Goal: Communication & Community: Share content

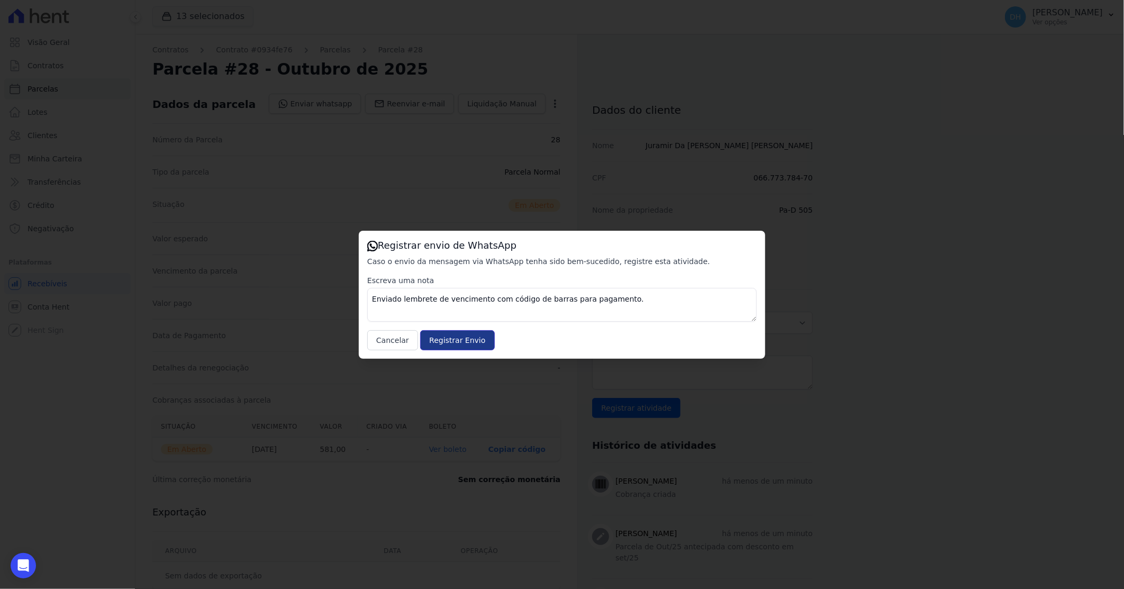
click at [432, 335] on input "Registrar Envio" at bounding box center [457, 340] width 74 height 20
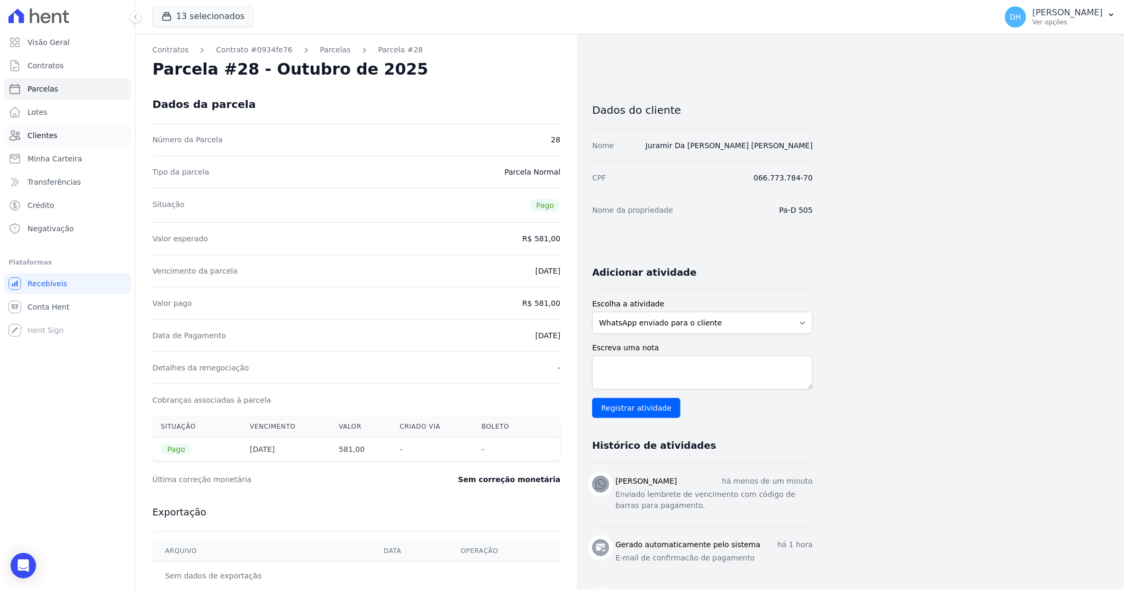
click at [52, 133] on span "Clientes" at bounding box center [43, 135] width 30 height 11
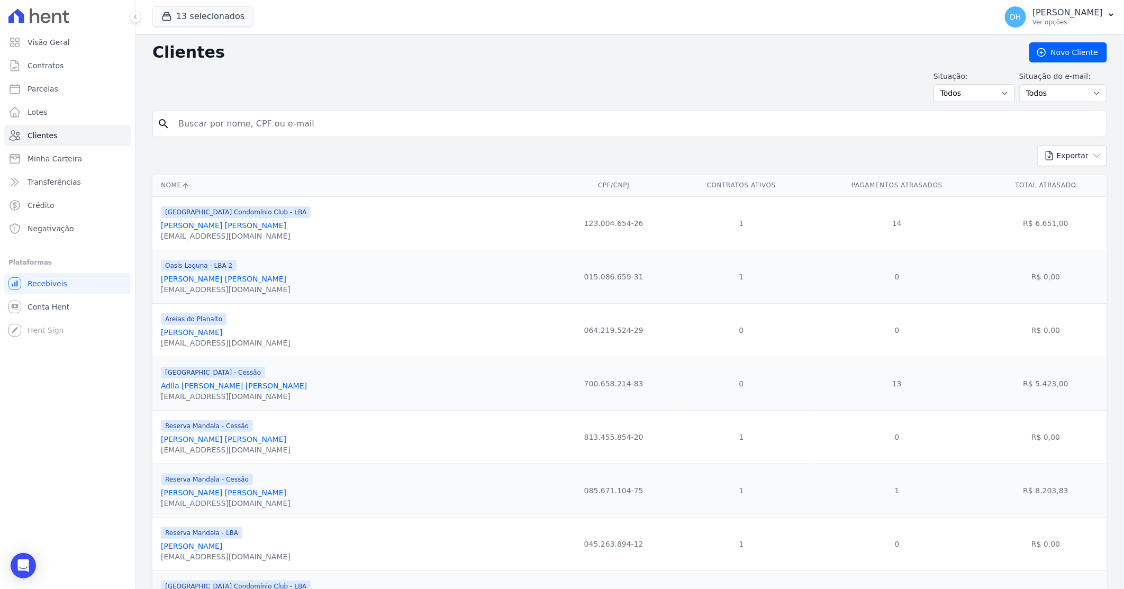
click at [321, 127] on input "search" at bounding box center [637, 123] width 930 height 21
type input "paulianderson"
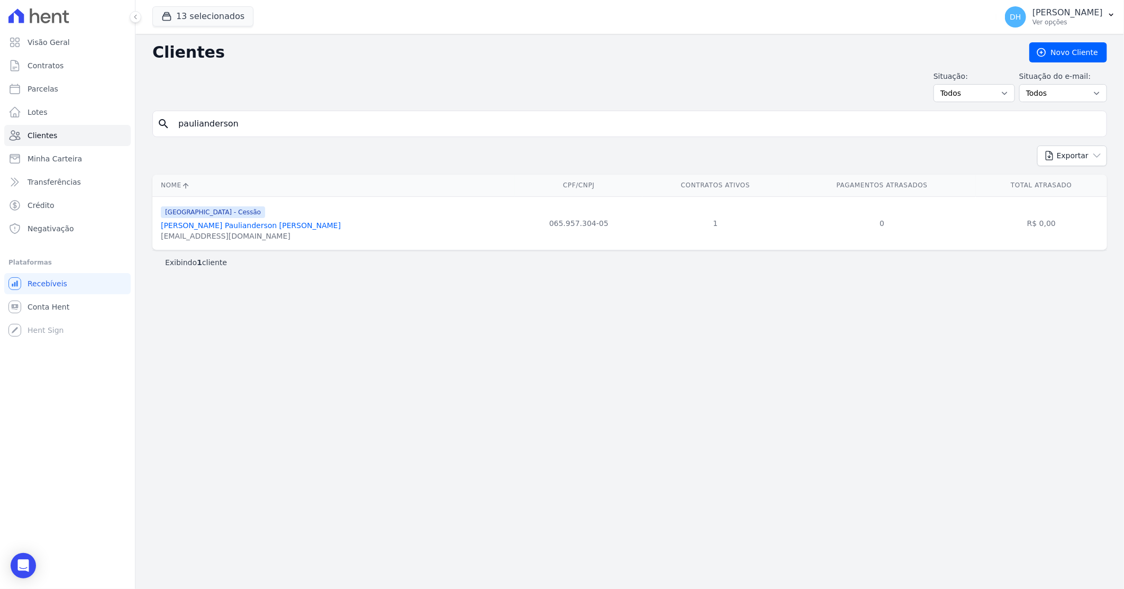
click at [268, 224] on link "Jose Paulianderson Marques De Araujo" at bounding box center [251, 225] width 180 height 8
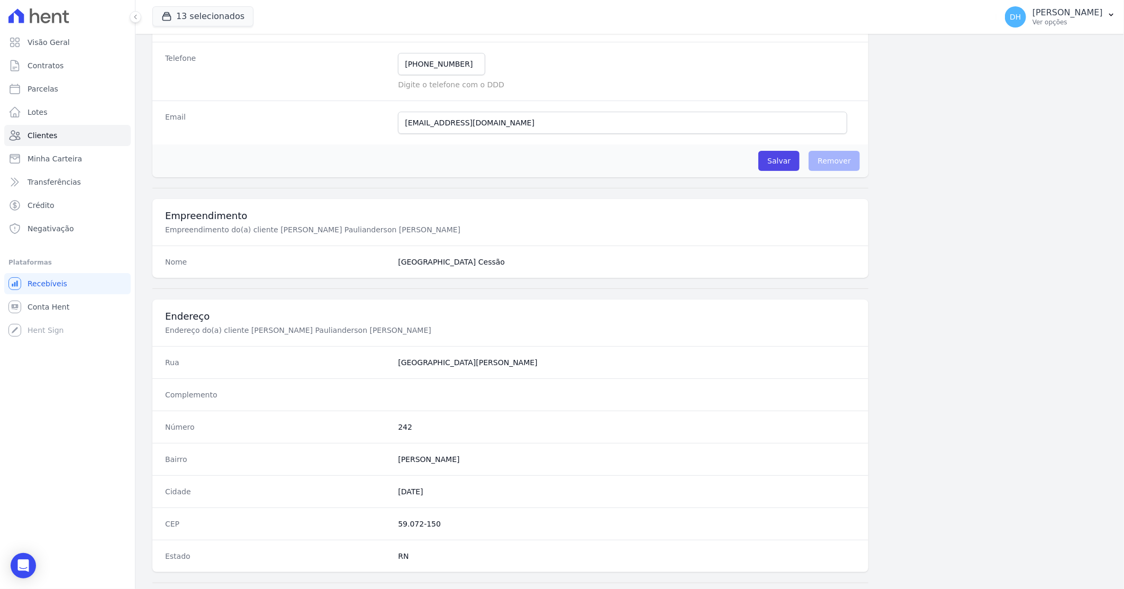
scroll to position [403, 0]
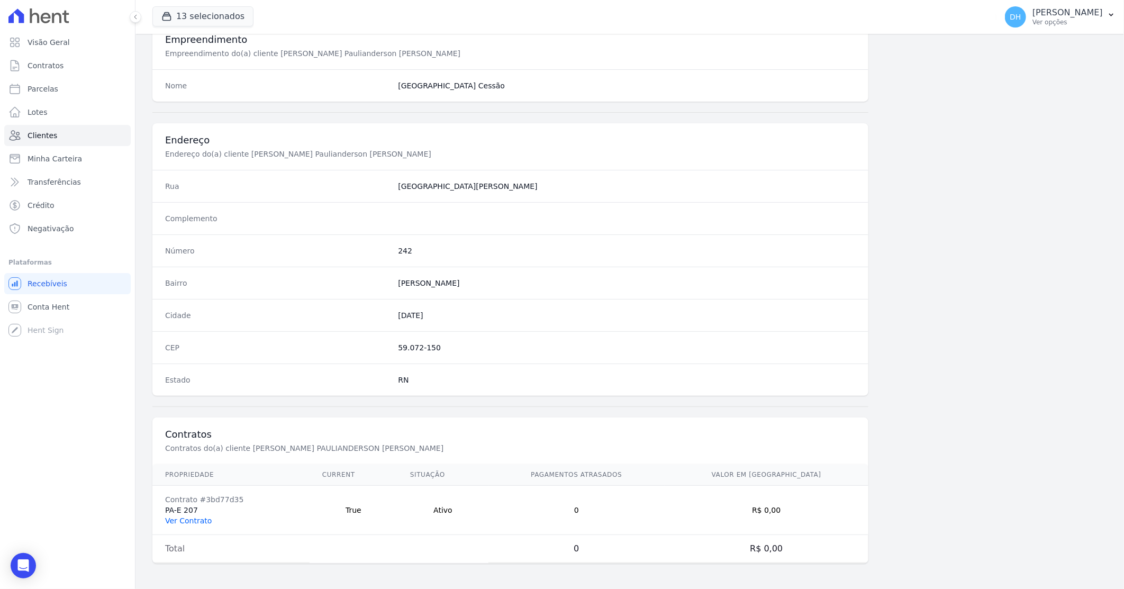
click at [183, 525] on link "Ver Contrato" at bounding box center [188, 520] width 47 height 8
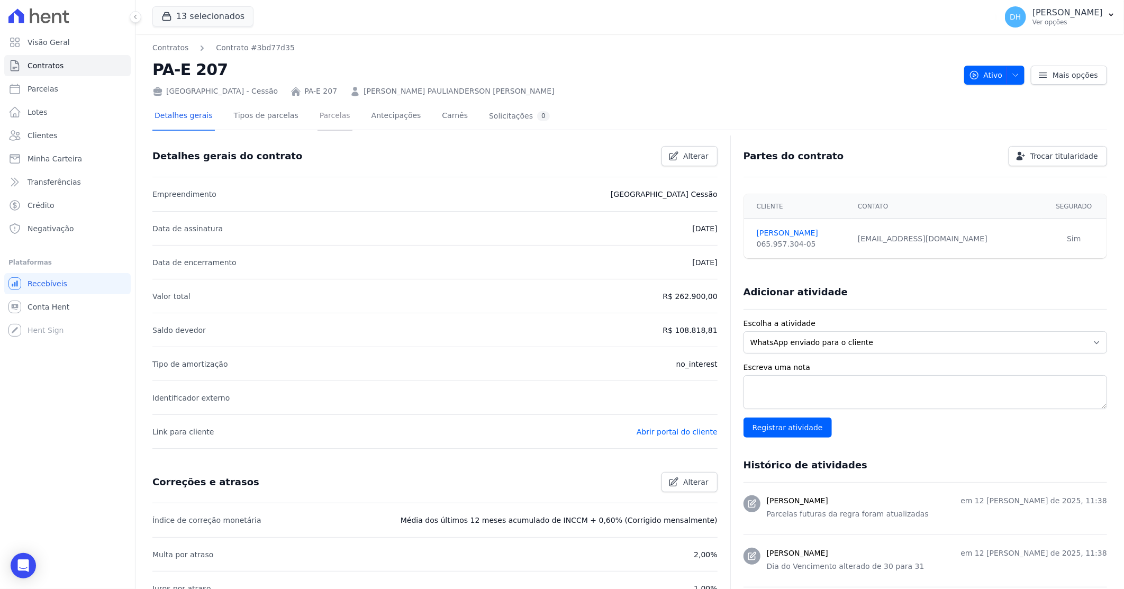
click at [324, 119] on link "Parcelas" at bounding box center [334, 117] width 35 height 28
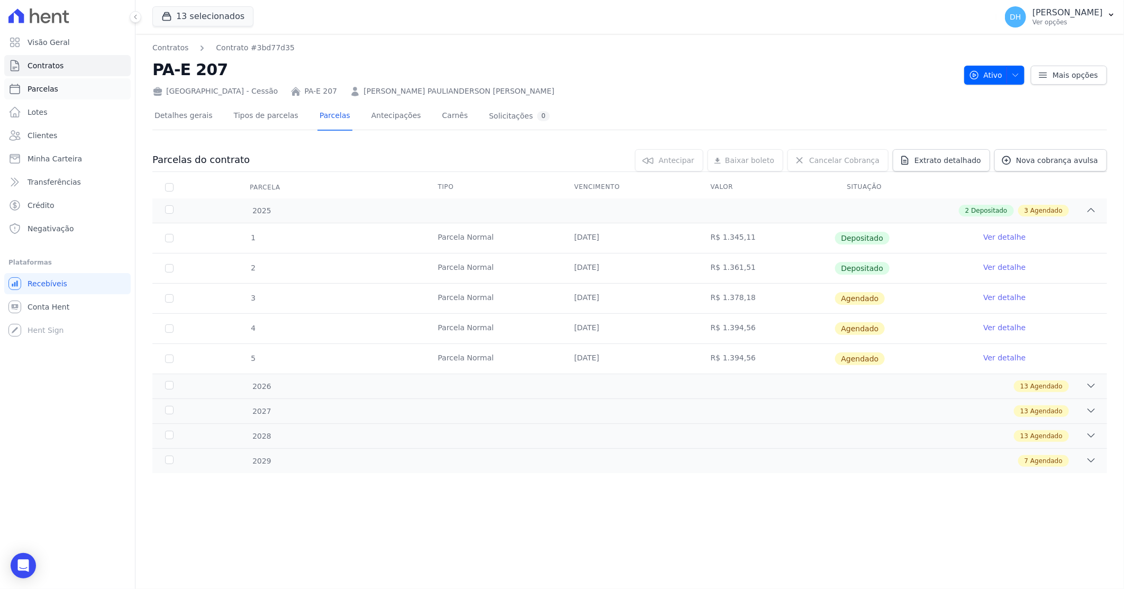
click at [64, 90] on link "Parcelas" at bounding box center [67, 88] width 126 height 21
select select
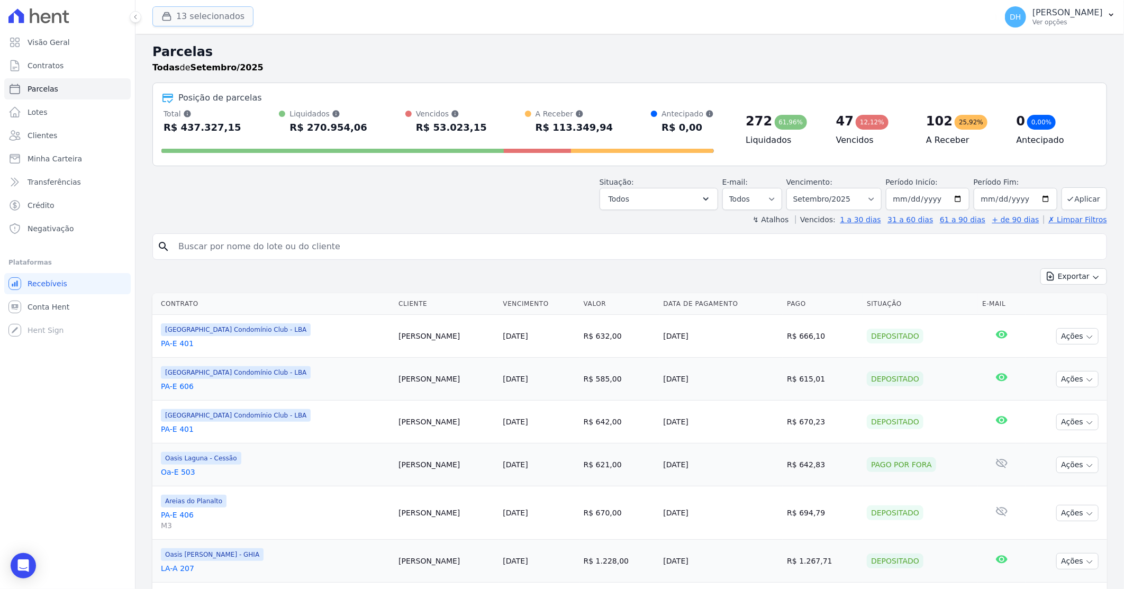
click at [212, 14] on button "13 selecionados" at bounding box center [202, 16] width 101 height 20
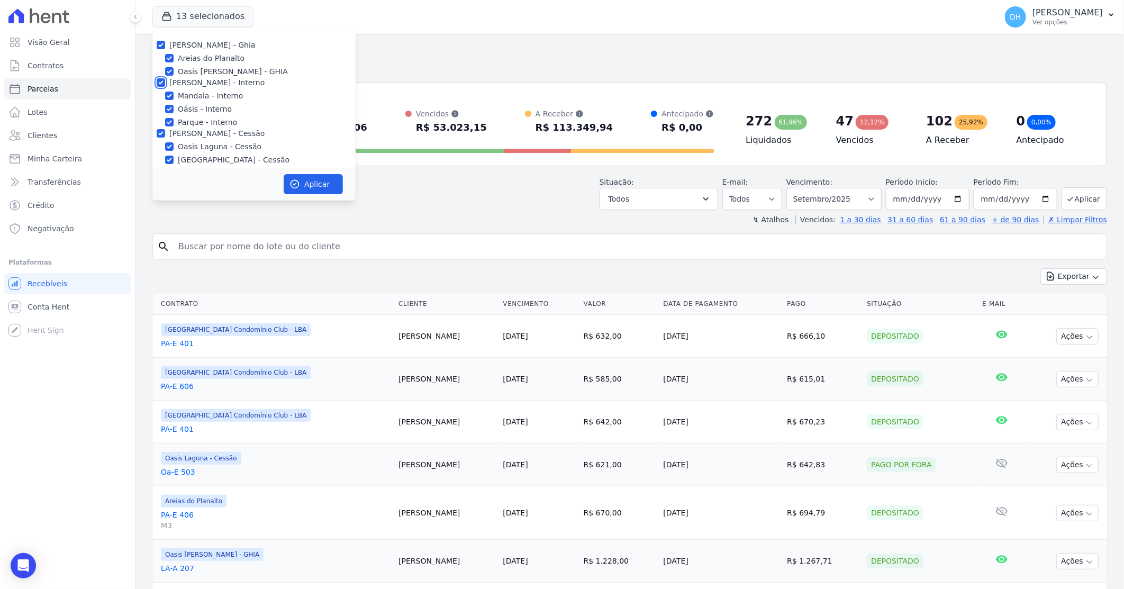
click at [161, 83] on input "[PERSON_NAME] - Interno" at bounding box center [161, 82] width 8 height 8
checkbox input "false"
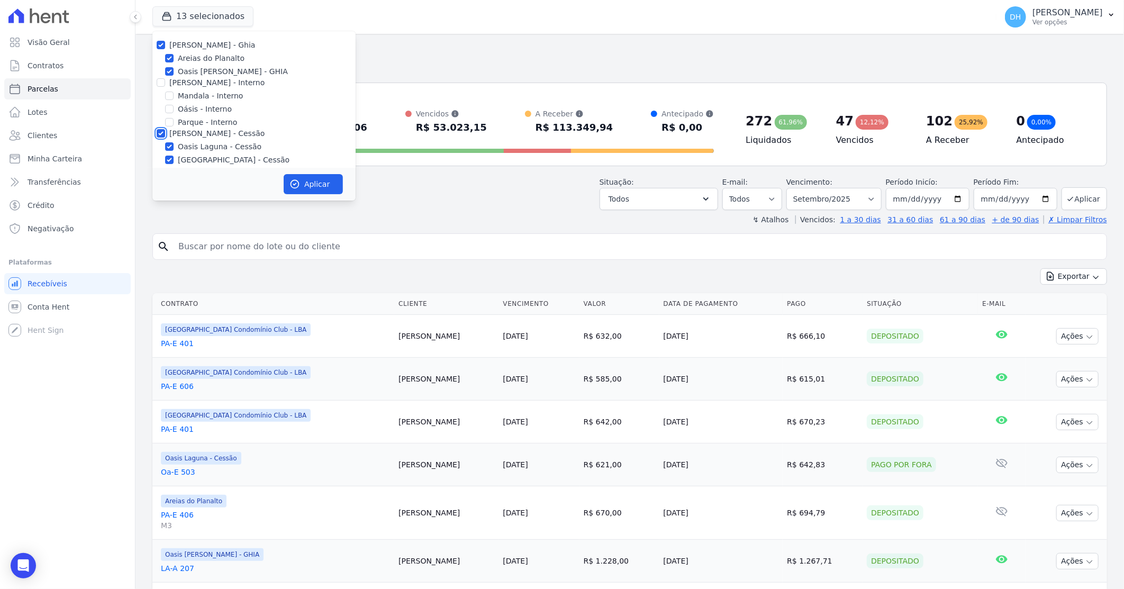
click at [159, 134] on input "[PERSON_NAME] - Cessão" at bounding box center [161, 133] width 8 height 8
checkbox input "false"
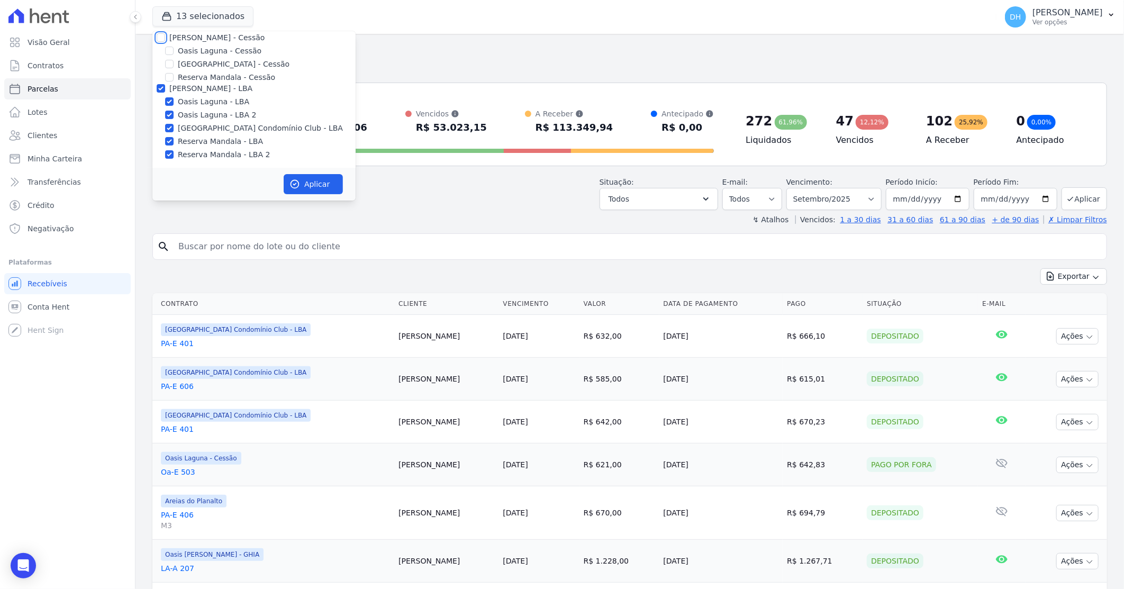
scroll to position [97, 0]
click at [160, 86] on input "[PERSON_NAME] - LBA" at bounding box center [161, 87] width 8 height 8
checkbox input "false"
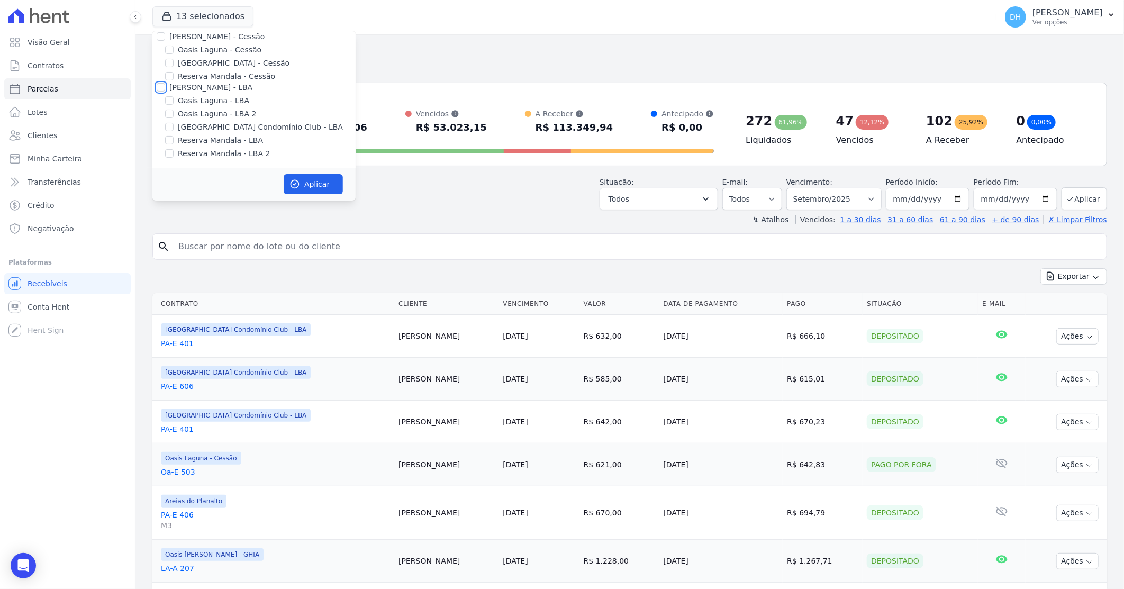
checkbox input "false"
click at [172, 74] on input "Oasis [PERSON_NAME] - GHIA" at bounding box center [169, 71] width 8 height 8
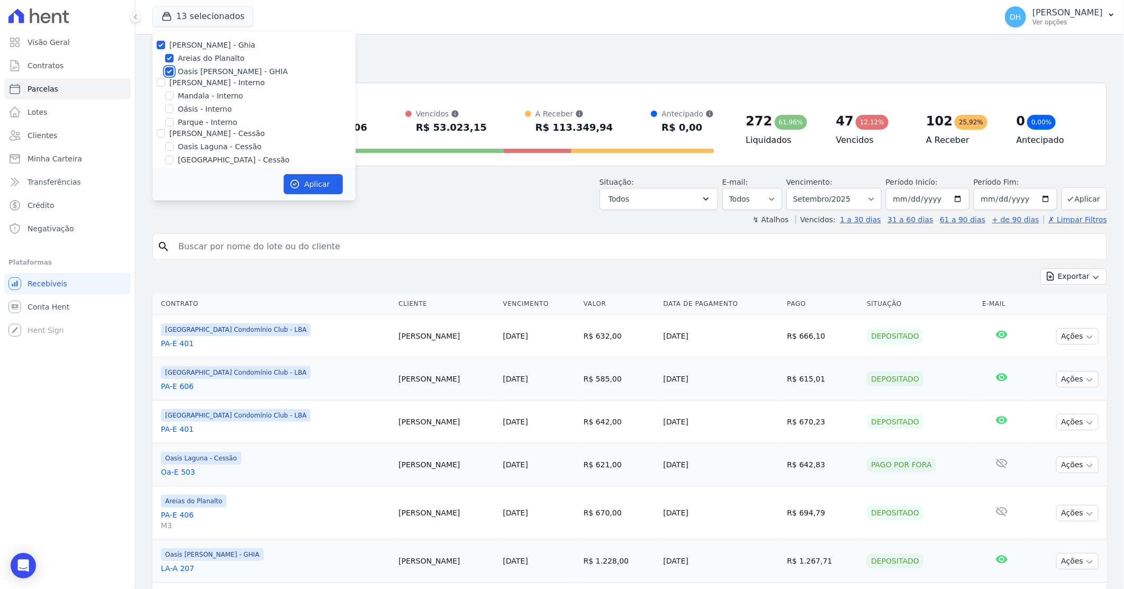
checkbox input "false"
click at [319, 186] on button "Aplicar" at bounding box center [313, 184] width 59 height 20
select select
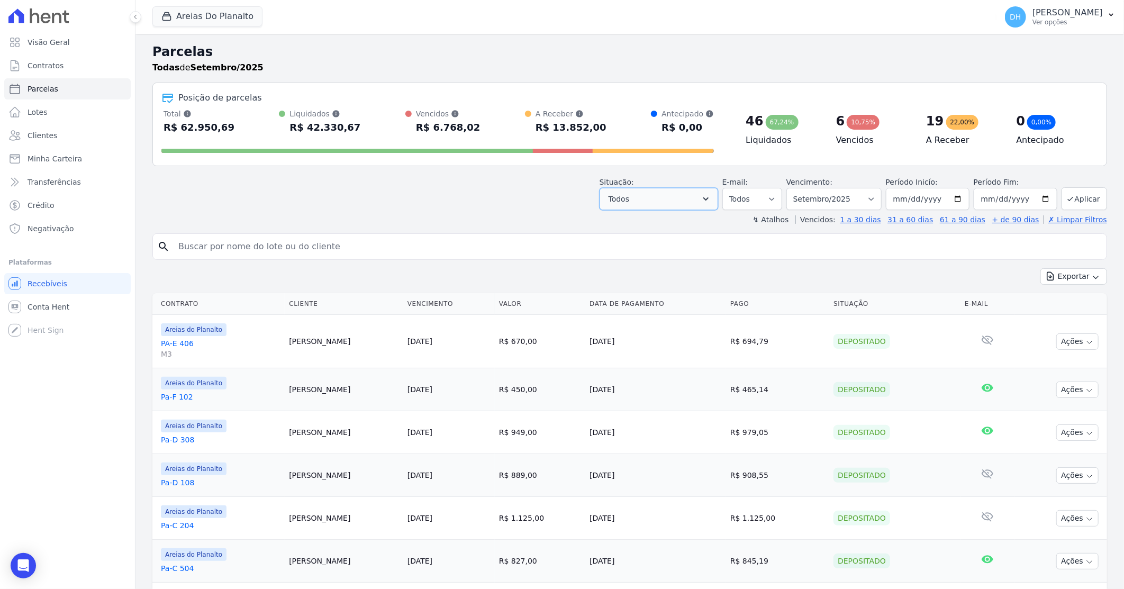
click at [711, 198] on icon "button" at bounding box center [705, 199] width 11 height 11
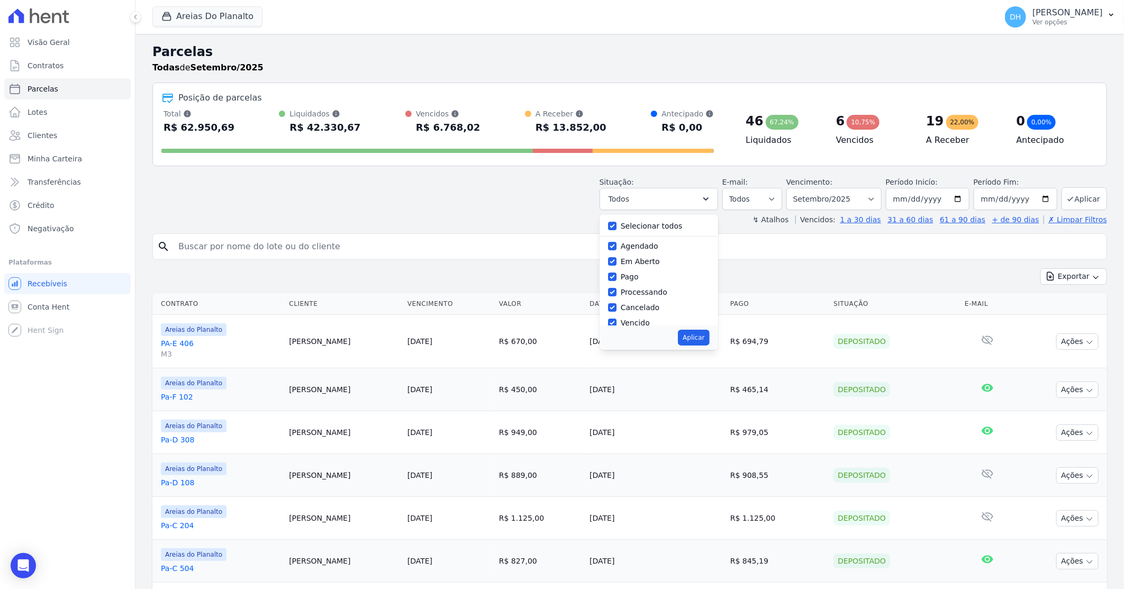
click at [630, 225] on label "Selecionar todos" at bounding box center [652, 226] width 62 height 8
click at [616, 225] on input "Selecionar todos" at bounding box center [612, 226] width 8 height 8
checkbox input "false"
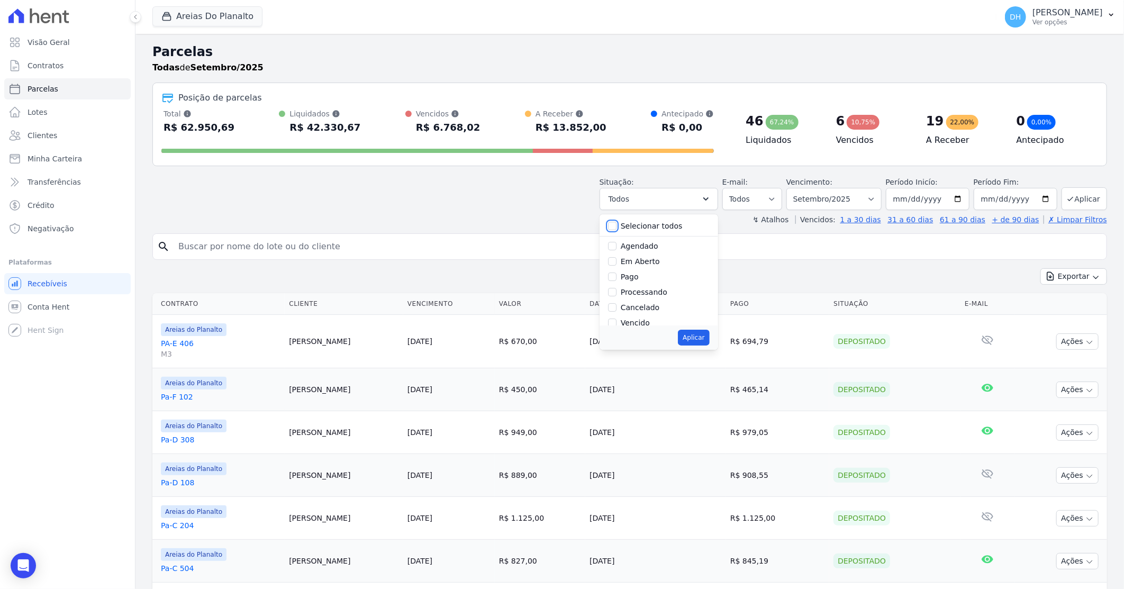
checkbox input "false"
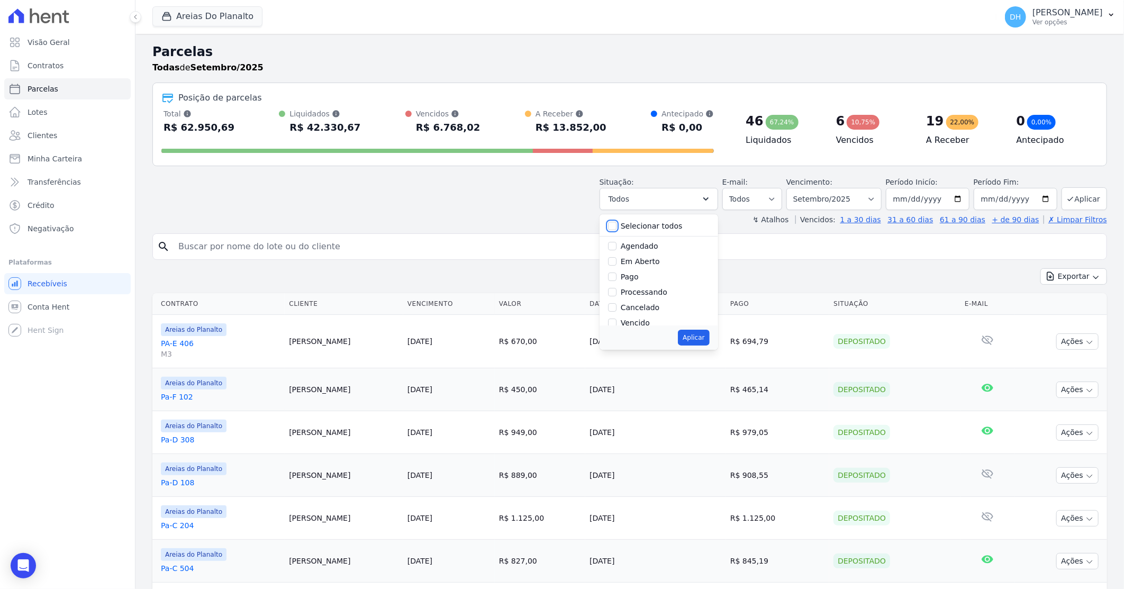
checkbox input "false"
click at [616, 248] on input "Agendado" at bounding box center [612, 246] width 8 height 8
checkbox input "true"
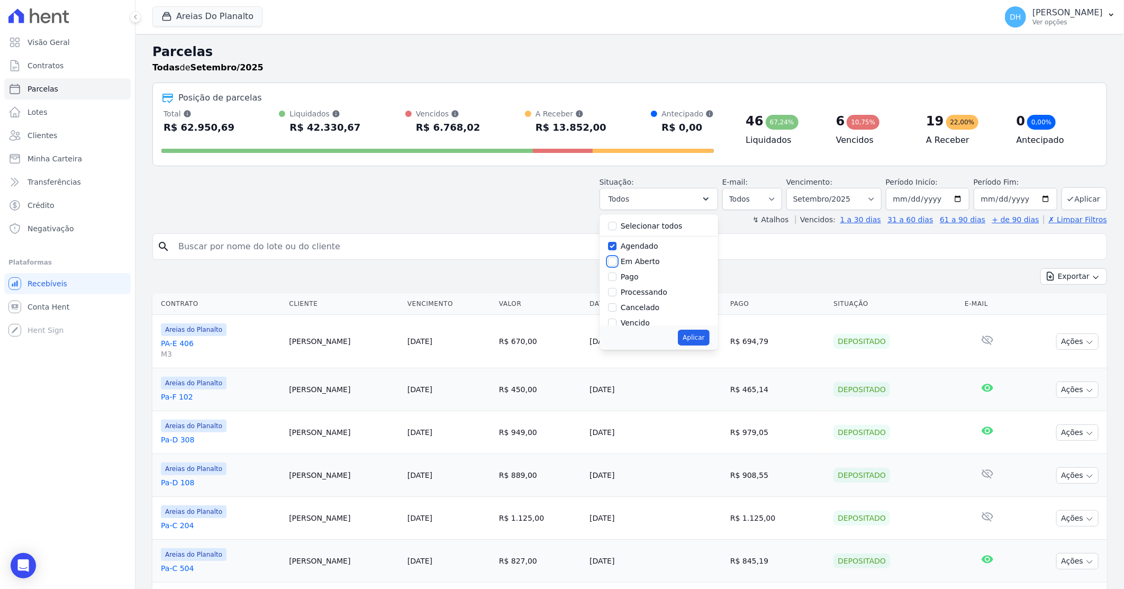
click at [616, 265] on input "Em Aberto" at bounding box center [612, 261] width 8 height 8
checkbox input "true"
click at [705, 339] on button "Aplicar" at bounding box center [693, 338] width 31 height 16
select select "scheduled"
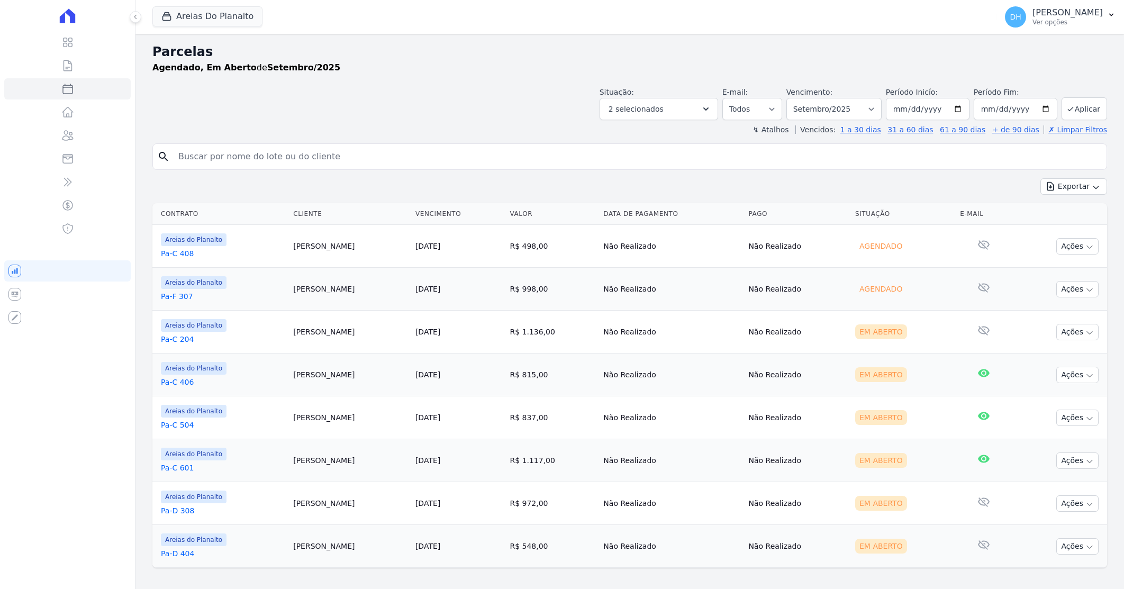
select select
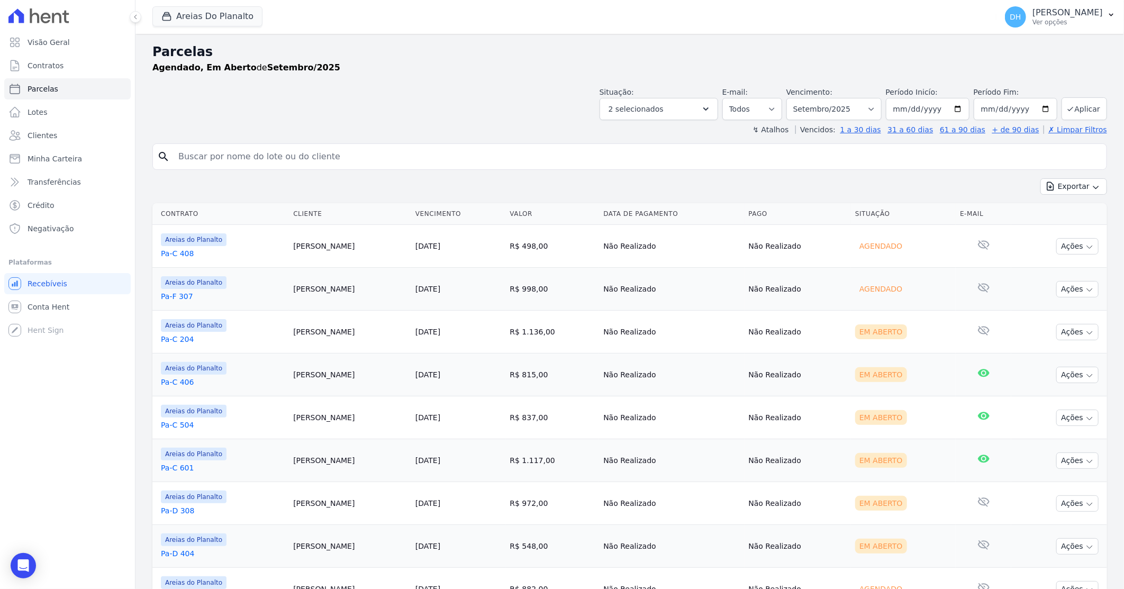
click at [468, 92] on div "Situação: Agendado Em Aberto Pago Processando Cancelado Vencido Transferindo De…" at bounding box center [629, 102] width 954 height 38
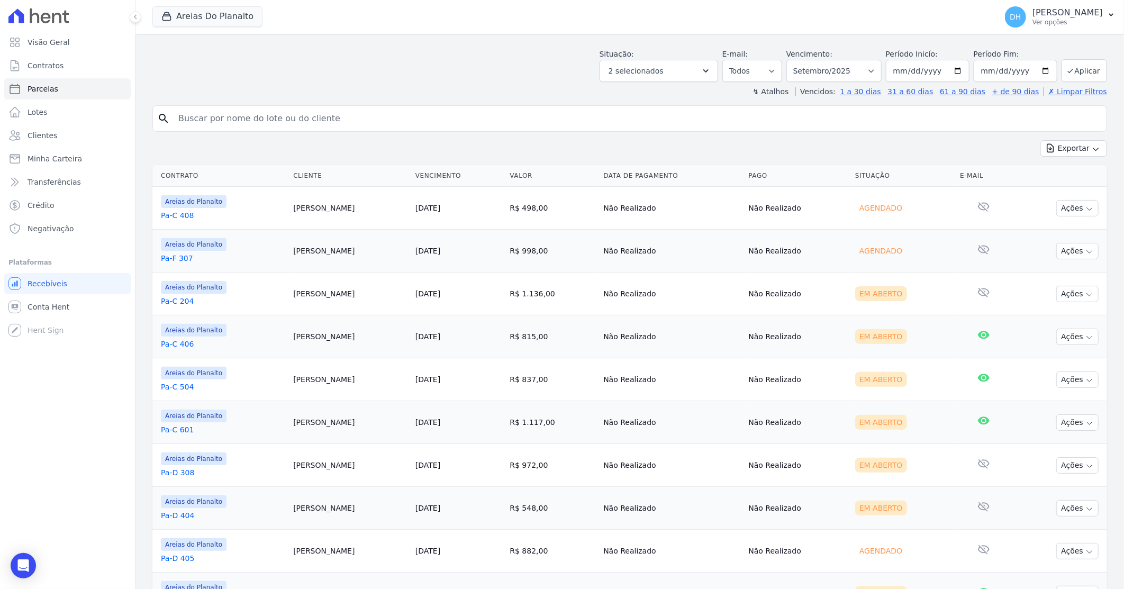
scroll to position [59, 0]
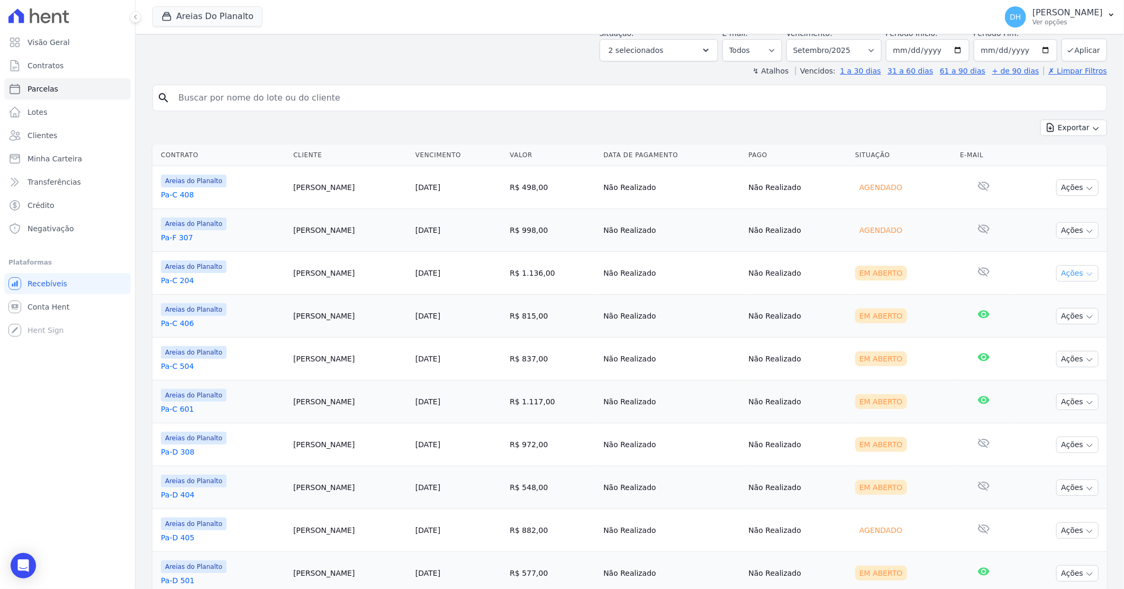
click at [1060, 272] on button "Ações" at bounding box center [1077, 273] width 42 height 16
click at [1045, 335] on link "Enviar whatsapp" at bounding box center [1073, 337] width 102 height 20
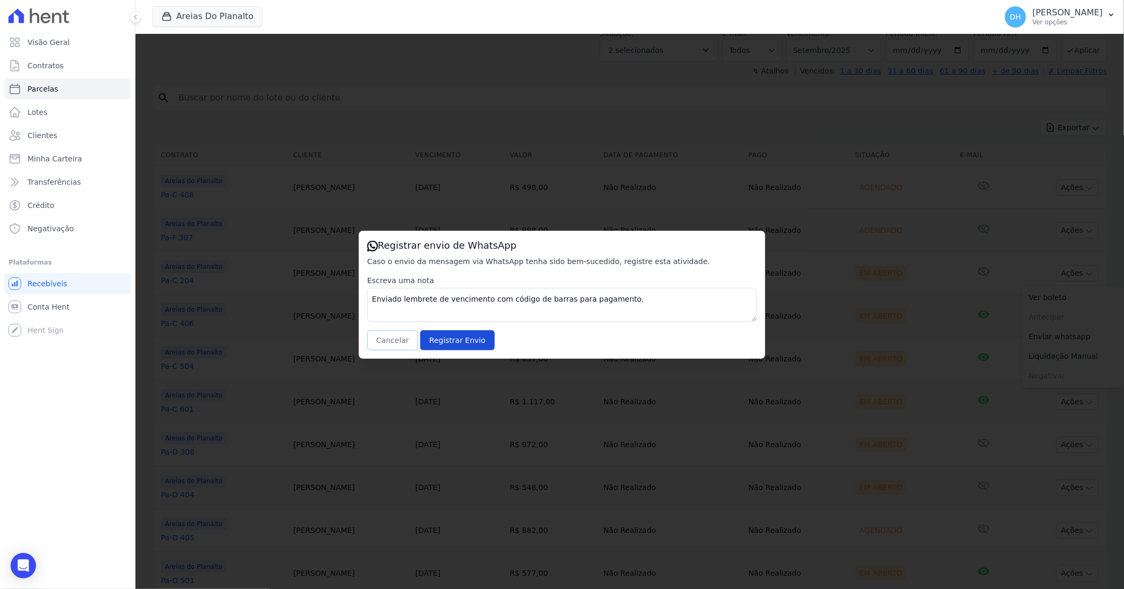
click at [399, 342] on button "Cancelar" at bounding box center [392, 340] width 51 height 20
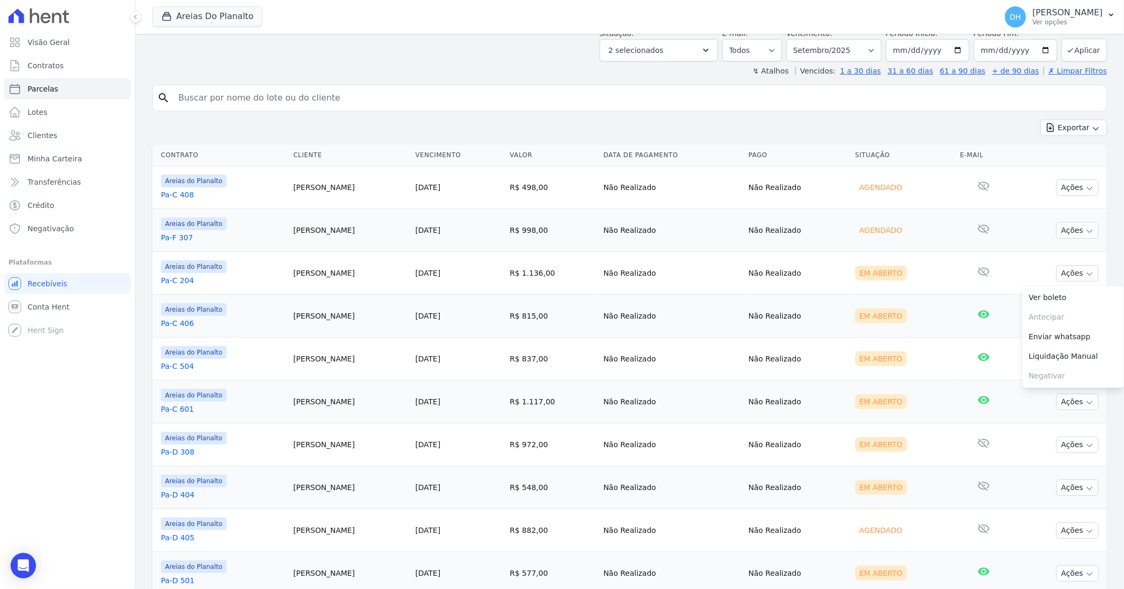
scroll to position [0, 0]
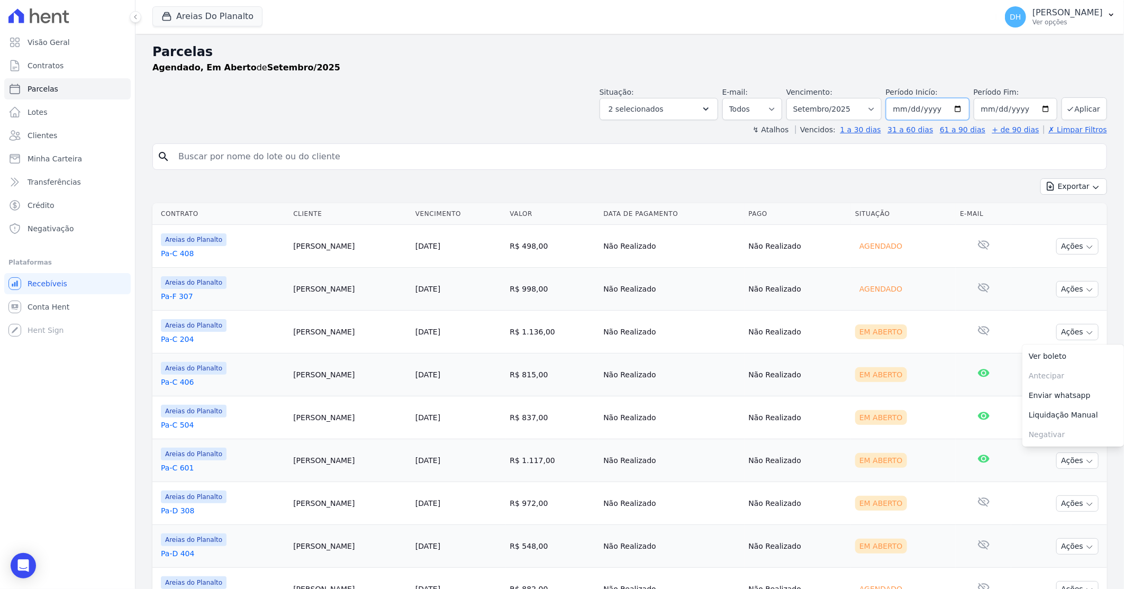
click at [956, 110] on input "[DATE]" at bounding box center [928, 109] width 84 height 22
type input "[DATE]"
click at [1040, 108] on input "[DATE]" at bounding box center [1015, 109] width 84 height 22
type input "[DATE]"
click at [1079, 113] on button "Aplicar" at bounding box center [1083, 108] width 45 height 23
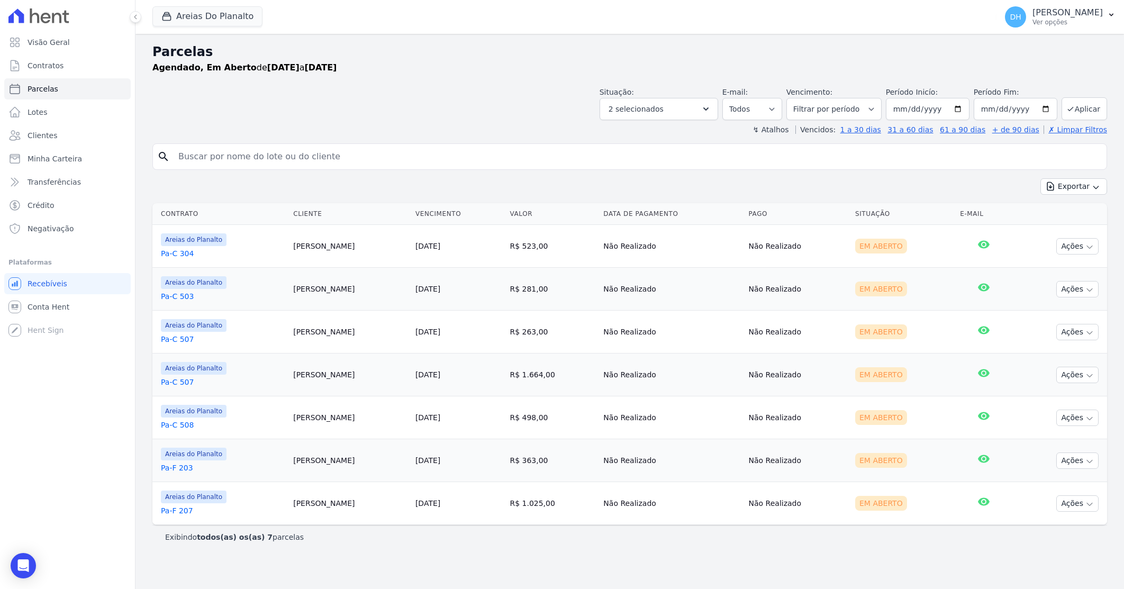
select select
click at [1081, 247] on button "Ações" at bounding box center [1077, 246] width 42 height 16
click at [1046, 308] on link "Enviar whatsapp" at bounding box center [1073, 310] width 102 height 20
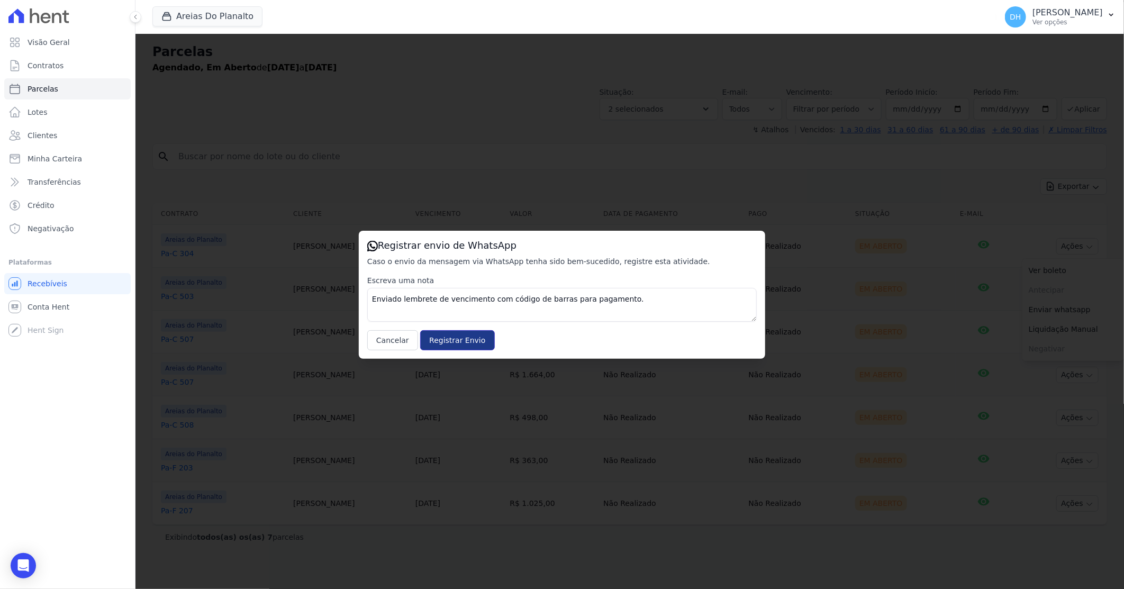
click at [439, 334] on input "Registrar Envio" at bounding box center [457, 340] width 74 height 20
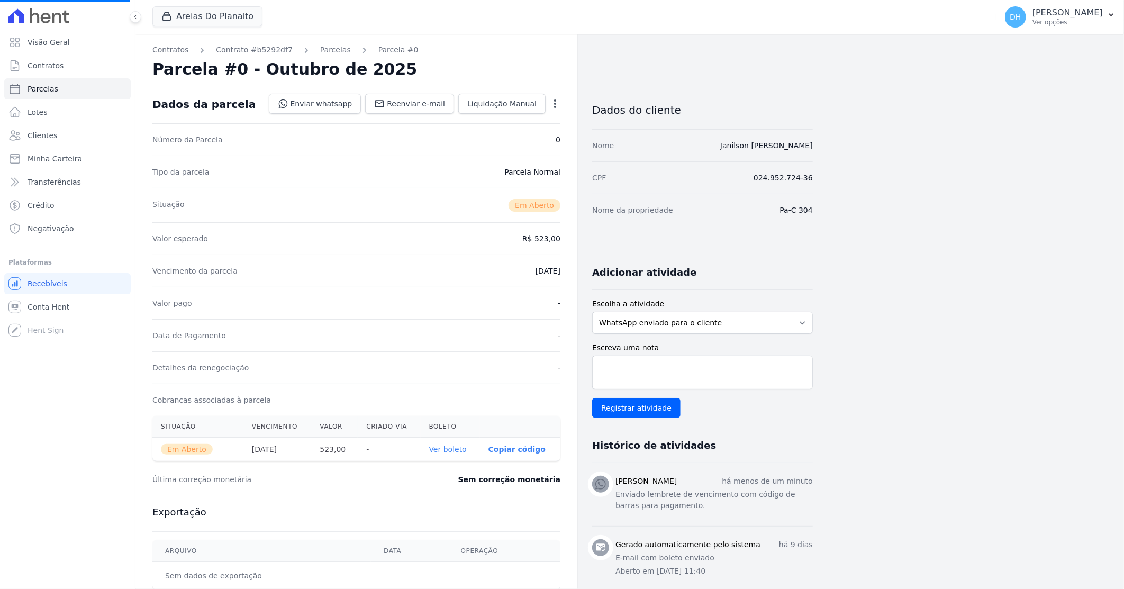
select select
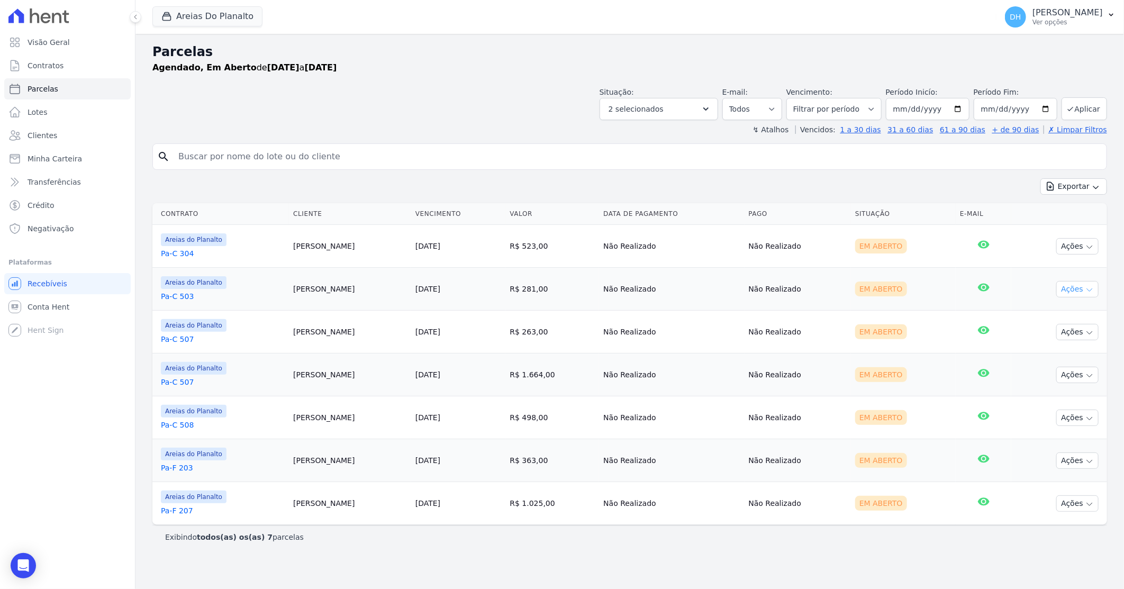
click at [1067, 289] on button "Ações" at bounding box center [1077, 289] width 42 height 16
click at [1054, 350] on link "Enviar whatsapp" at bounding box center [1073, 353] width 102 height 20
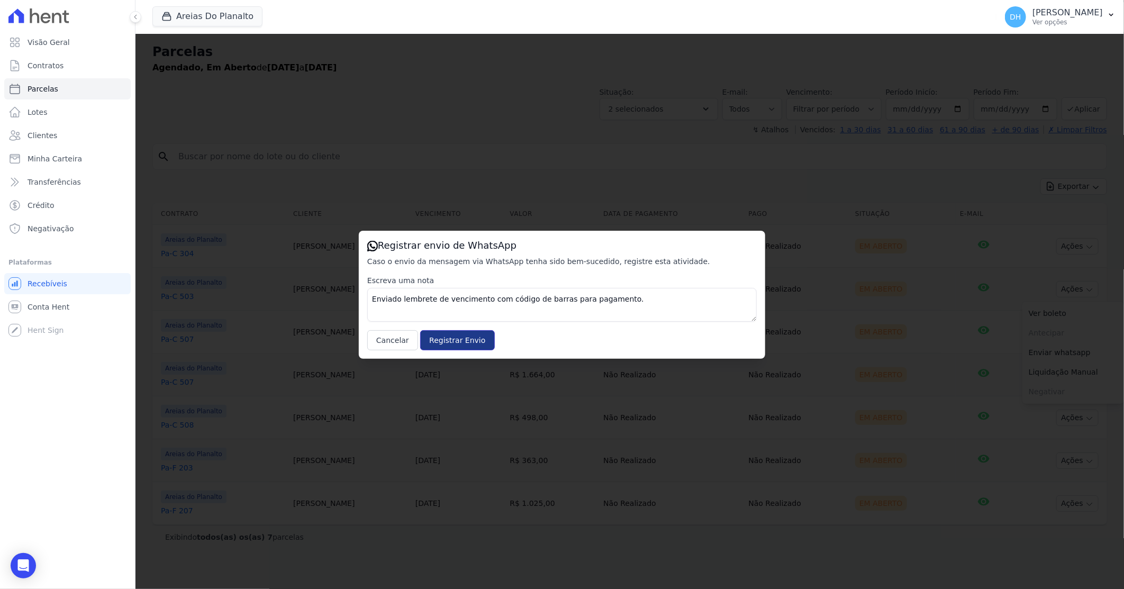
click at [449, 335] on input "Registrar Envio" at bounding box center [457, 340] width 74 height 20
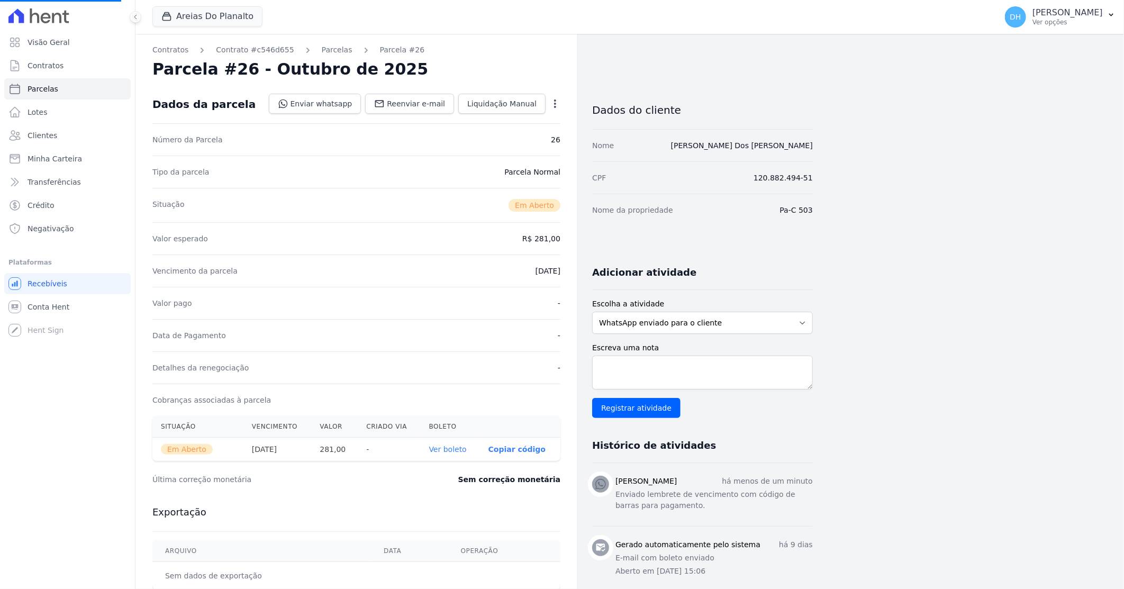
select select
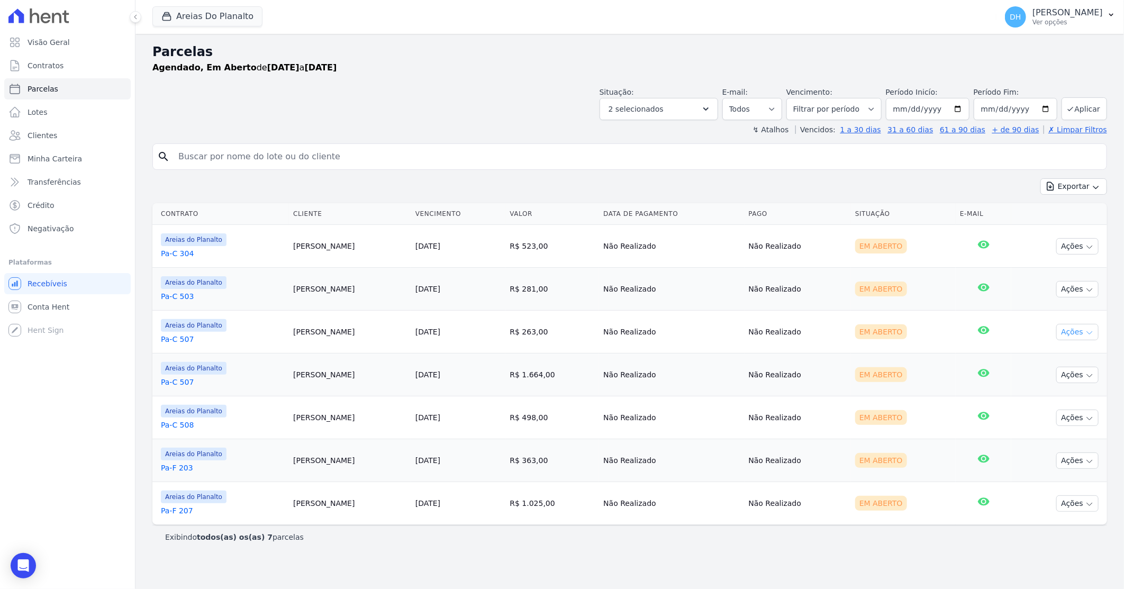
click at [1067, 335] on button "Ações" at bounding box center [1077, 332] width 42 height 16
click at [1048, 399] on link "Enviar whatsapp" at bounding box center [1073, 396] width 102 height 20
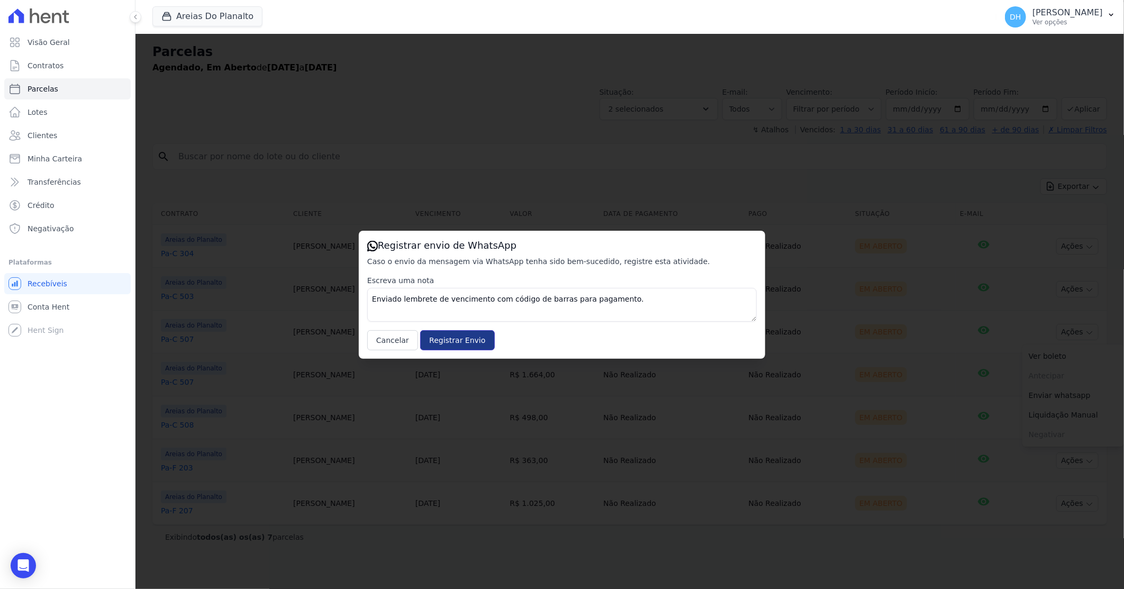
click at [450, 346] on input "Registrar Envio" at bounding box center [457, 340] width 74 height 20
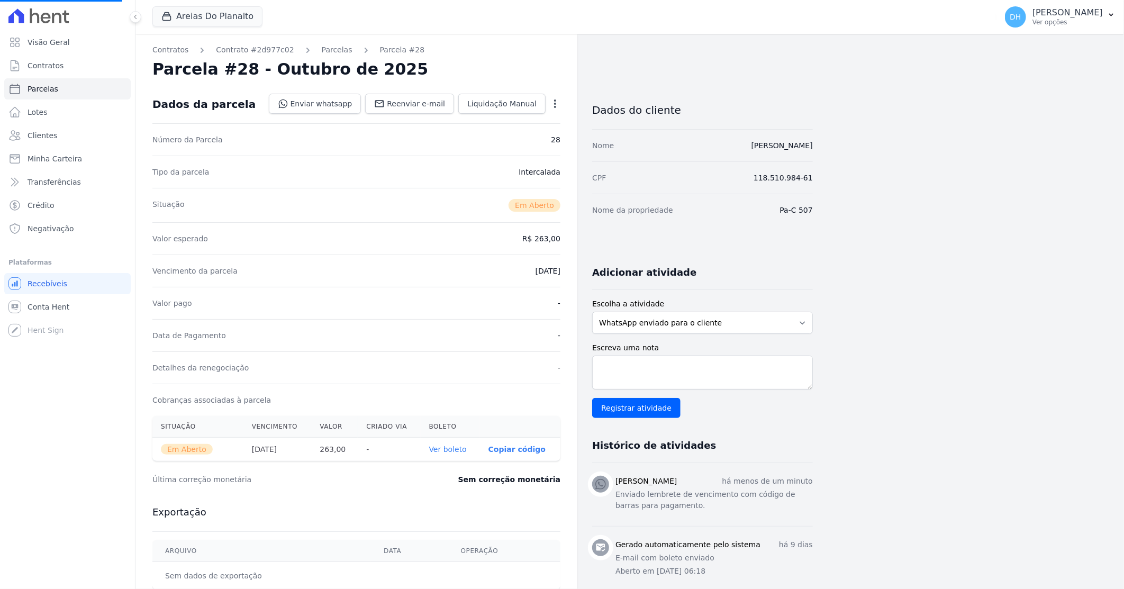
select select
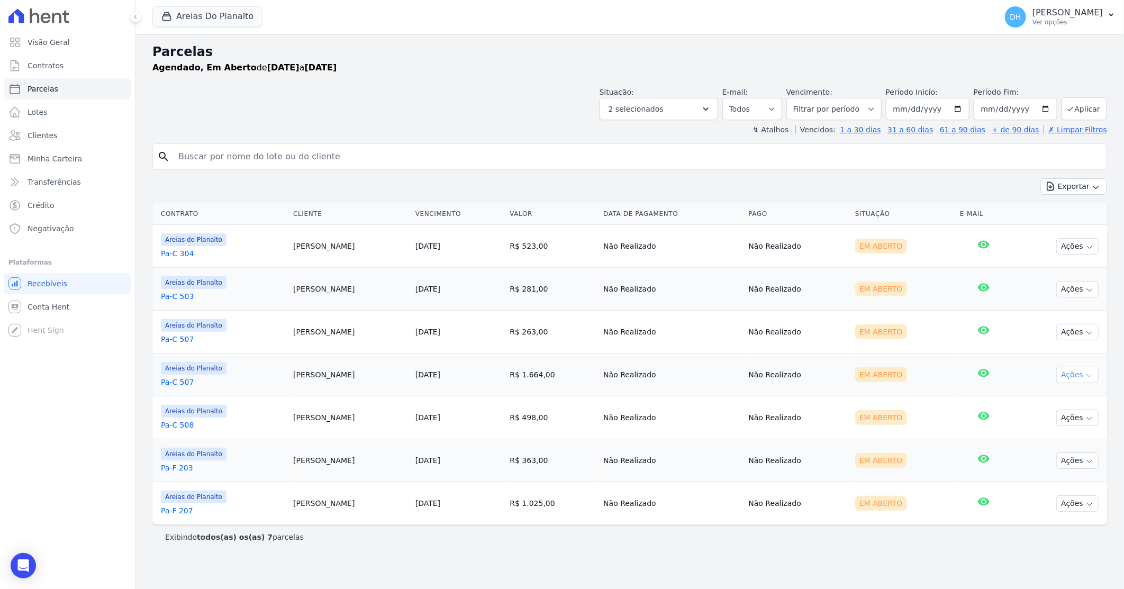
click at [1067, 374] on button "Ações" at bounding box center [1077, 375] width 42 height 16
click at [1046, 436] on link "Enviar whatsapp" at bounding box center [1073, 439] width 102 height 20
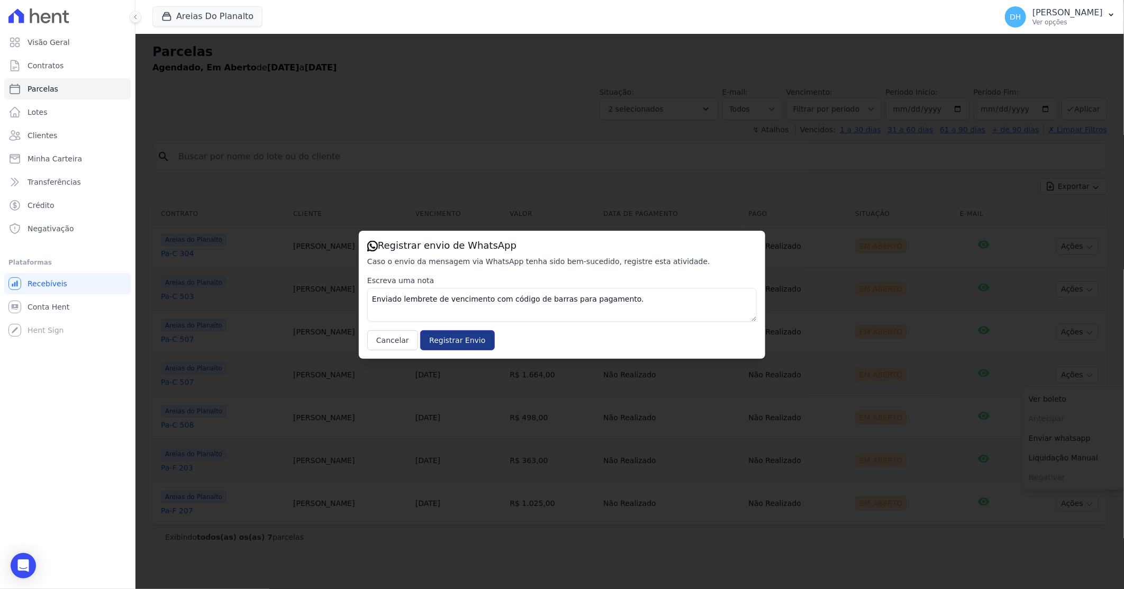
click at [468, 342] on input "Registrar Envio" at bounding box center [457, 340] width 74 height 20
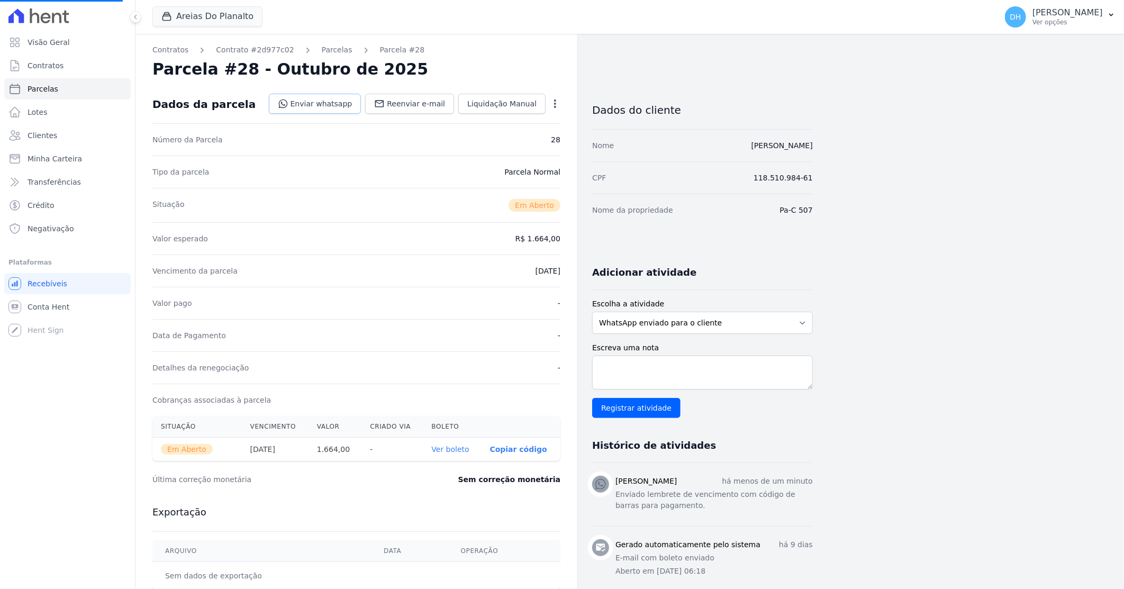
select select
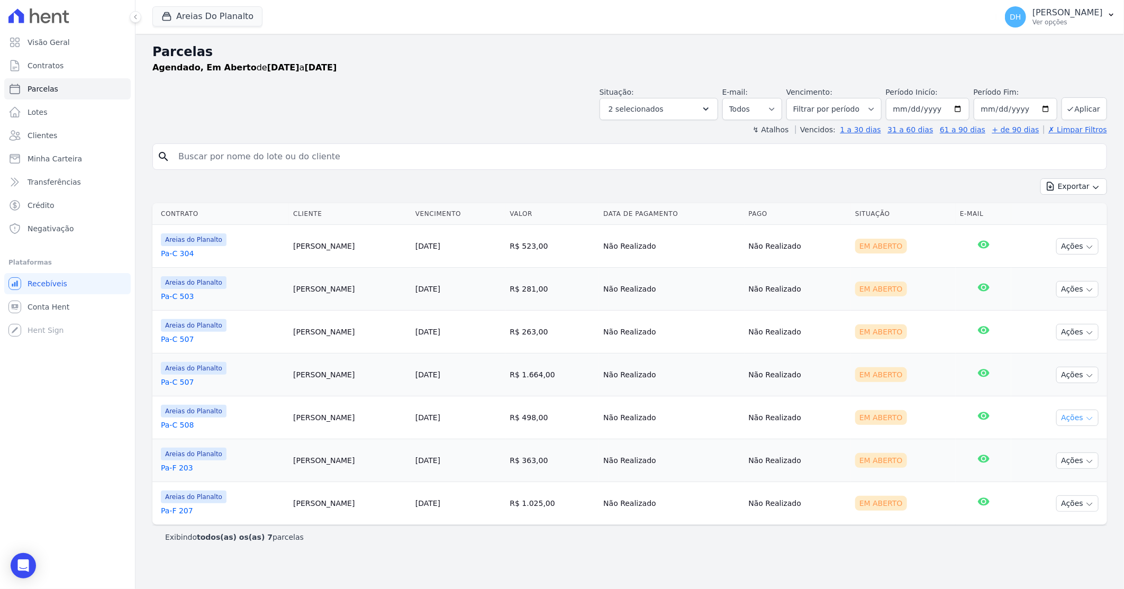
click at [1067, 416] on button "Ações" at bounding box center [1077, 417] width 42 height 16
click at [1050, 479] on link "Enviar whatsapp" at bounding box center [1073, 481] width 102 height 20
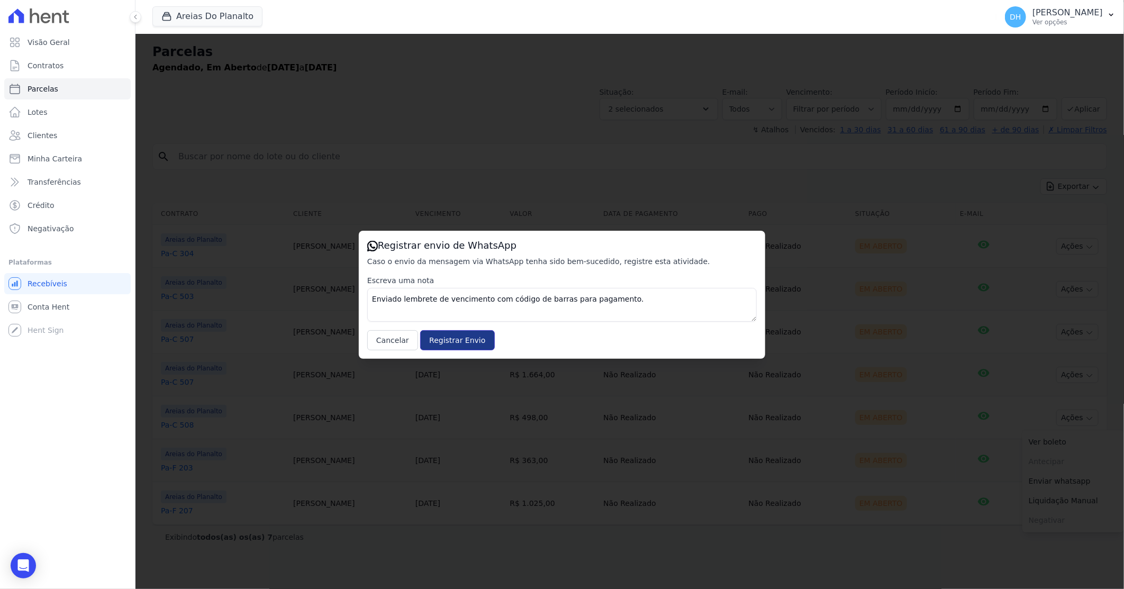
click at [448, 338] on input "Registrar Envio" at bounding box center [457, 340] width 74 height 20
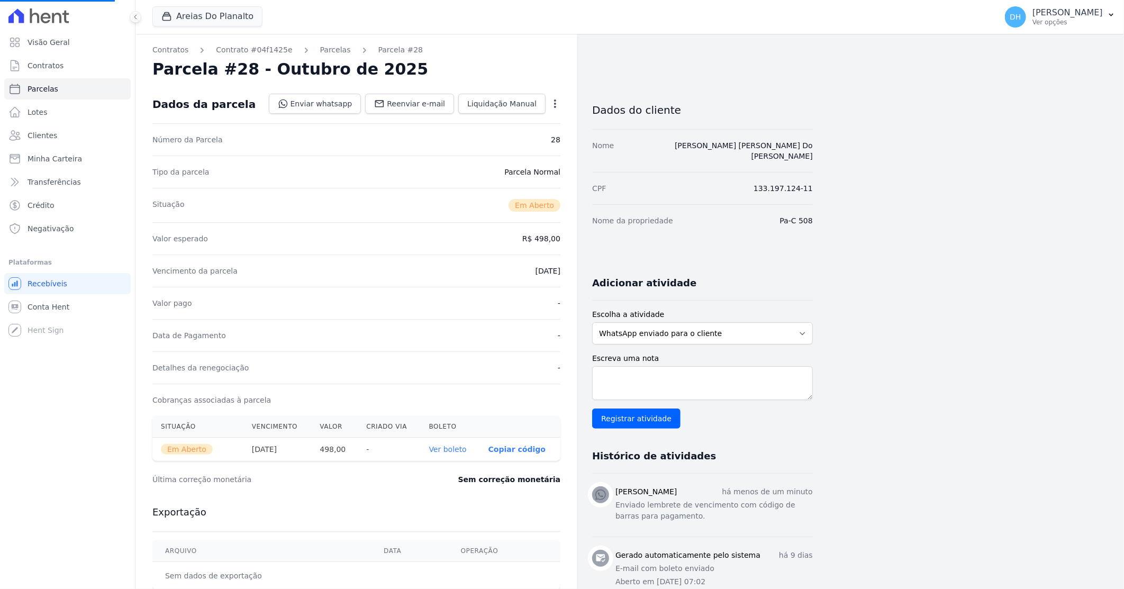
select select
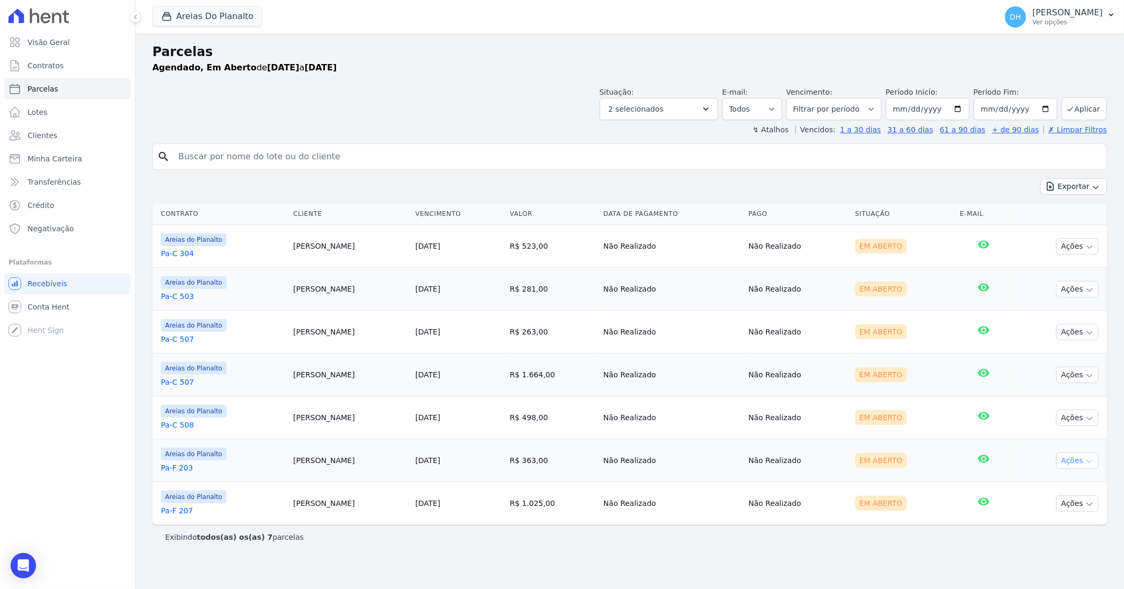
click at [1076, 463] on button "Ações" at bounding box center [1077, 460] width 42 height 16
click at [1044, 522] on link "Enviar whatsapp" at bounding box center [1073, 524] width 102 height 20
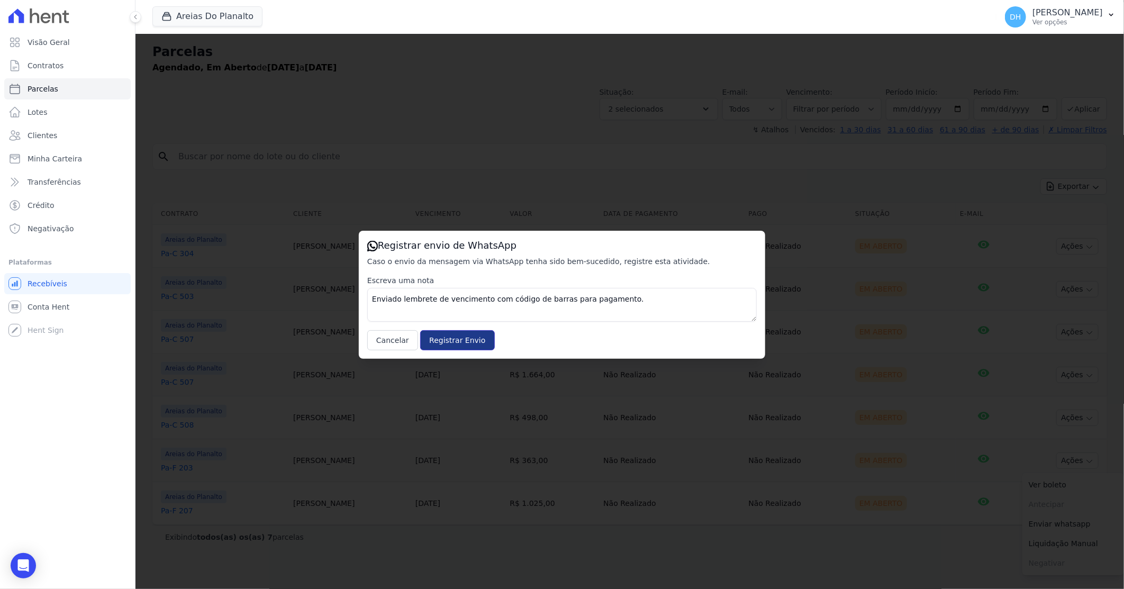
click at [440, 340] on input "Registrar Envio" at bounding box center [457, 340] width 74 height 20
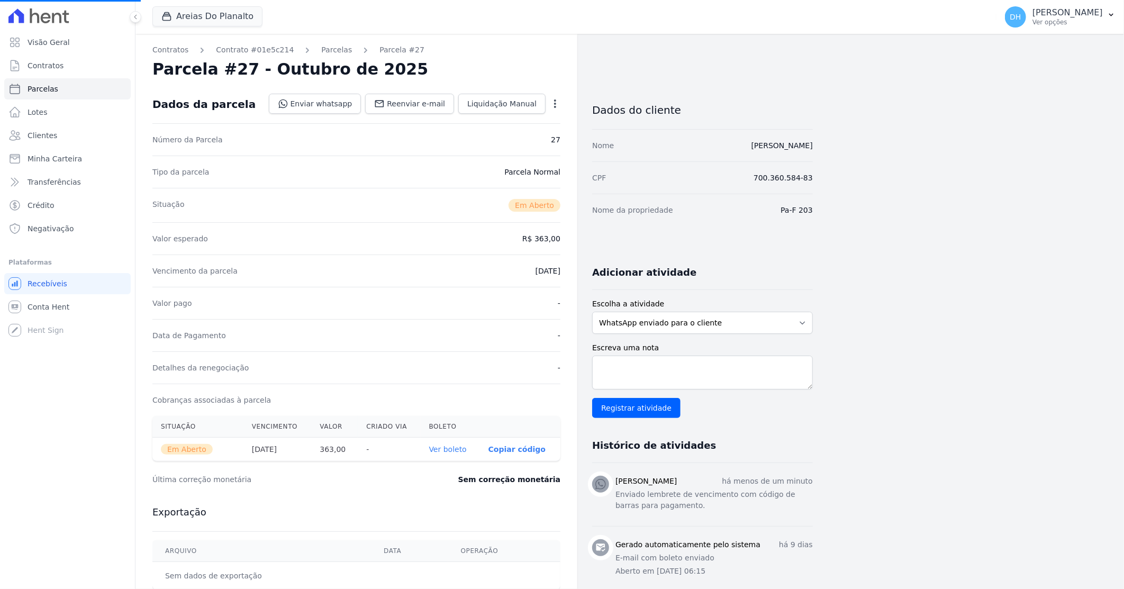
select select
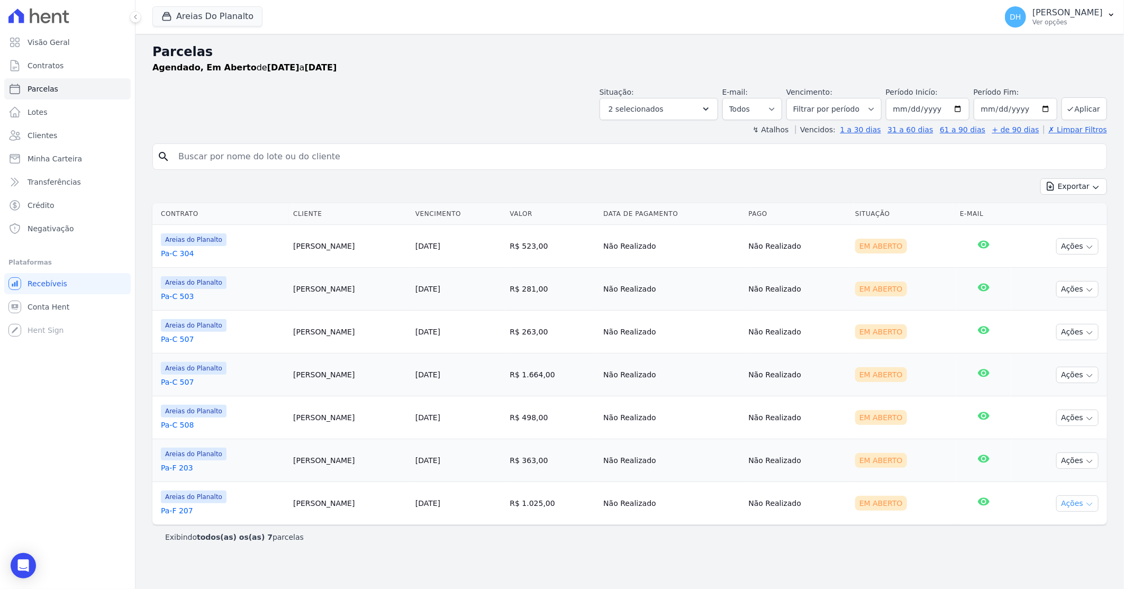
click at [1083, 504] on button "Ações" at bounding box center [1077, 503] width 42 height 16
click at [1044, 568] on link "Enviar whatsapp" at bounding box center [1073, 567] width 102 height 20
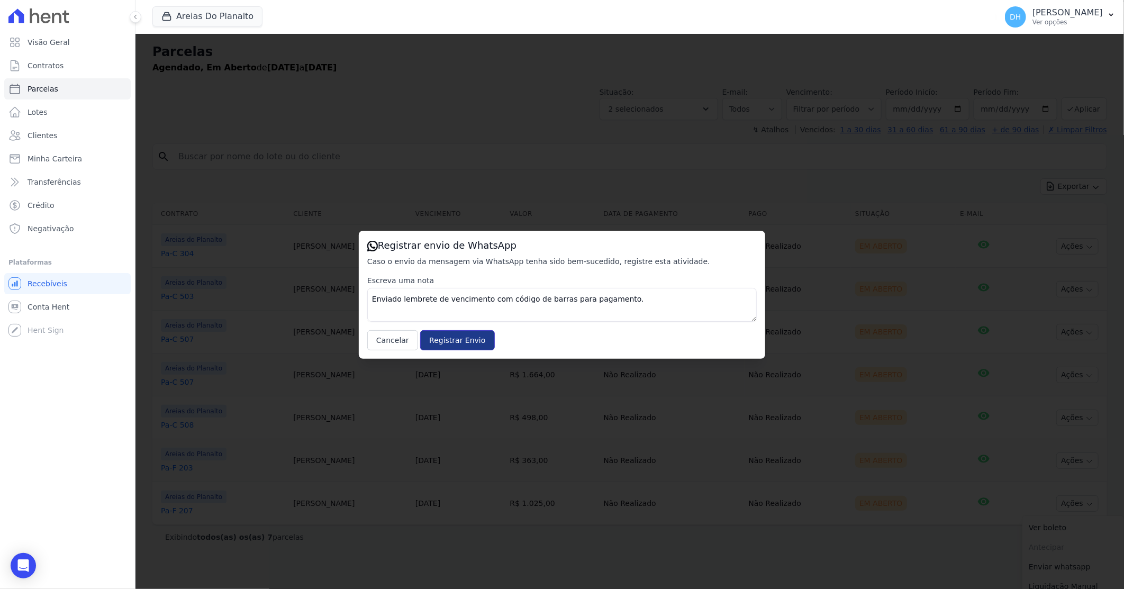
click at [453, 344] on input "Registrar Envio" at bounding box center [457, 340] width 74 height 20
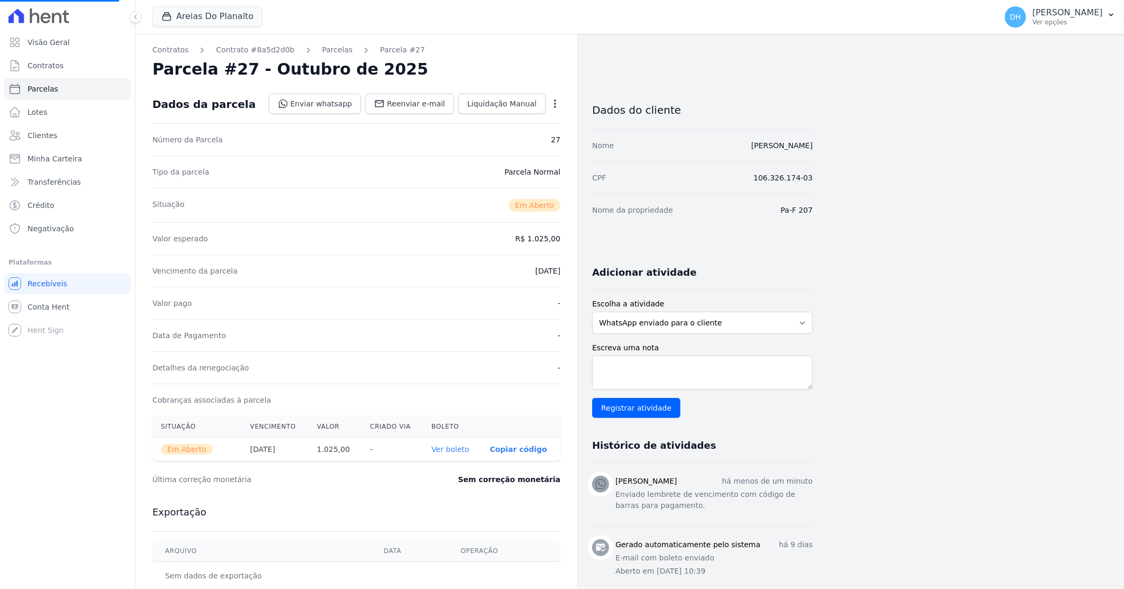
select select
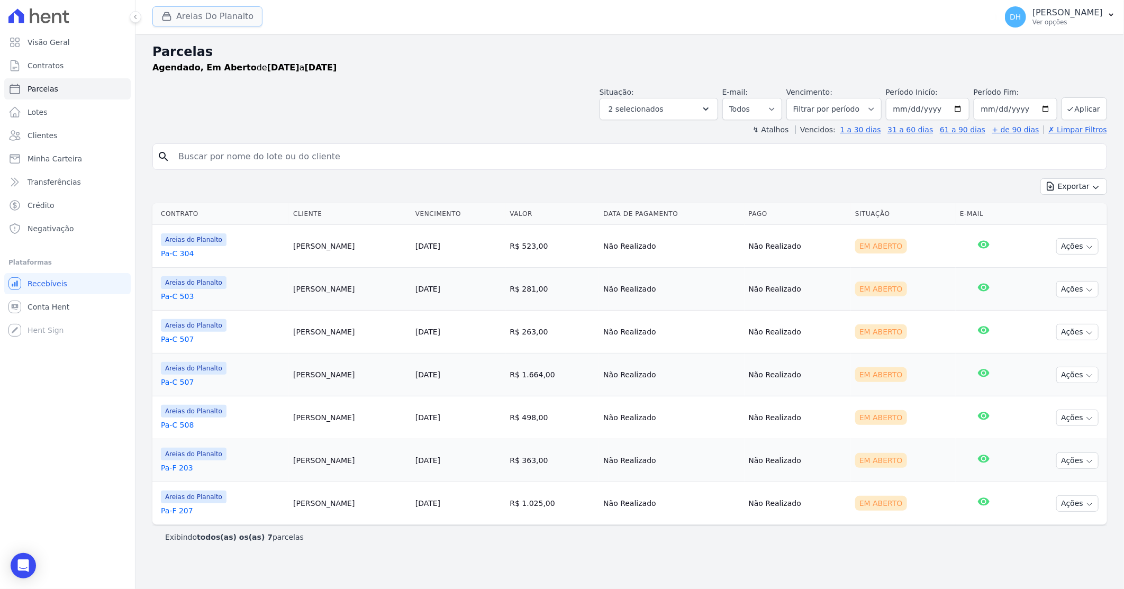
click at [225, 17] on button "Areias Do Planalto" at bounding box center [207, 16] width 110 height 20
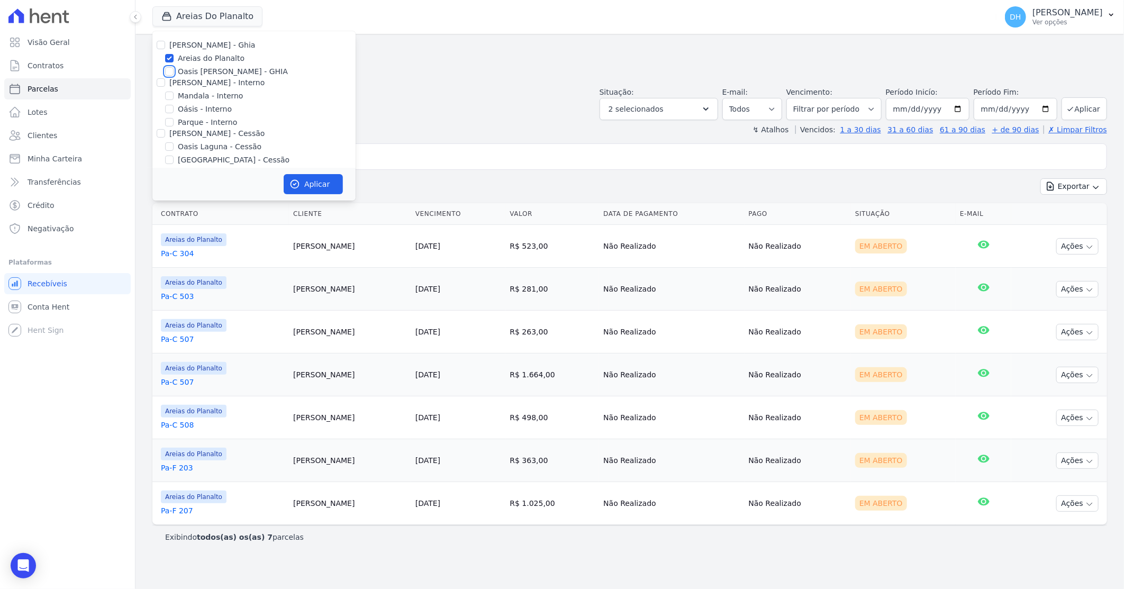
click at [172, 71] on input "Oasis [PERSON_NAME] - GHIA" at bounding box center [169, 71] width 8 height 8
checkbox input "true"
click at [171, 57] on input "Areias do Planalto" at bounding box center [169, 58] width 8 height 8
checkbox input "false"
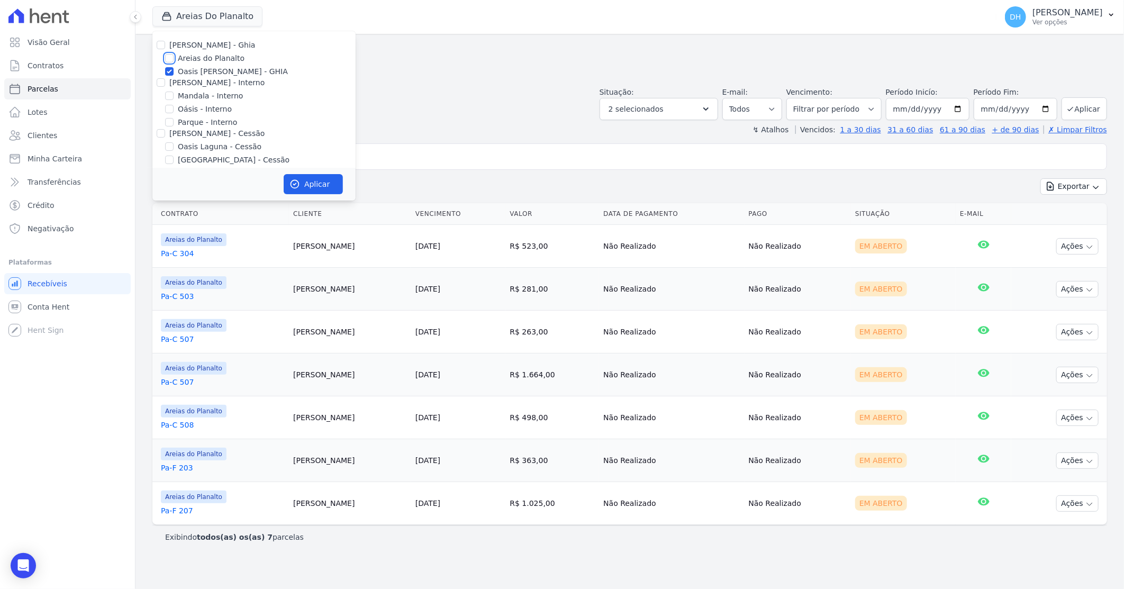
checkbox input "false"
click at [309, 184] on button "Aplicar" at bounding box center [313, 184] width 59 height 20
select select
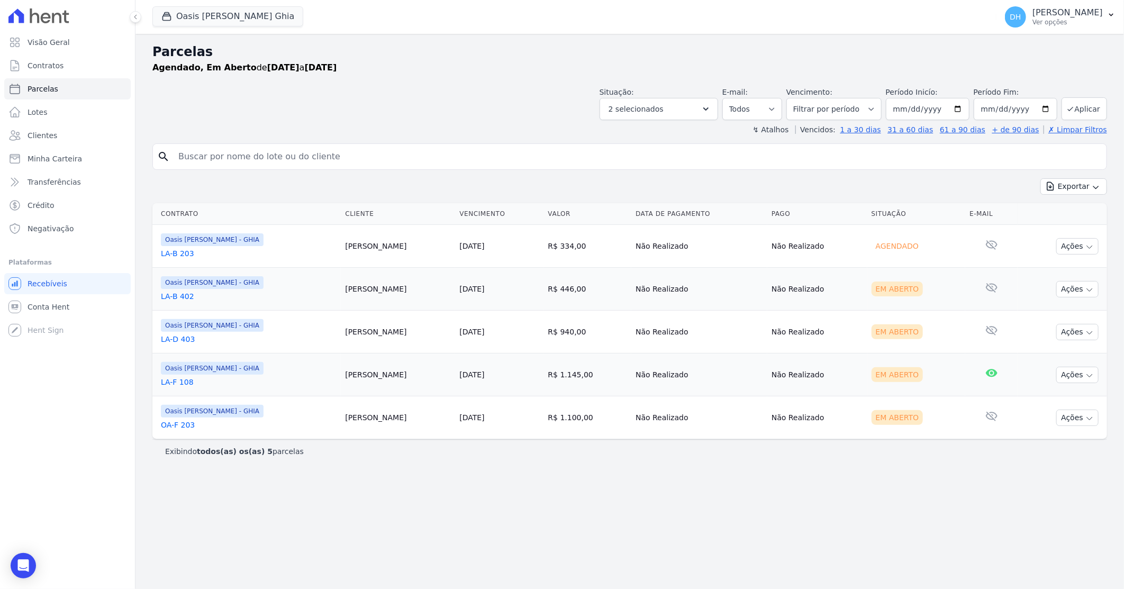
click at [183, 251] on link "LA-B 203" at bounding box center [249, 253] width 176 height 11
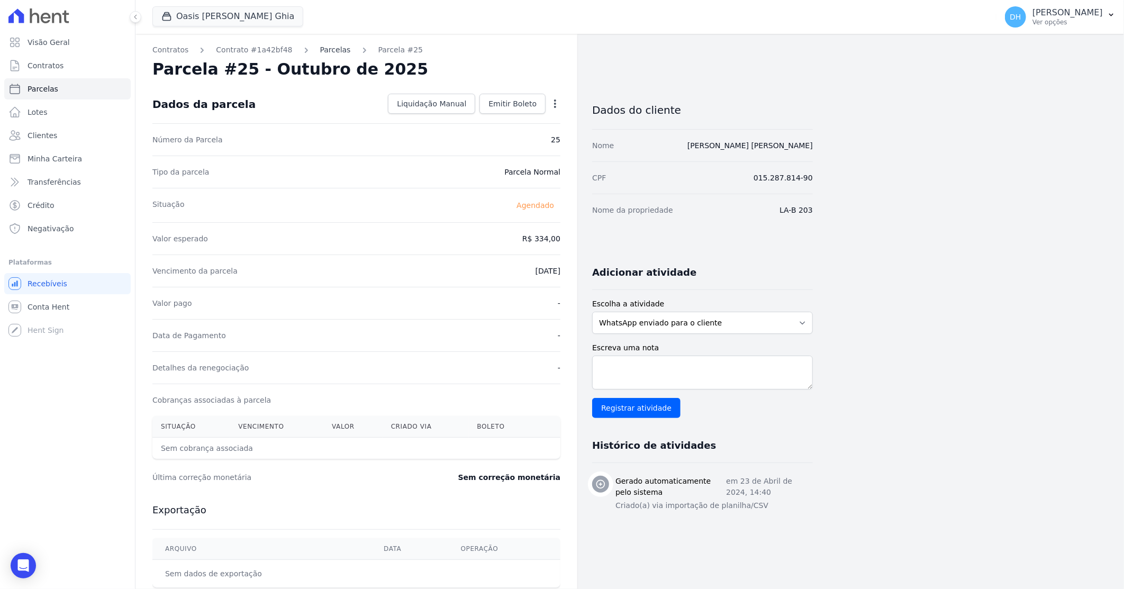
click at [323, 49] on link "Parcelas" at bounding box center [335, 49] width 31 height 11
select select
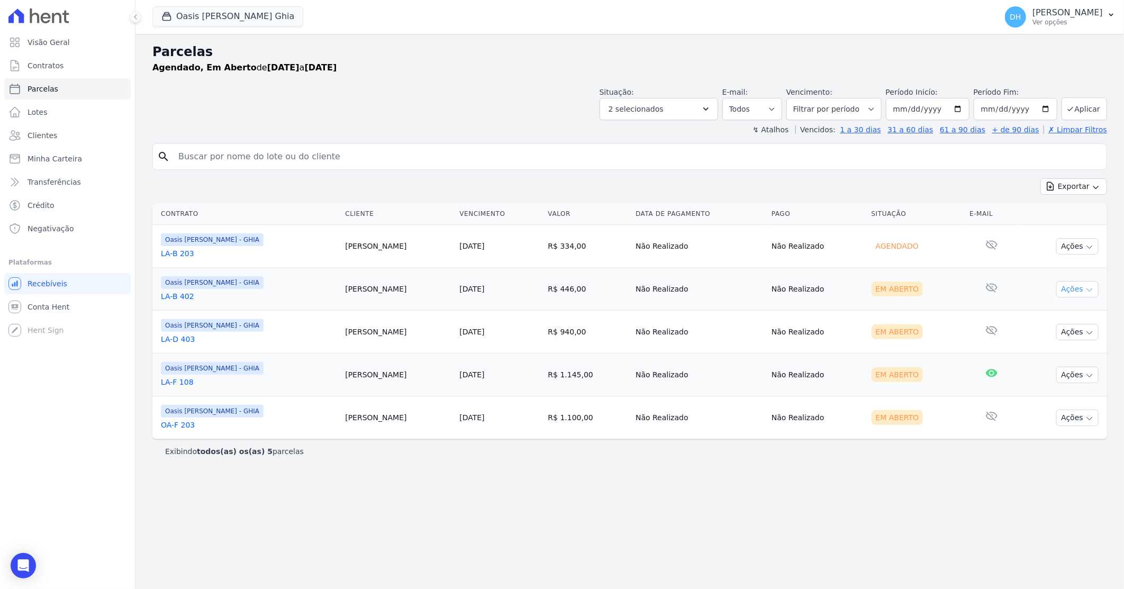
click at [1069, 284] on button "Ações" at bounding box center [1077, 289] width 42 height 16
click at [1061, 357] on link "Enviar whatsapp" at bounding box center [1073, 353] width 102 height 20
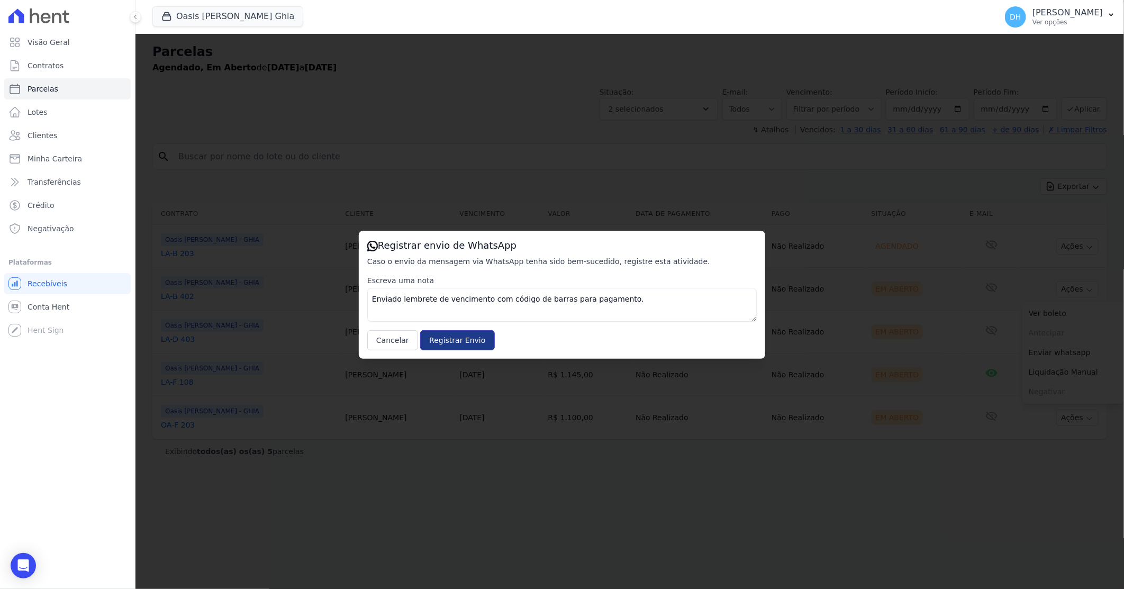
click at [448, 339] on input "Registrar Envio" at bounding box center [457, 340] width 74 height 20
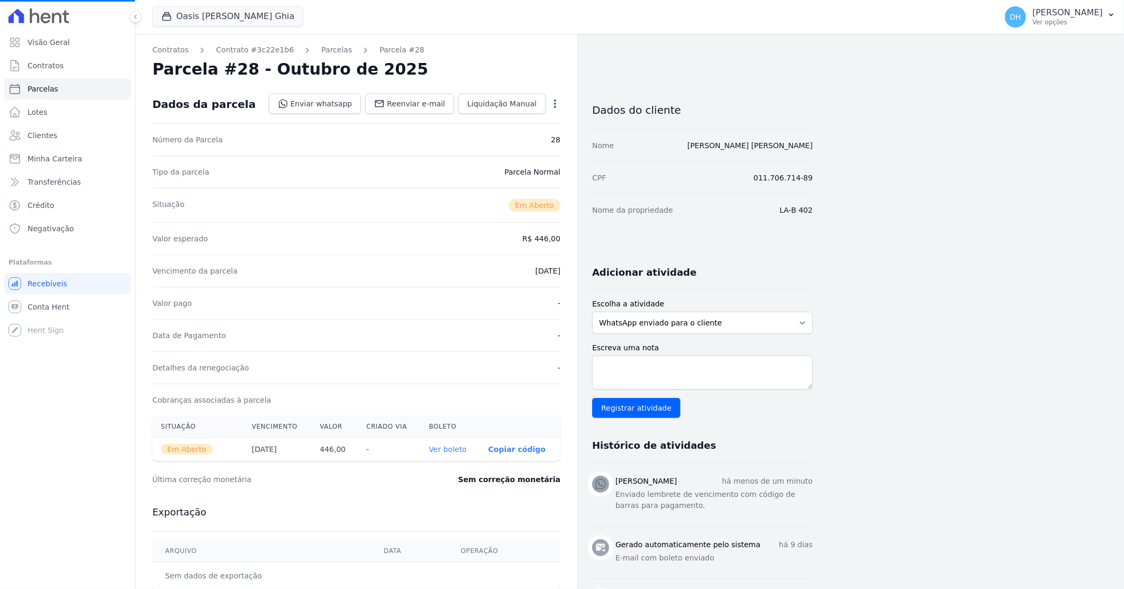
select select
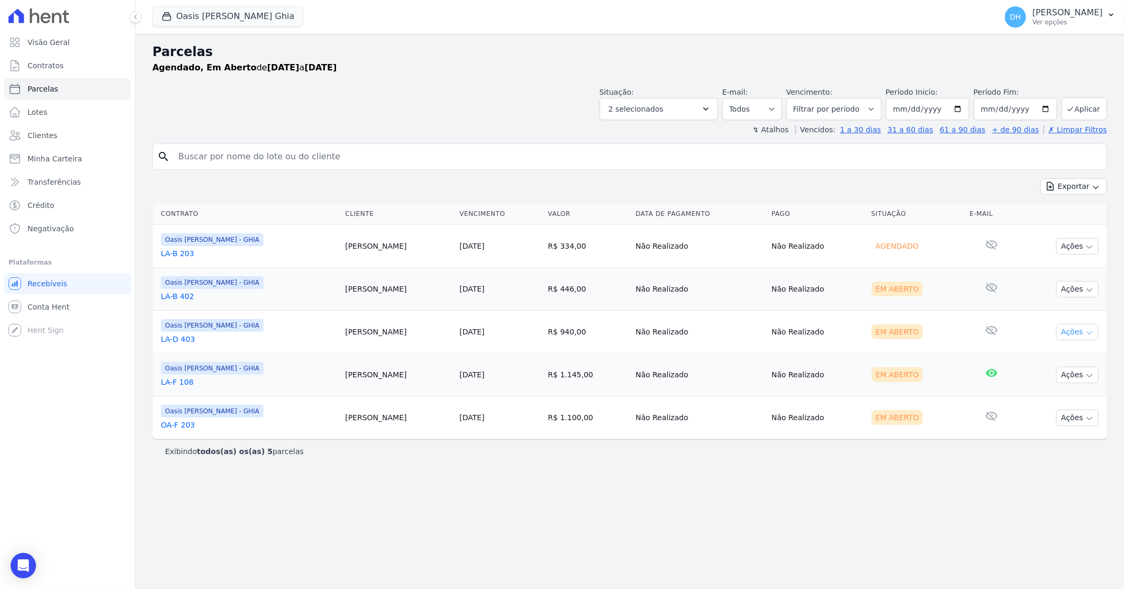
click at [1081, 332] on button "Ações" at bounding box center [1077, 332] width 42 height 16
click at [1056, 397] on link "Enviar whatsapp" at bounding box center [1073, 396] width 102 height 20
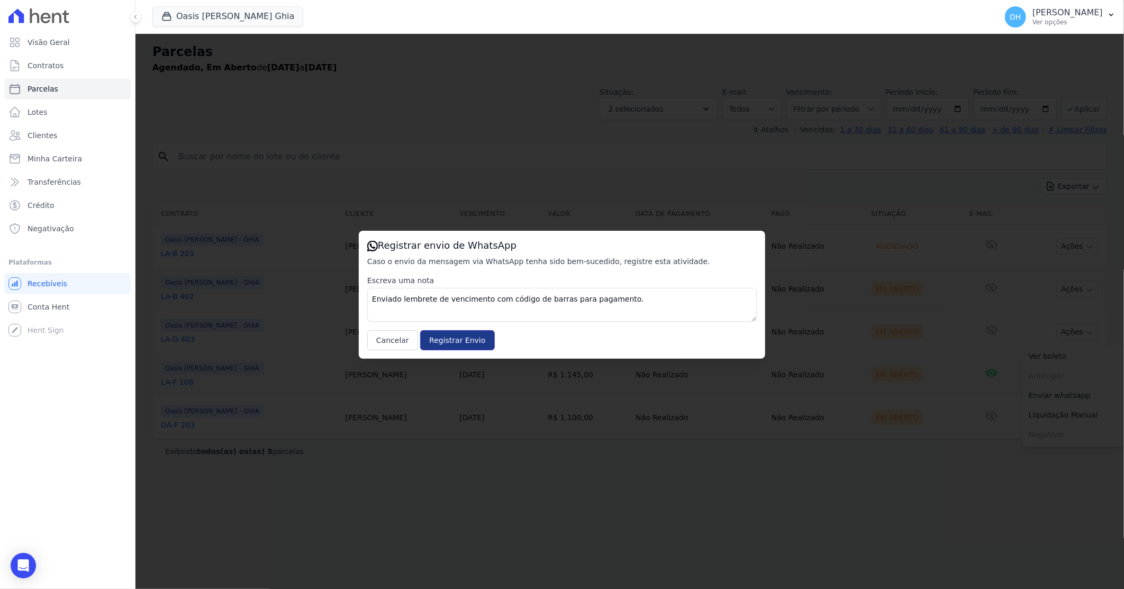
click at [430, 334] on input "Registrar Envio" at bounding box center [457, 340] width 74 height 20
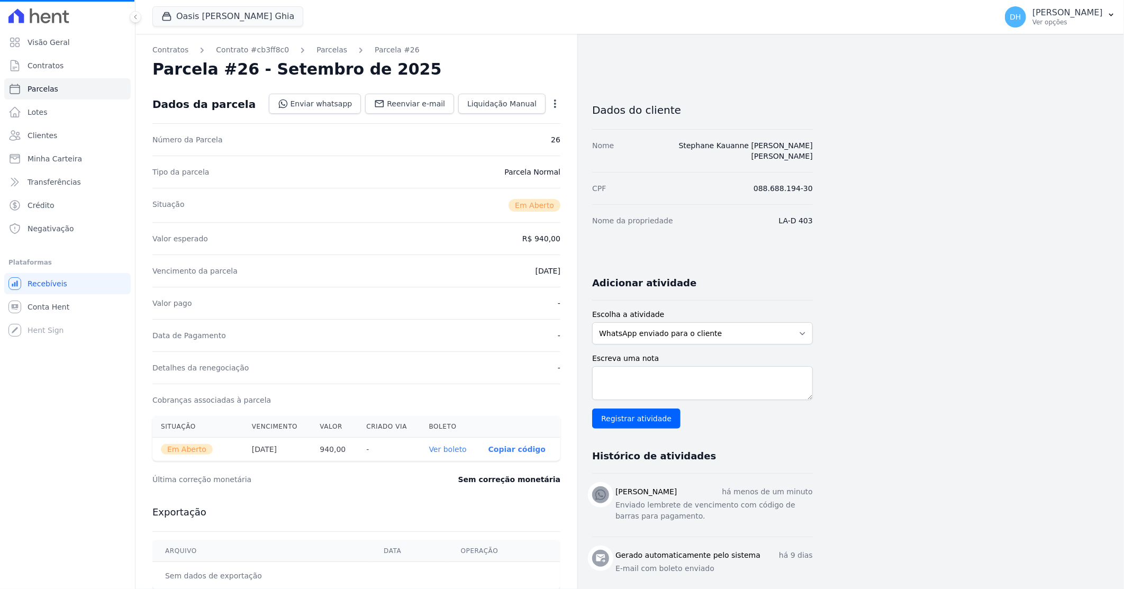
select select
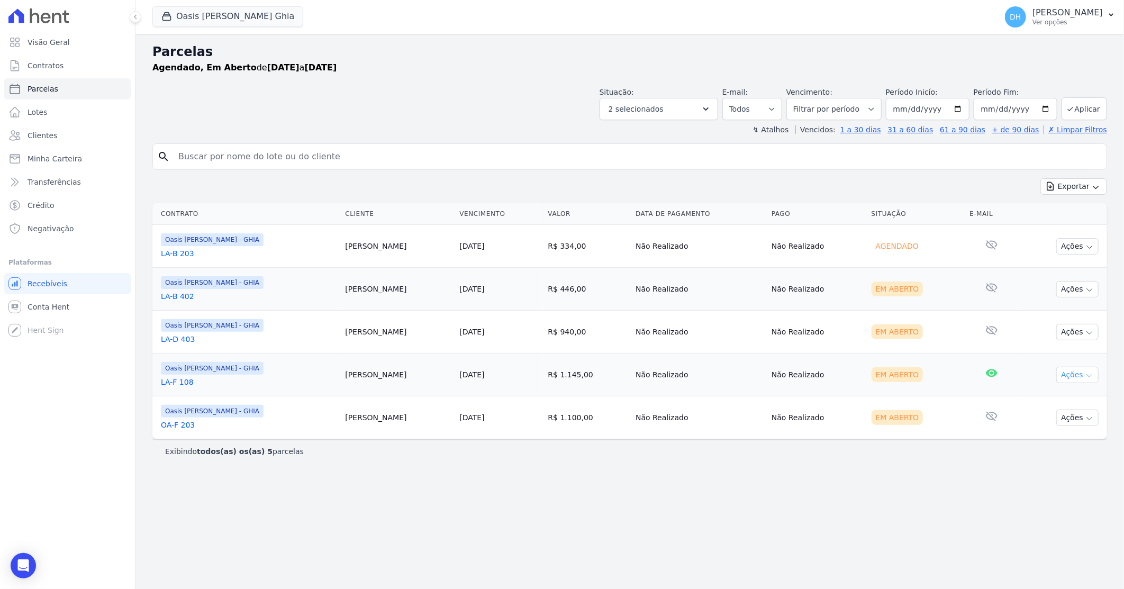
click at [1076, 372] on button "Ações" at bounding box center [1077, 375] width 42 height 16
click at [1049, 434] on link "Enviar whatsapp" at bounding box center [1073, 439] width 102 height 20
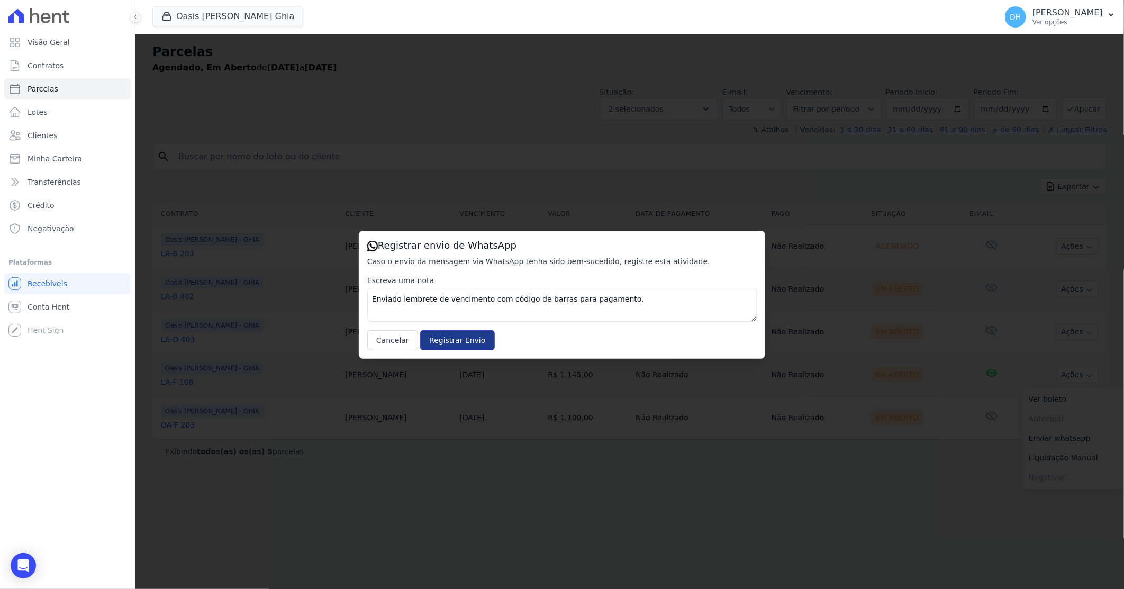
click at [456, 345] on input "Registrar Envio" at bounding box center [457, 340] width 74 height 20
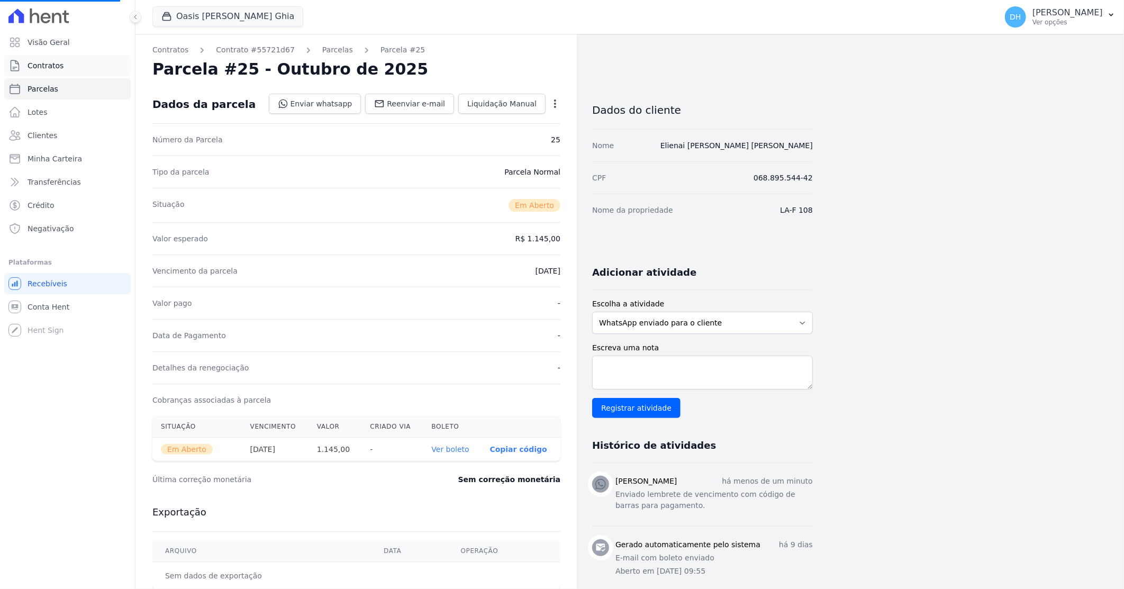
select select
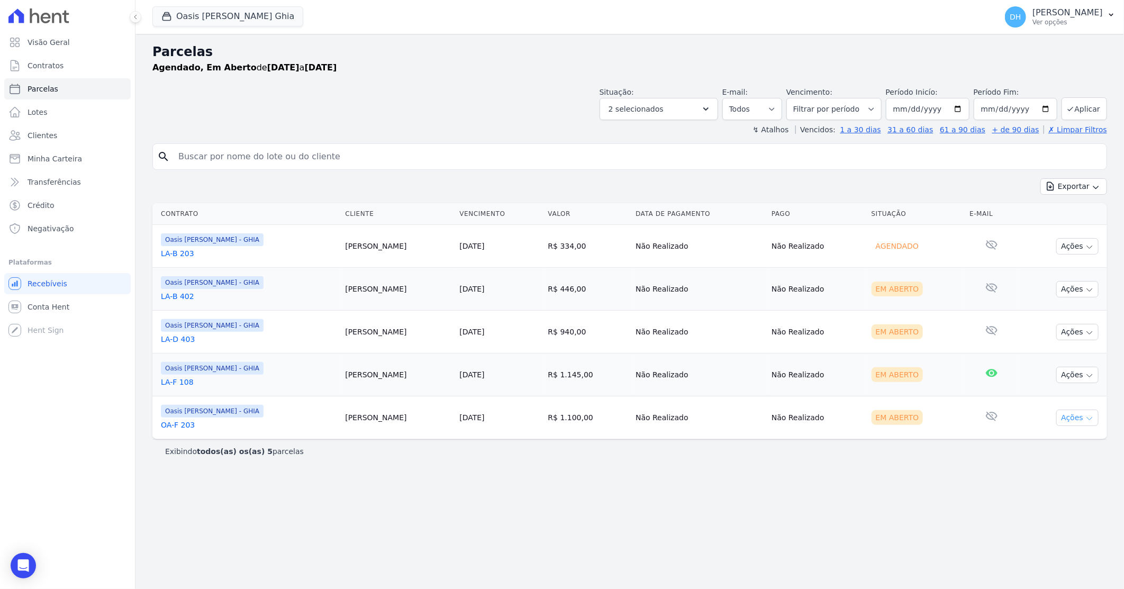
click at [1080, 422] on button "Ações" at bounding box center [1077, 417] width 42 height 16
click at [1063, 484] on link "Enviar whatsapp" at bounding box center [1073, 481] width 102 height 20
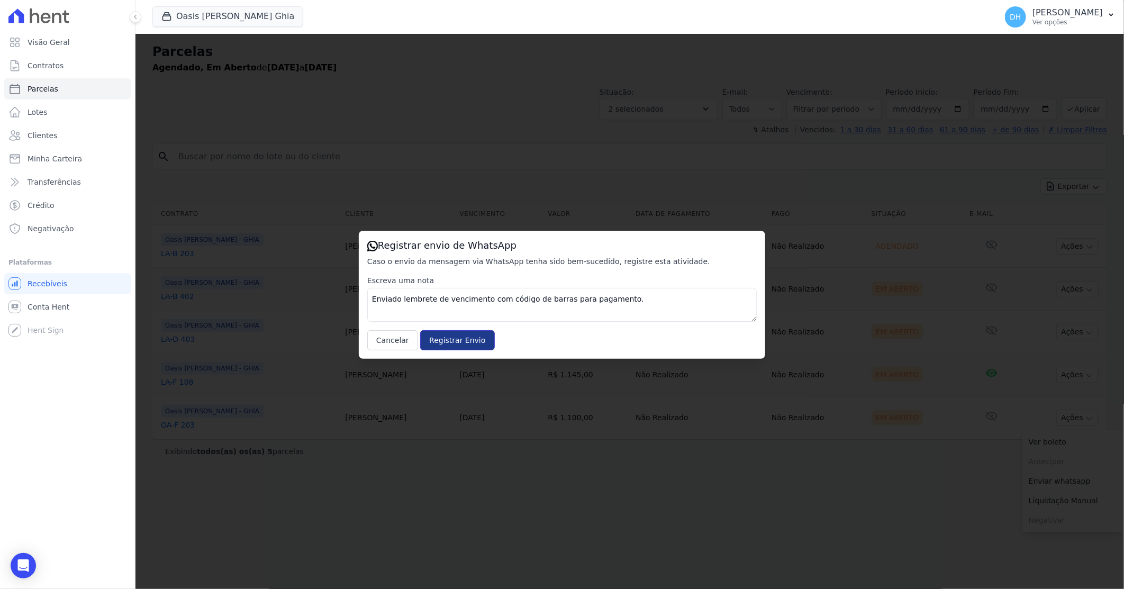
click at [446, 345] on input "Registrar Envio" at bounding box center [457, 340] width 74 height 20
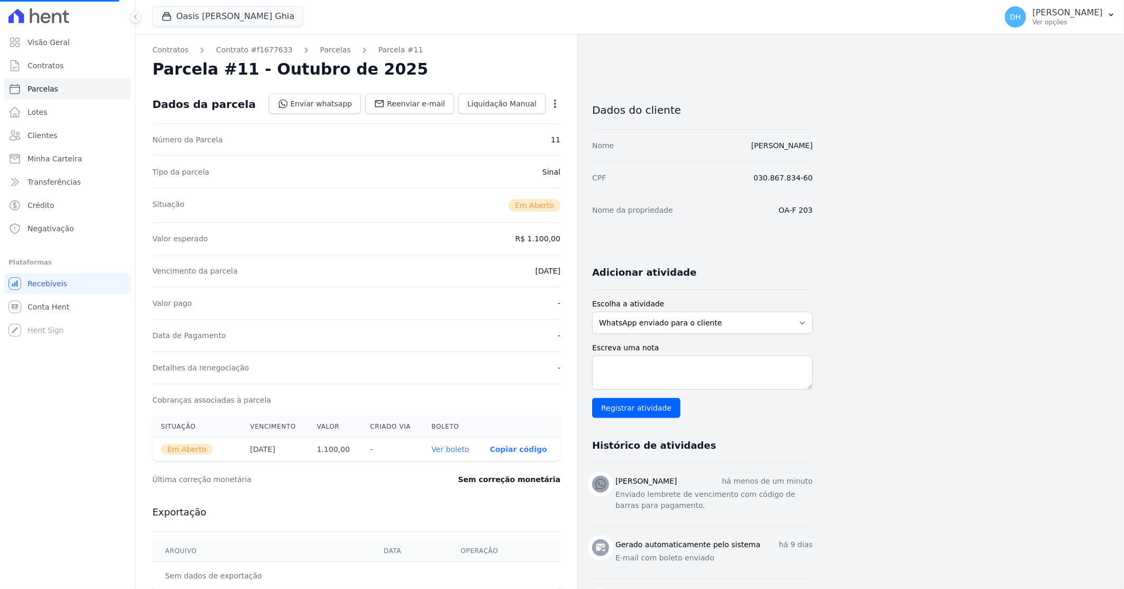
select select
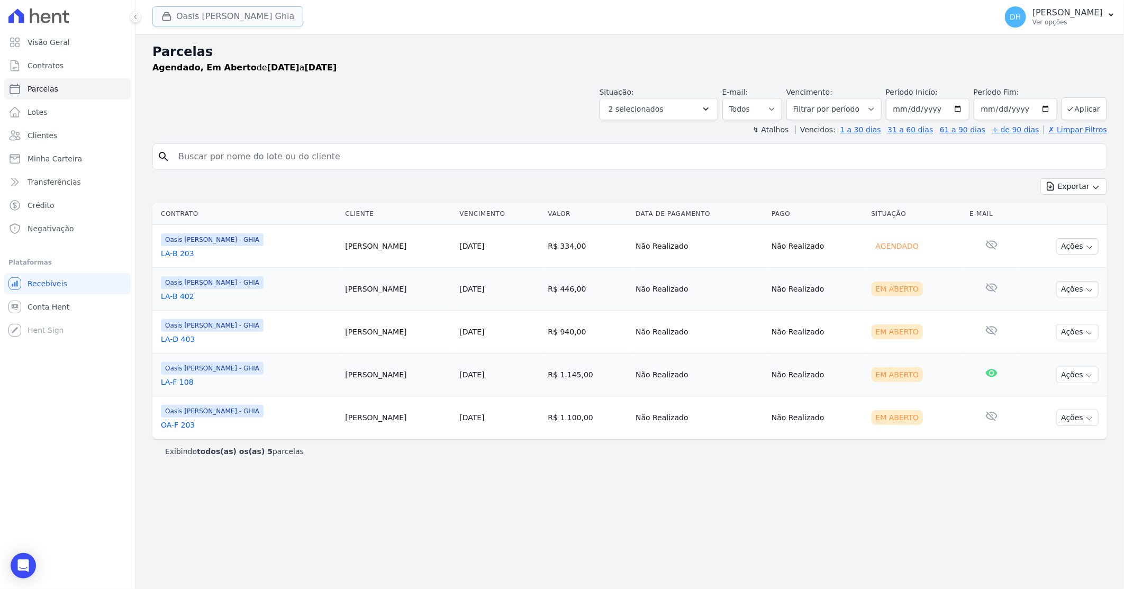
click at [279, 18] on button "Oasis Celina Guimaraes Ghia" at bounding box center [227, 16] width 151 height 20
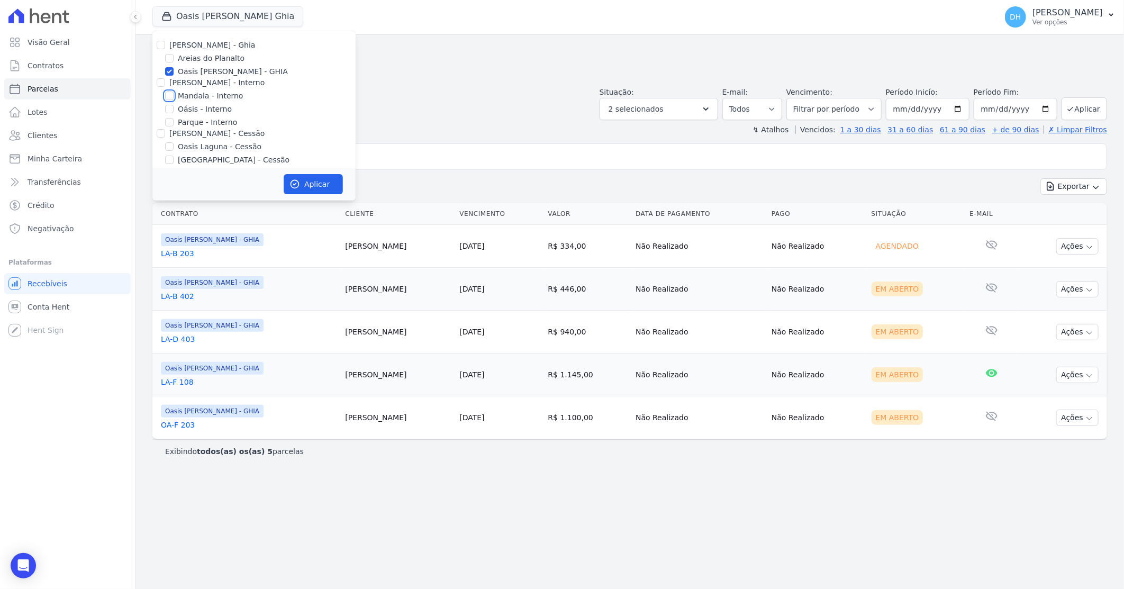
click at [167, 94] on input "Mandala - Interno" at bounding box center [169, 96] width 8 height 8
checkbox input "true"
click at [166, 69] on input "Oasis [PERSON_NAME] - GHIA" at bounding box center [169, 71] width 8 height 8
checkbox input "false"
click at [313, 181] on button "Aplicar" at bounding box center [313, 184] width 59 height 20
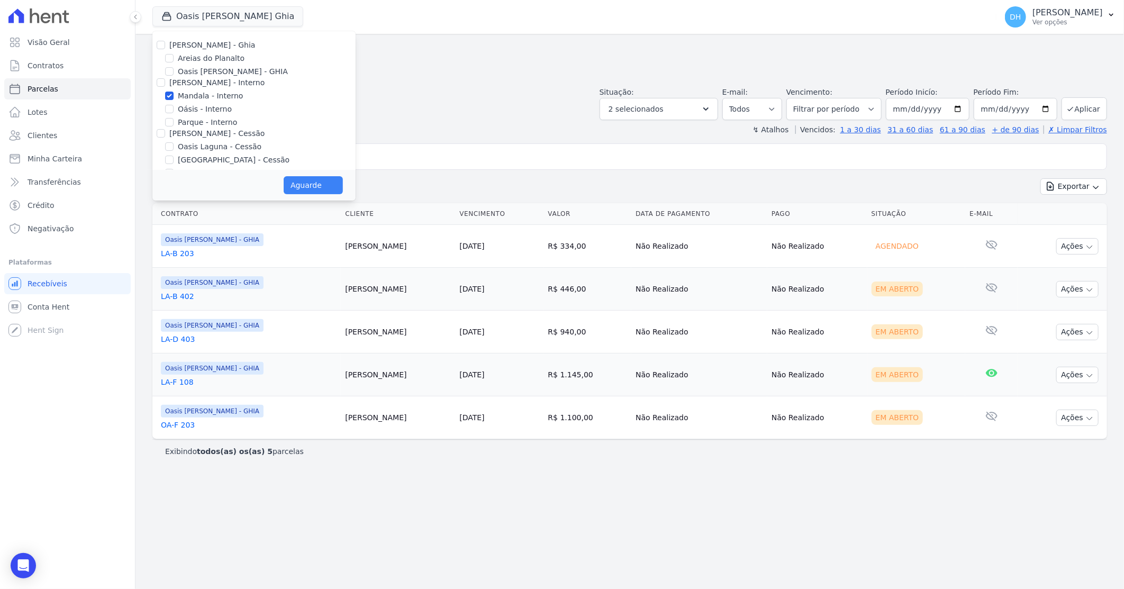
select select
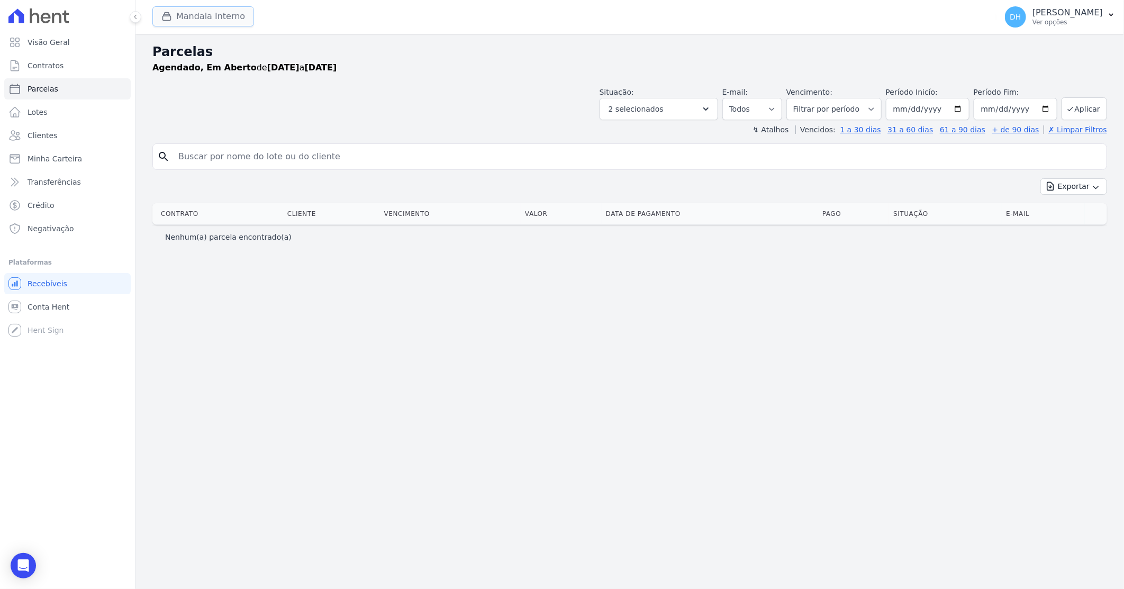
click at [202, 12] on button "Mandala Interno" at bounding box center [203, 16] width 102 height 20
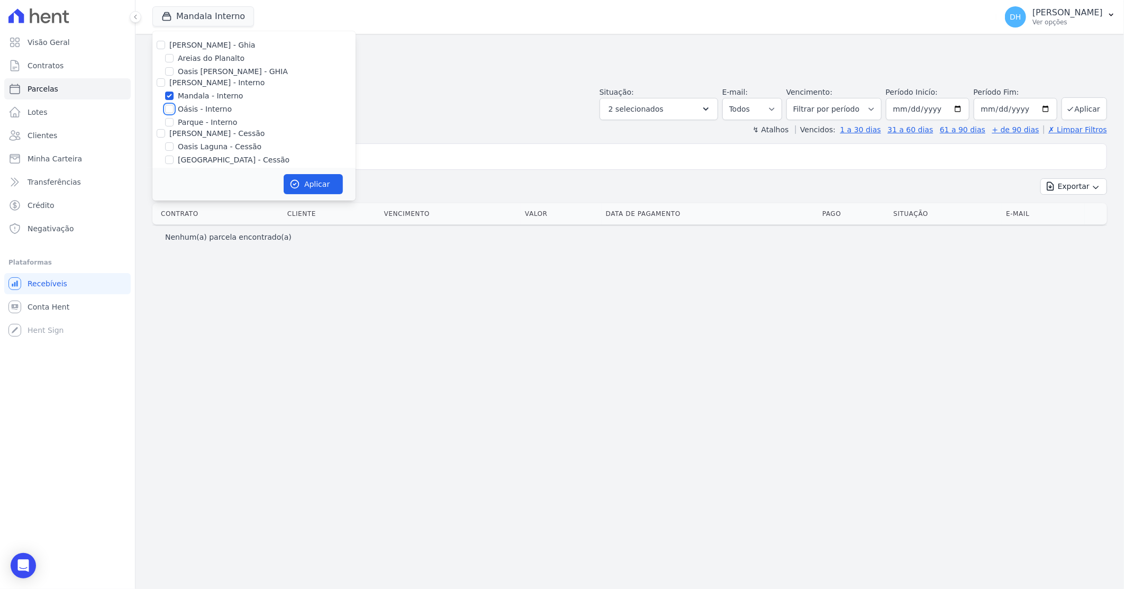
click at [170, 106] on input "Oásis - Interno" at bounding box center [169, 109] width 8 height 8
checkbox input "true"
click at [170, 124] on input "Parque - Interno" at bounding box center [169, 122] width 8 height 8
checkbox input "true"
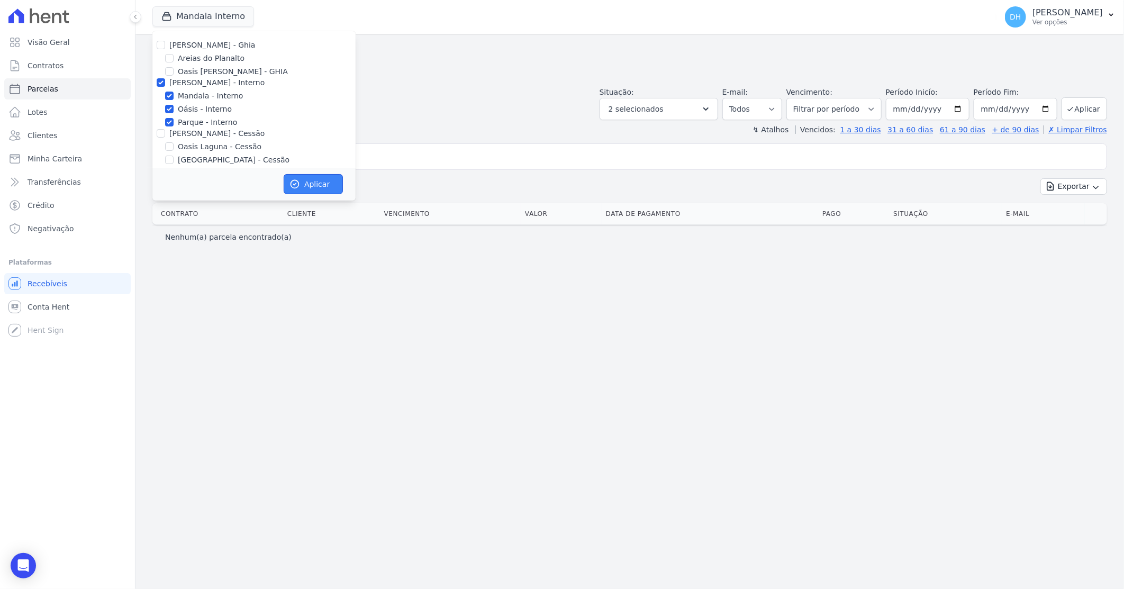
click at [311, 188] on button "Aplicar" at bounding box center [313, 184] width 59 height 20
select select
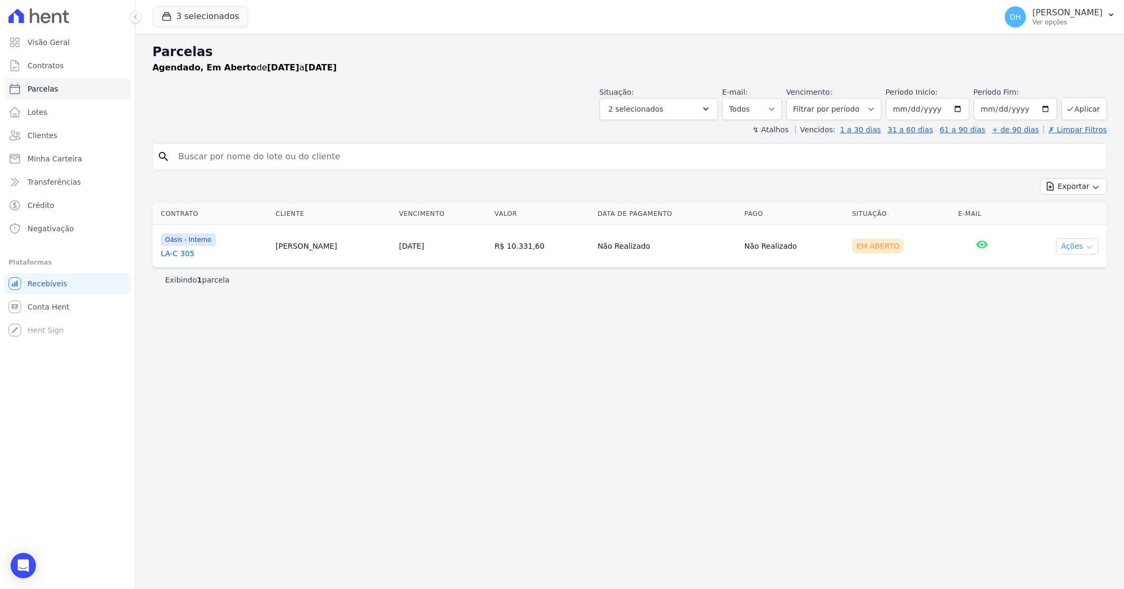
click at [1069, 242] on button "Ações" at bounding box center [1077, 246] width 42 height 16
click at [1063, 314] on link "Enviar whatsapp" at bounding box center [1073, 310] width 102 height 20
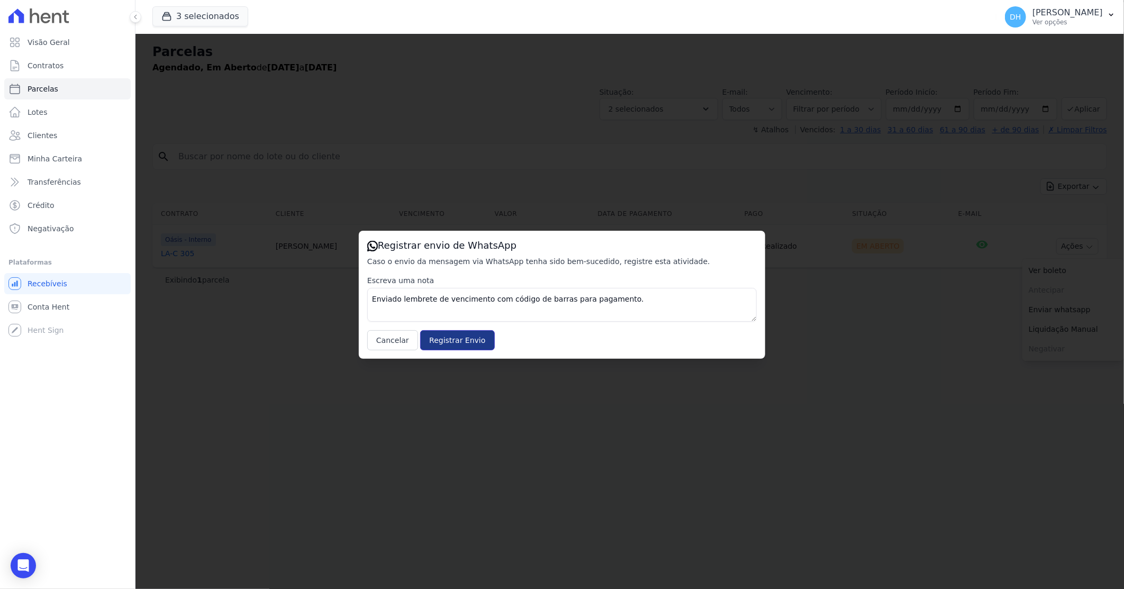
click at [438, 340] on input "Registrar Envio" at bounding box center [457, 340] width 74 height 20
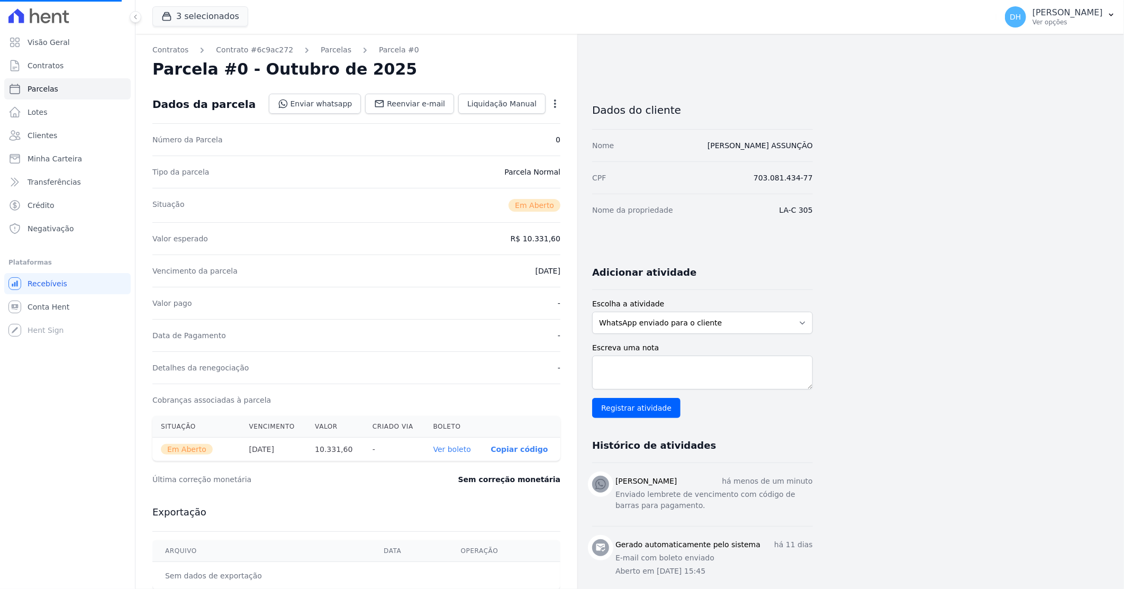
select select
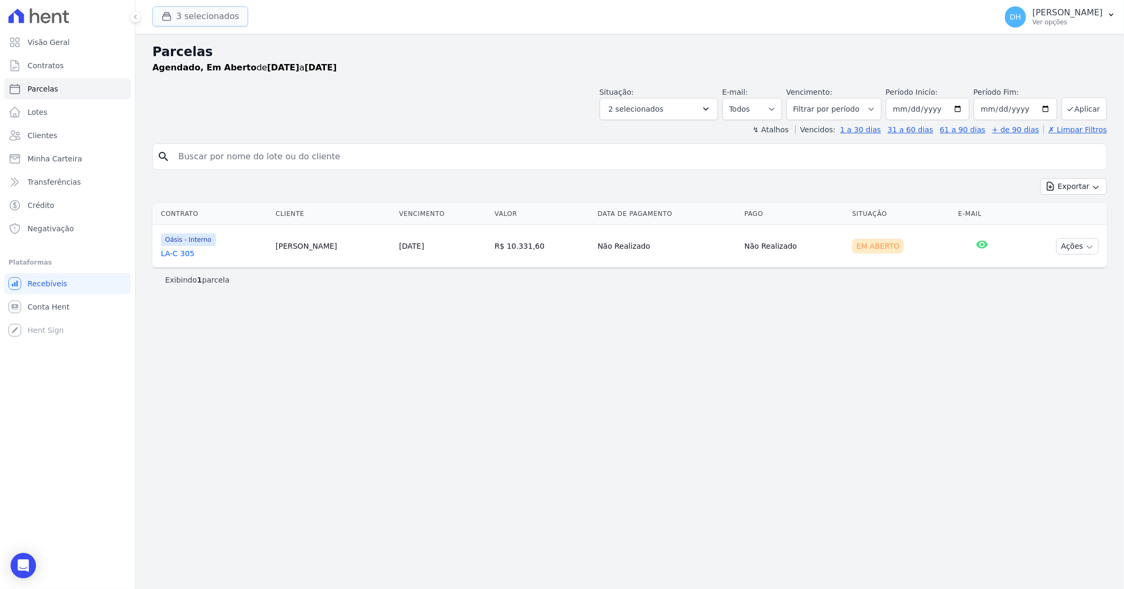
click at [209, 8] on button "3 selecionados" at bounding box center [200, 16] width 96 height 20
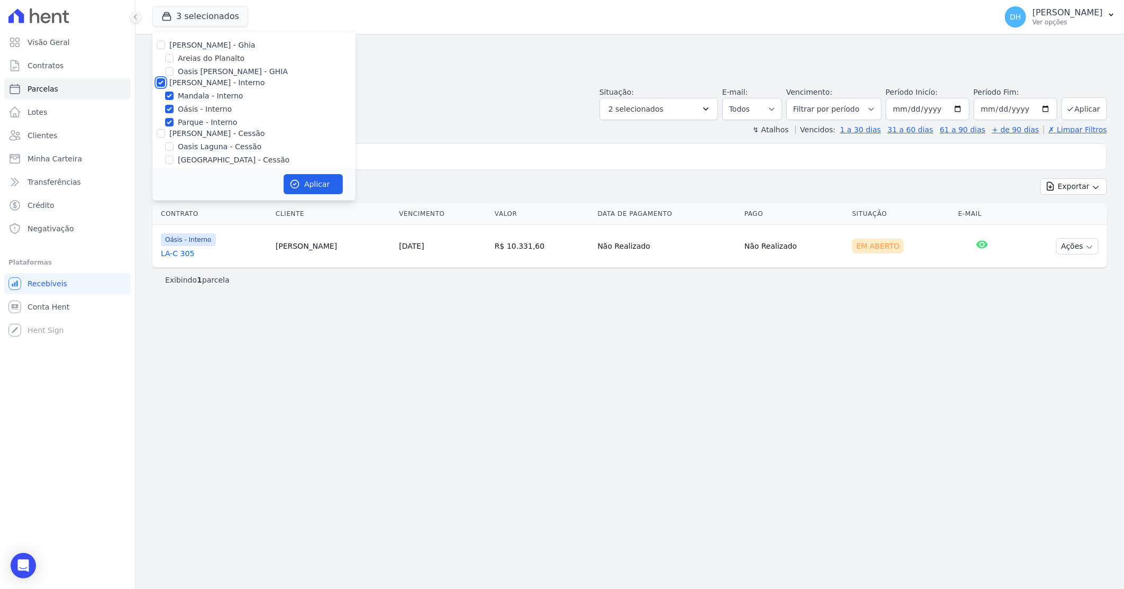
click at [163, 83] on input "[PERSON_NAME] - Interno" at bounding box center [161, 82] width 8 height 8
checkbox input "false"
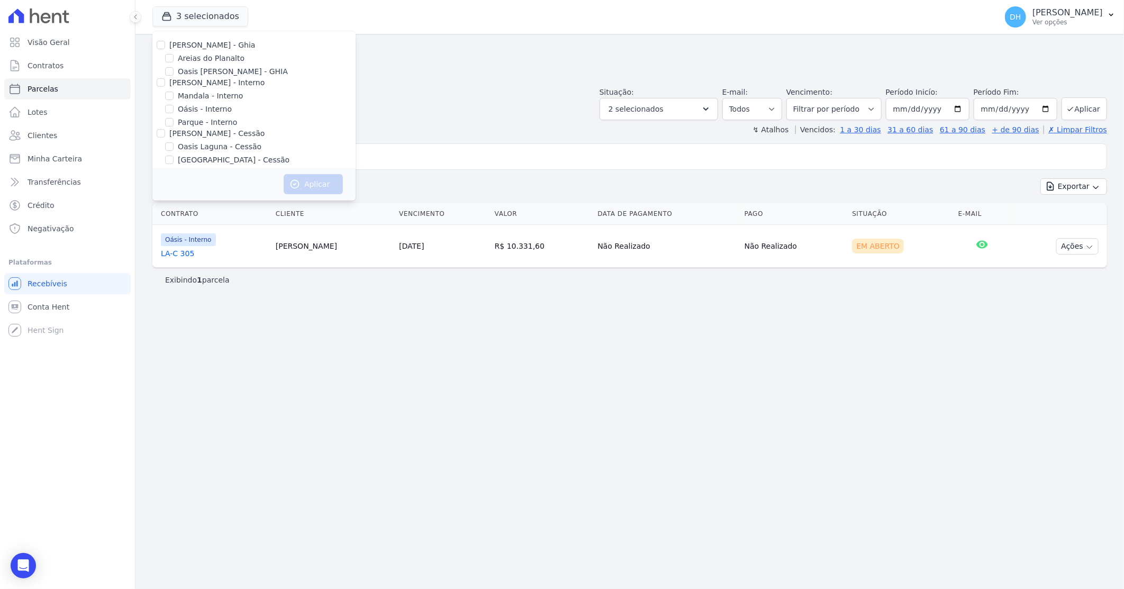
click at [168, 151] on div at bounding box center [169, 146] width 8 height 11
click at [168, 147] on input "Oasis Laguna - Cessão" at bounding box center [169, 146] width 8 height 8
checkbox input "true"
click at [318, 188] on button "Aplicar" at bounding box center [313, 184] width 59 height 20
select select
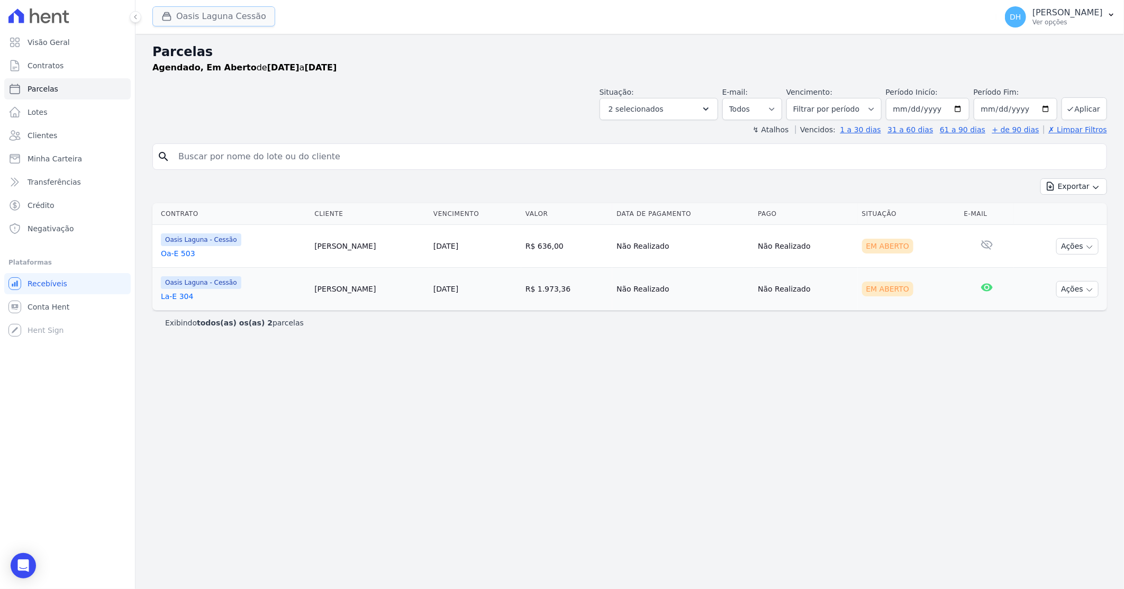
click at [226, 14] on button "Oasis Laguna Cessão" at bounding box center [213, 16] width 123 height 20
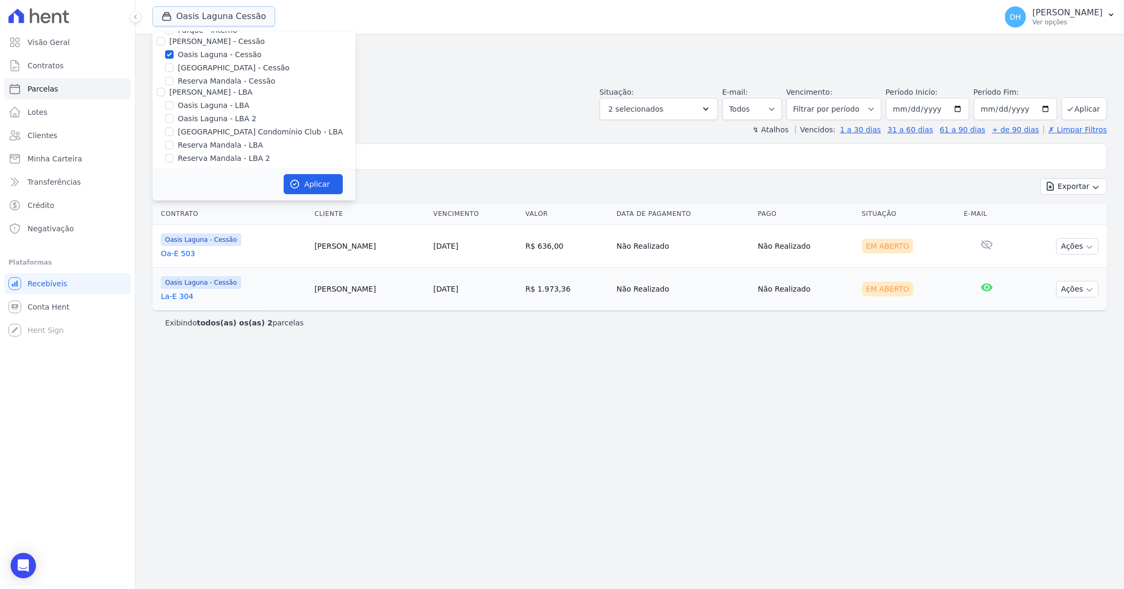
scroll to position [97, 0]
click at [549, 60] on h2 "Parcelas" at bounding box center [629, 51] width 954 height 19
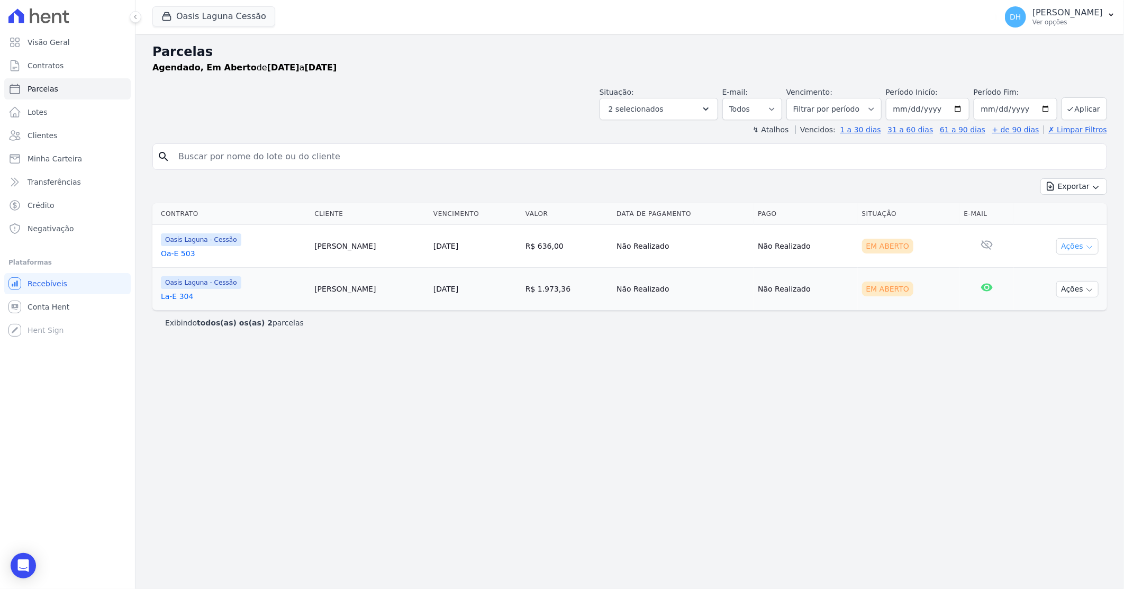
click at [1085, 250] on button "Ações" at bounding box center [1077, 246] width 42 height 16
click at [1060, 311] on link "Enviar whatsapp" at bounding box center [1073, 310] width 102 height 20
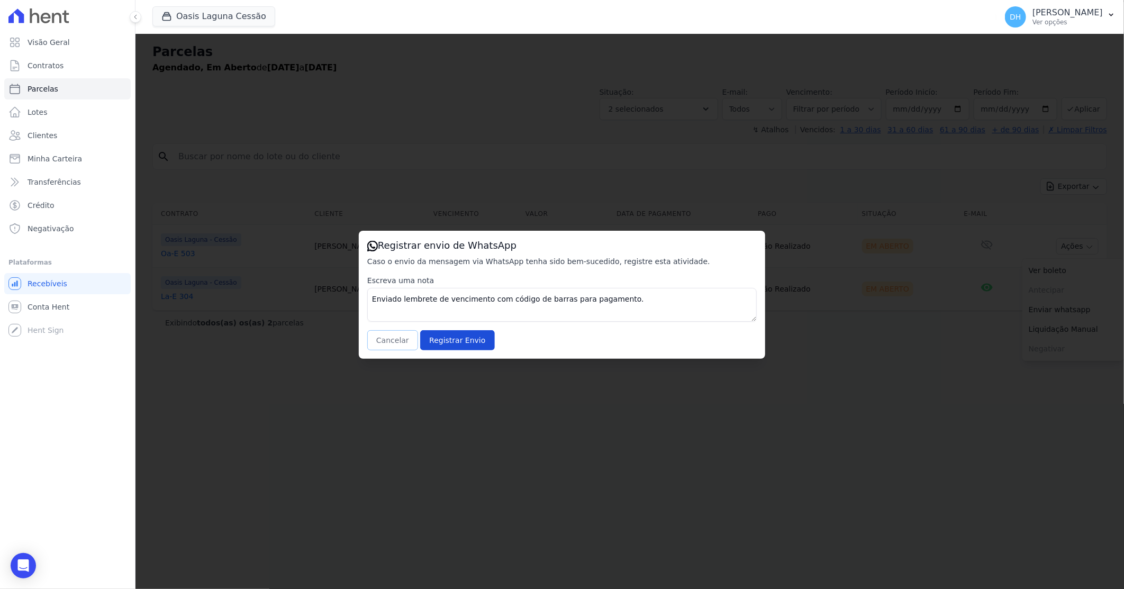
click at [387, 340] on button "Cancelar" at bounding box center [392, 340] width 51 height 20
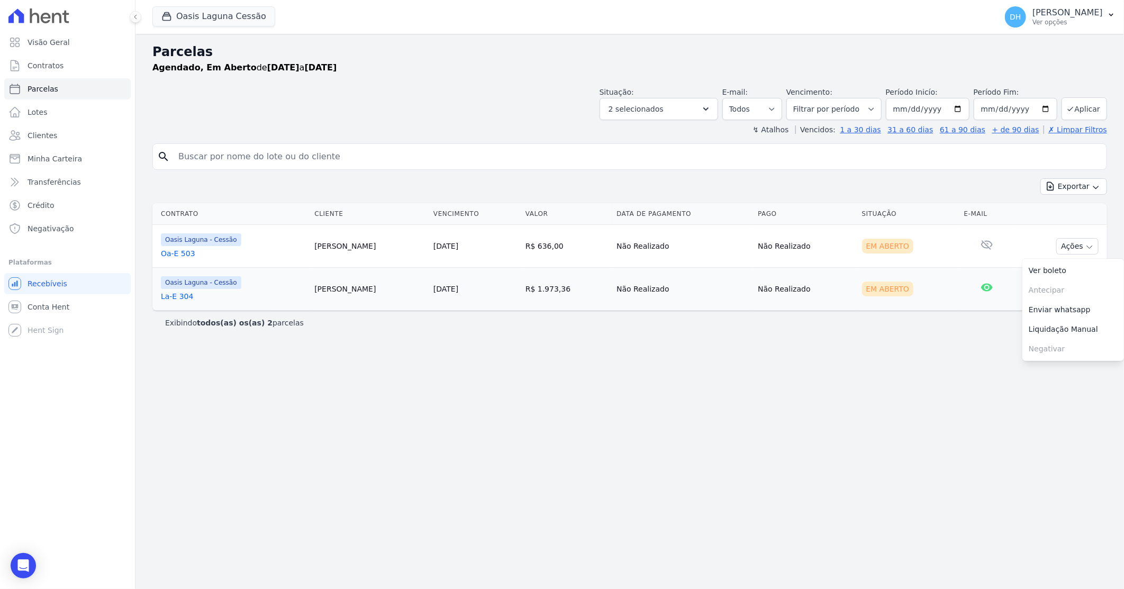
drag, startPoint x: 504, startPoint y: 360, endPoint x: 517, endPoint y: 365, distance: 13.6
click at [517, 364] on div "Parcelas Agendado, Em Aberto de 01/10/2025 a 06/10/2025 Situação: Agendado Em A…" at bounding box center [629, 311] width 988 height 555
click at [1088, 289] on icon "button" at bounding box center [1089, 290] width 8 height 8
click at [1045, 353] on link "Enviar whatsapp" at bounding box center [1073, 353] width 102 height 20
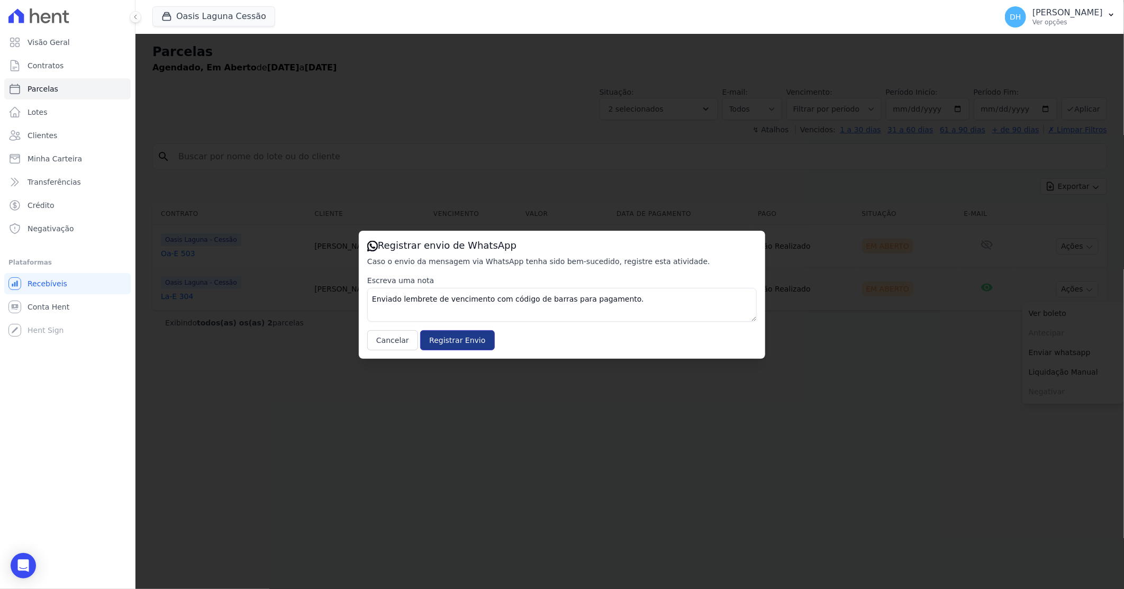
click at [455, 335] on input "Registrar Envio" at bounding box center [457, 340] width 74 height 20
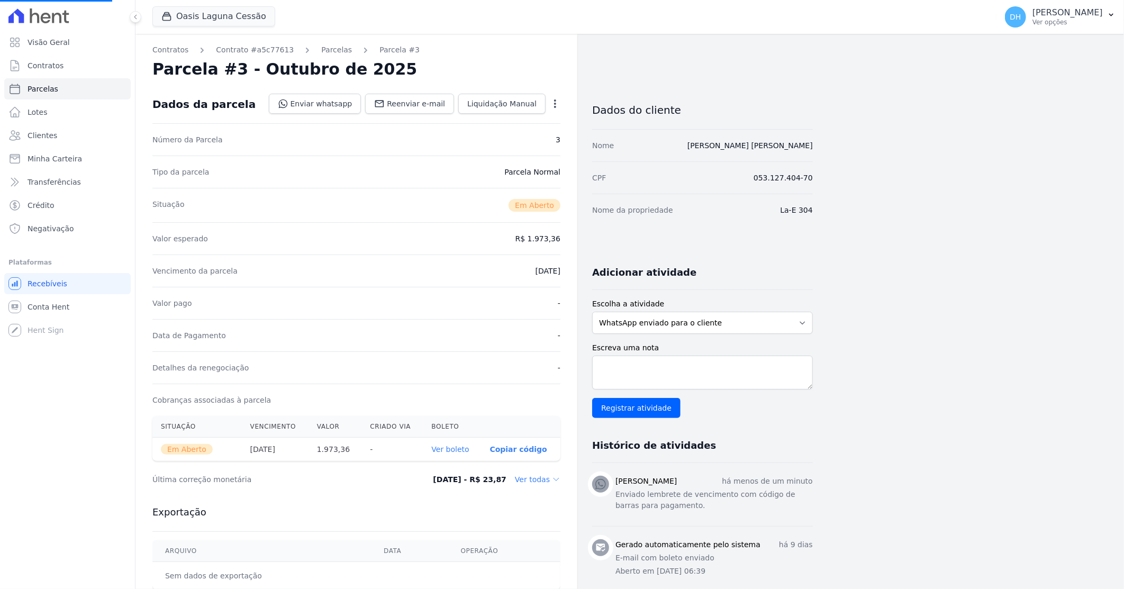
select select
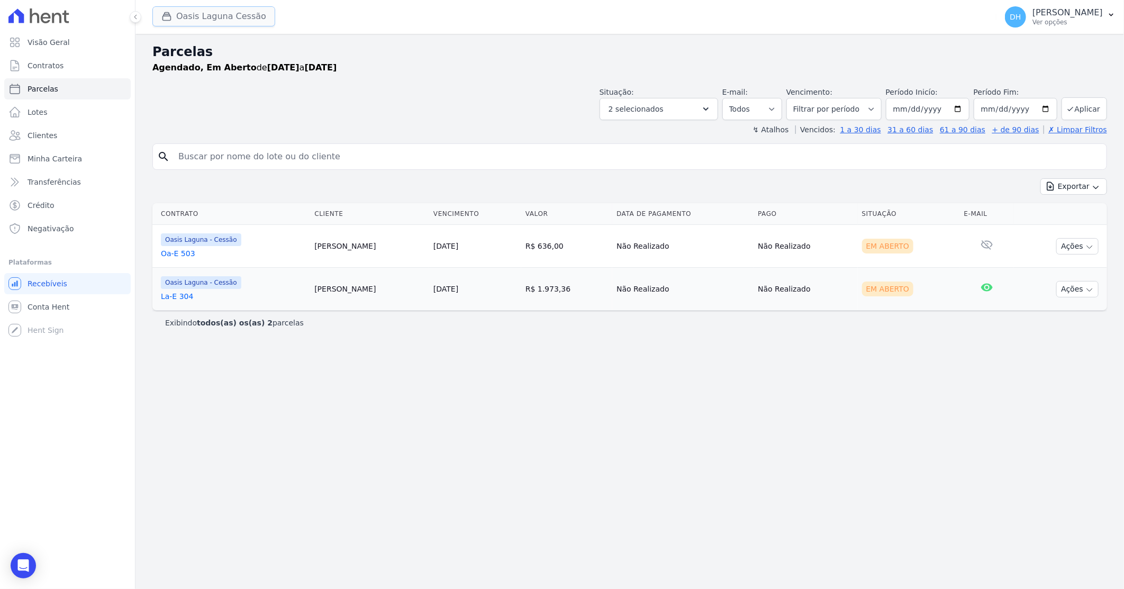
click at [224, 15] on button "Oasis Laguna Cessão" at bounding box center [213, 16] width 123 height 20
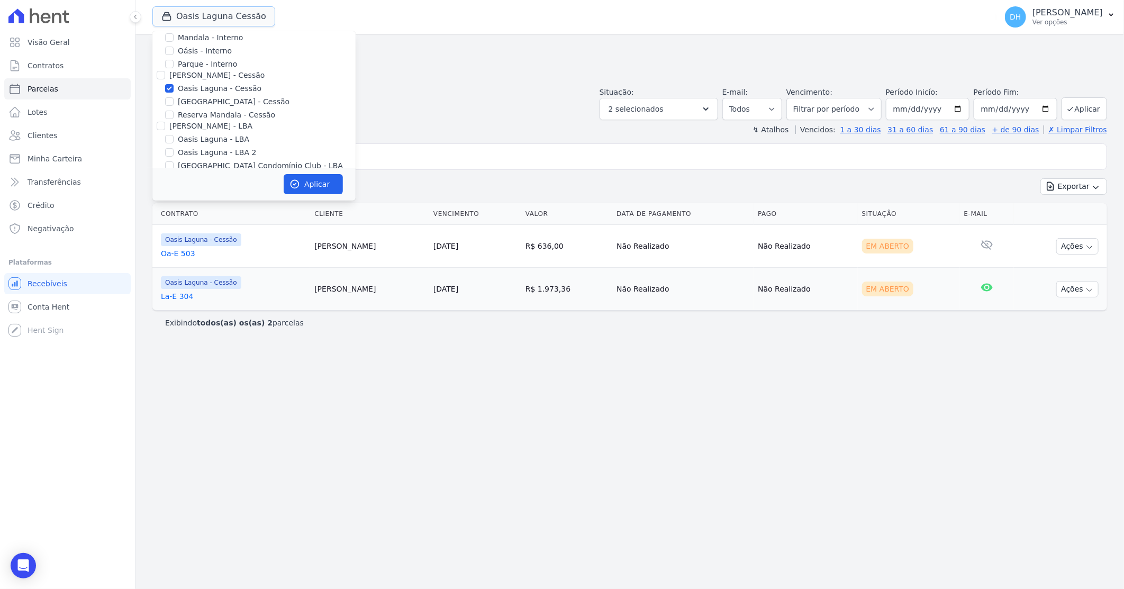
scroll to position [59, 0]
click at [169, 99] on input "[GEOGRAPHIC_DATA] - Cessão" at bounding box center [169, 101] width 8 height 8
checkbox input "true"
click at [168, 89] on input "Oasis Laguna - Cessão" at bounding box center [169, 88] width 8 height 8
checkbox input "false"
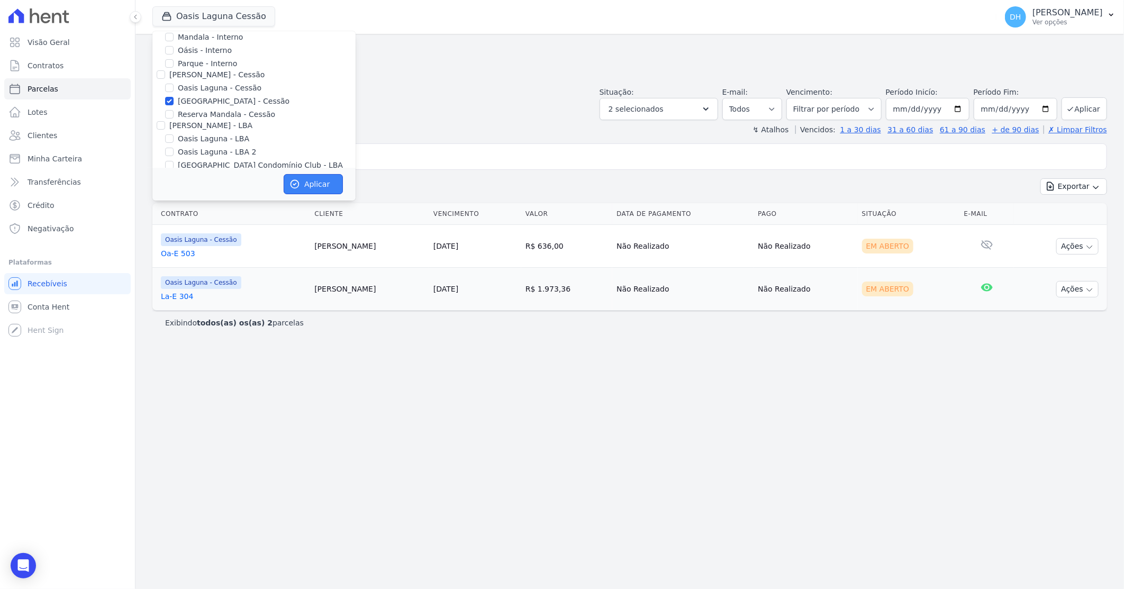
click at [307, 178] on button "Aplicar" at bounding box center [313, 184] width 59 height 20
select select
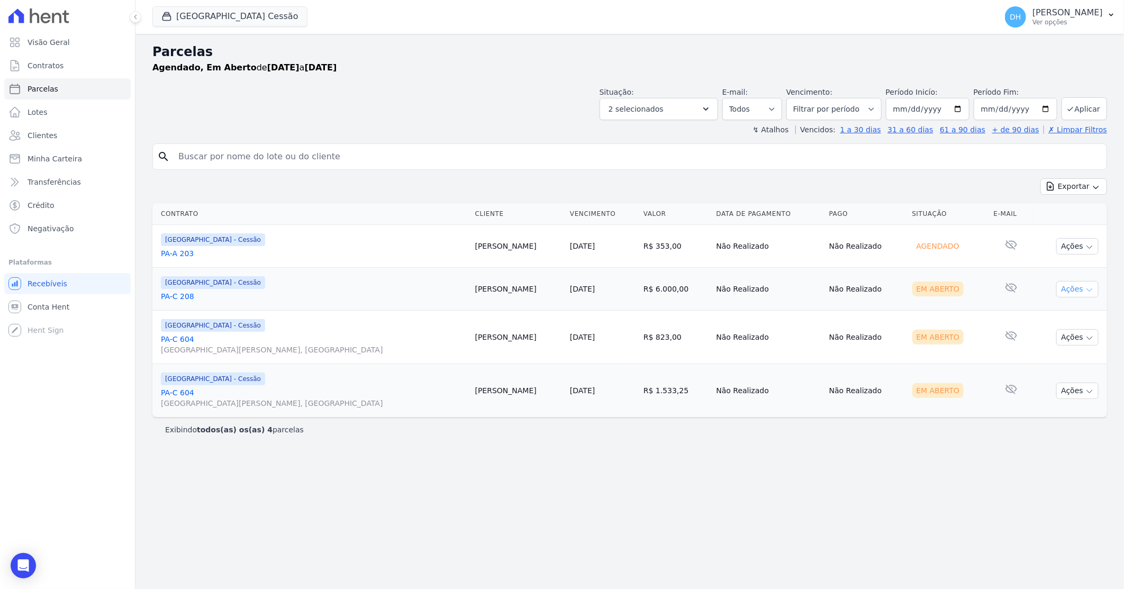
click at [1080, 286] on button "Ações" at bounding box center [1077, 289] width 42 height 16
click at [1053, 353] on link "Enviar whatsapp" at bounding box center [1073, 353] width 102 height 20
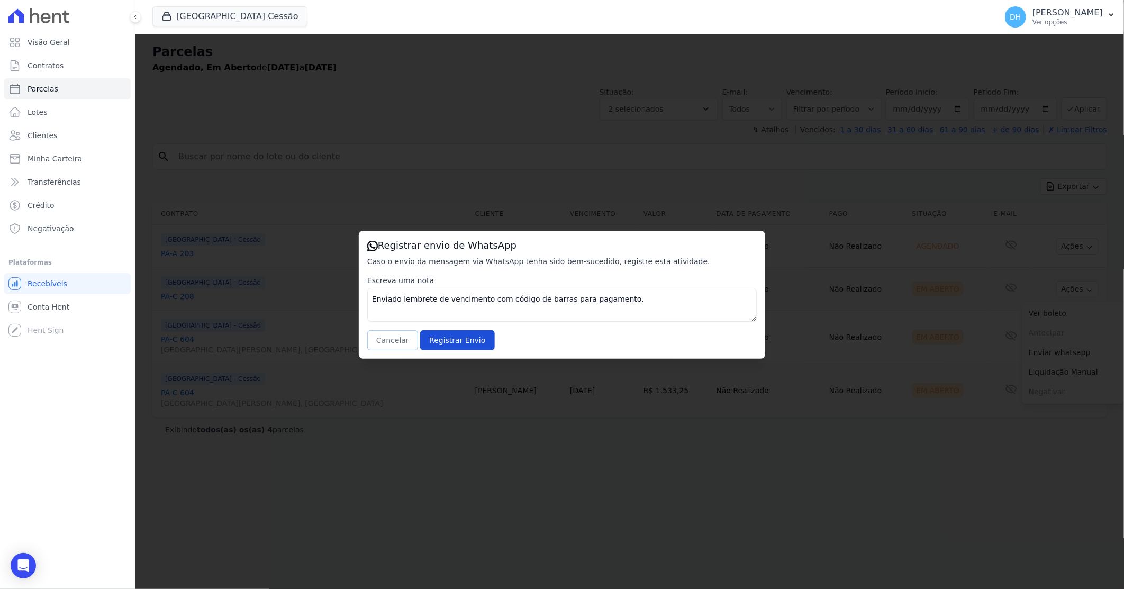
click at [402, 337] on button "Cancelar" at bounding box center [392, 340] width 51 height 20
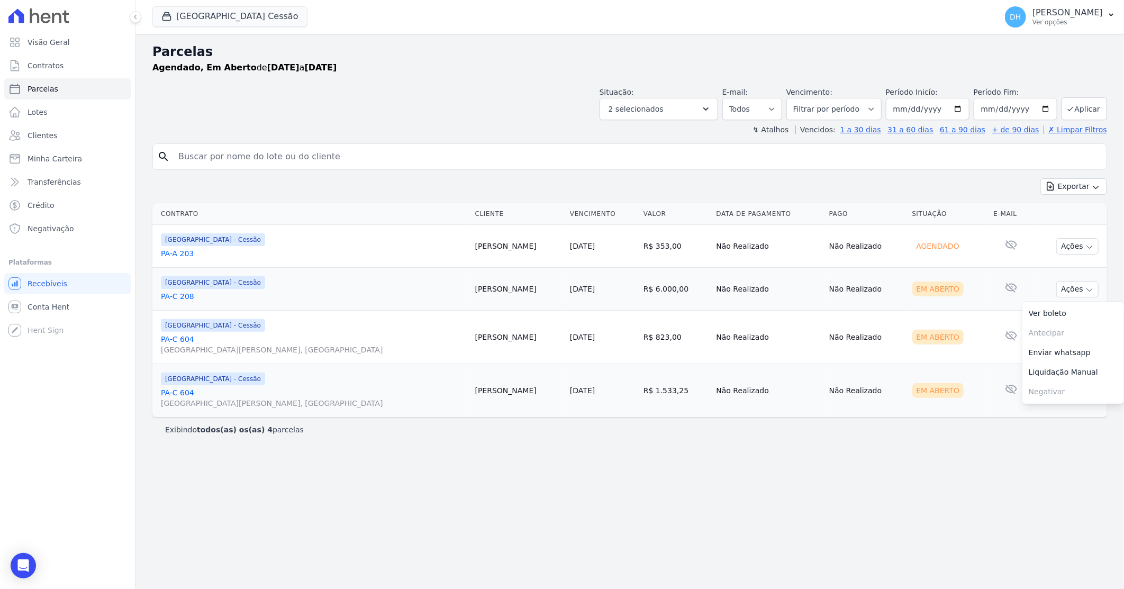
click at [389, 335] on link "PA-C 604 Avenida Marechal Floriano Peixoto, Rocas" at bounding box center [314, 344] width 306 height 21
click at [192, 294] on link "PA-C 208" at bounding box center [314, 296] width 306 height 11
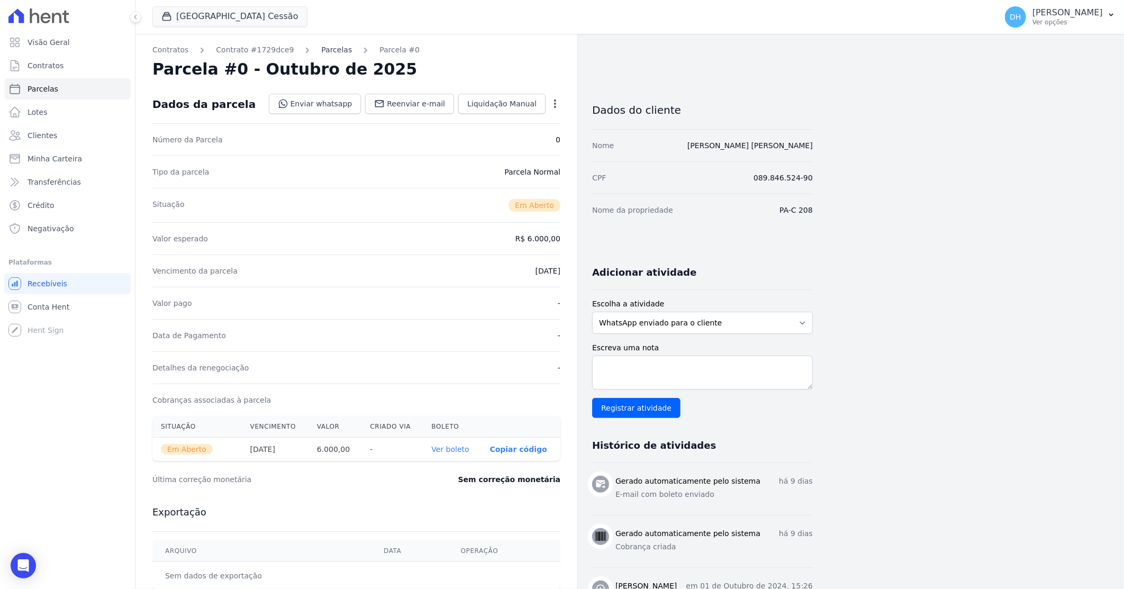
click at [330, 52] on link "Parcelas" at bounding box center [336, 49] width 31 height 11
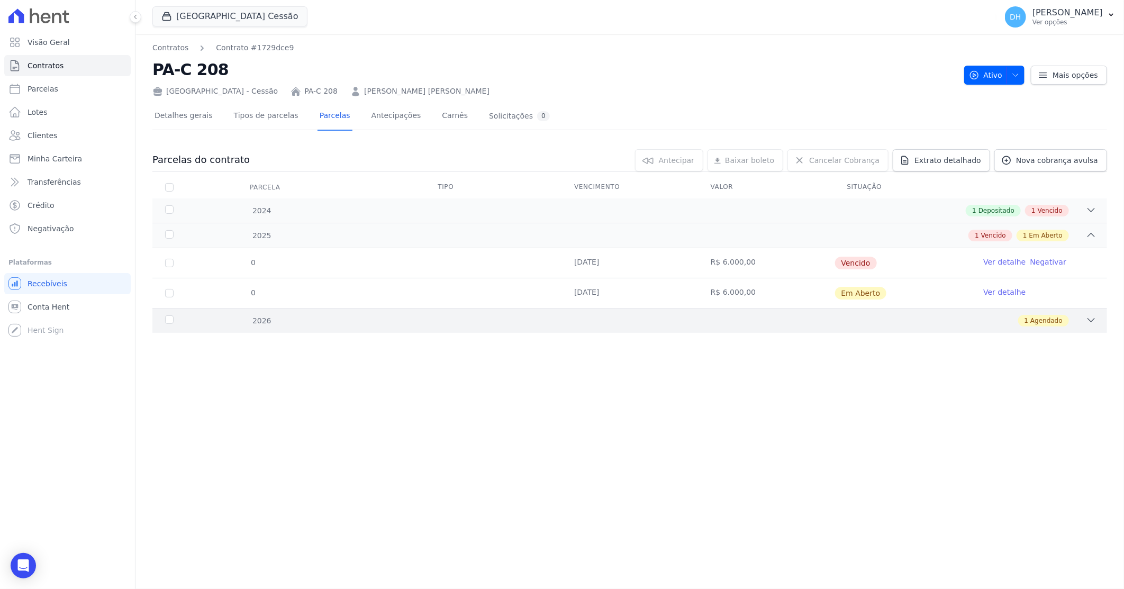
click at [554, 316] on div "1 Agendado" at bounding box center [676, 321] width 839 height 12
click at [998, 288] on link "Ver detalhe" at bounding box center [1004, 292] width 42 height 11
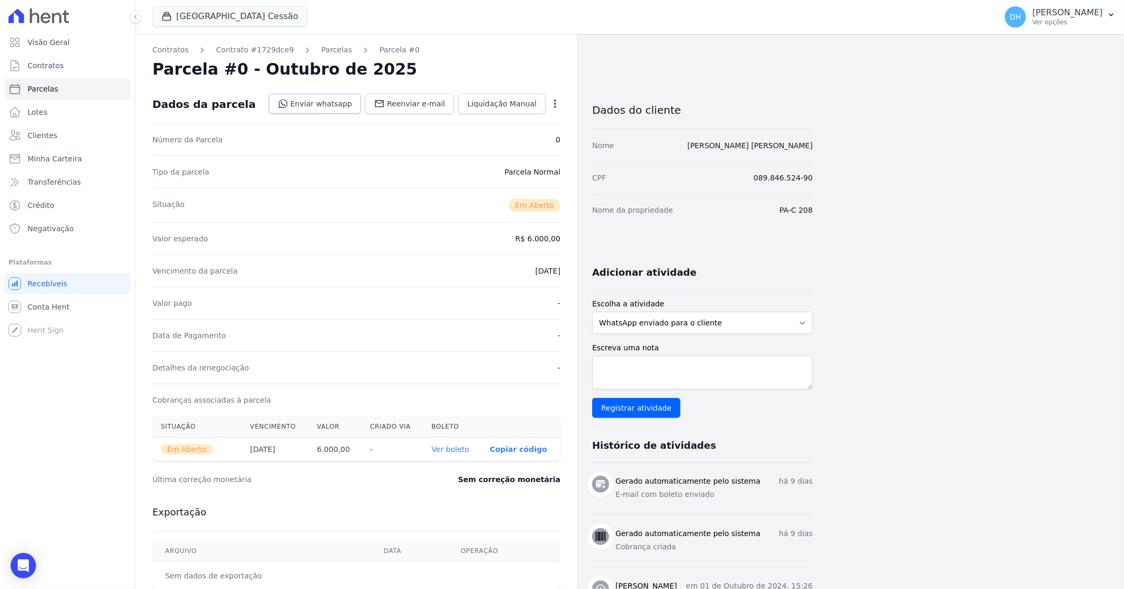
click at [324, 99] on link "Enviar whatsapp" at bounding box center [315, 104] width 93 height 20
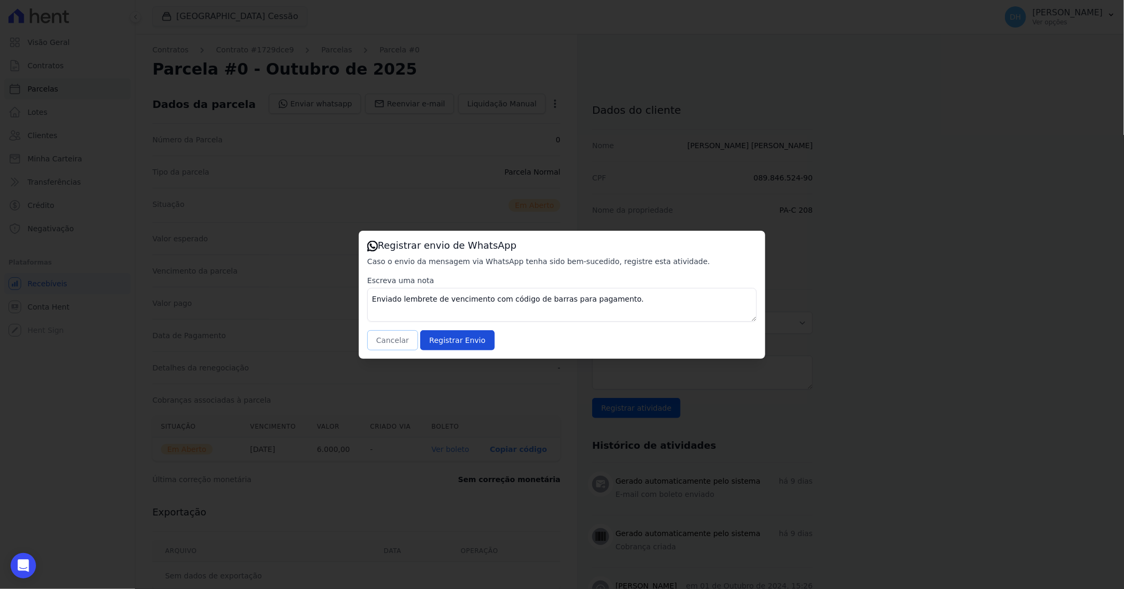
click at [399, 342] on button "Cancelar" at bounding box center [392, 340] width 51 height 20
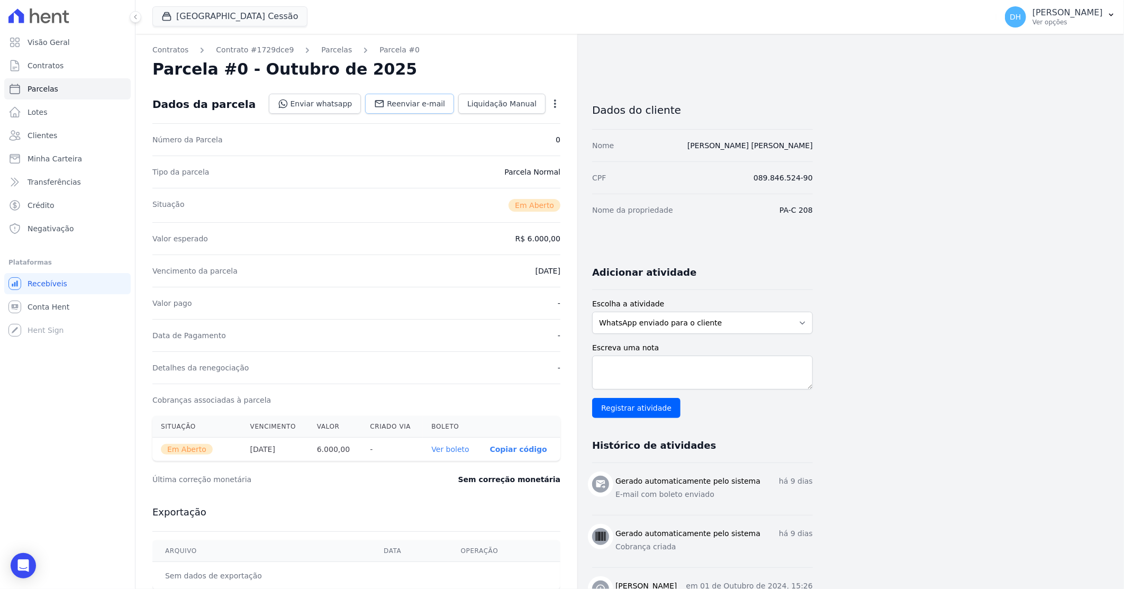
click at [427, 108] on span "Reenviar e-mail" at bounding box center [416, 103] width 58 height 11
select select
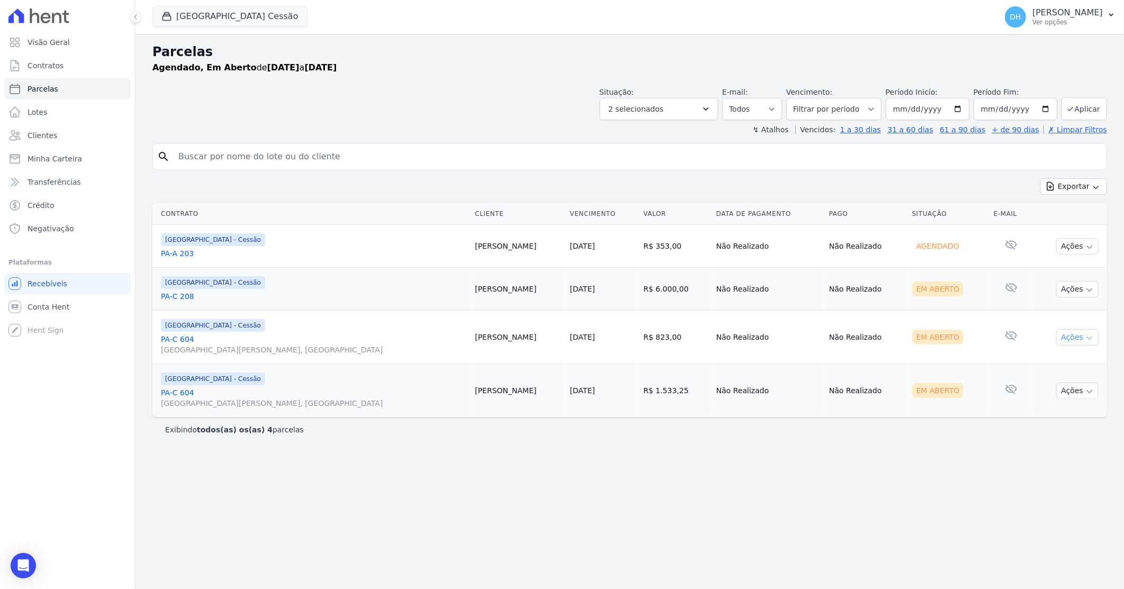
click at [1083, 336] on button "Ações" at bounding box center [1077, 337] width 42 height 16
click at [1059, 399] on link "Enviar whatsapp" at bounding box center [1073, 401] width 102 height 20
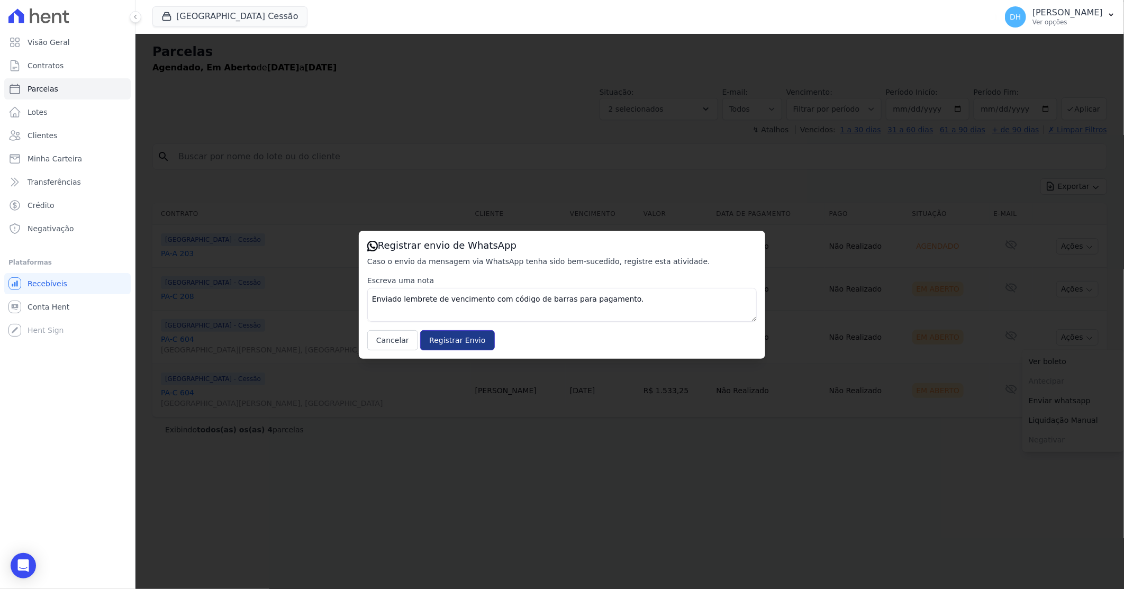
click at [457, 344] on input "Registrar Envio" at bounding box center [457, 340] width 74 height 20
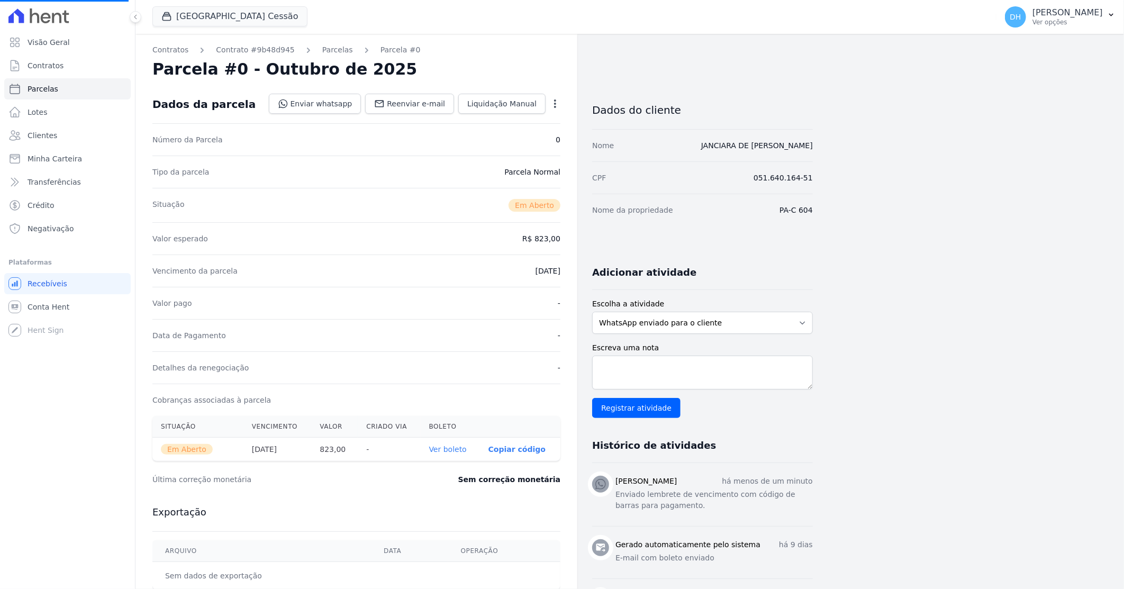
select select
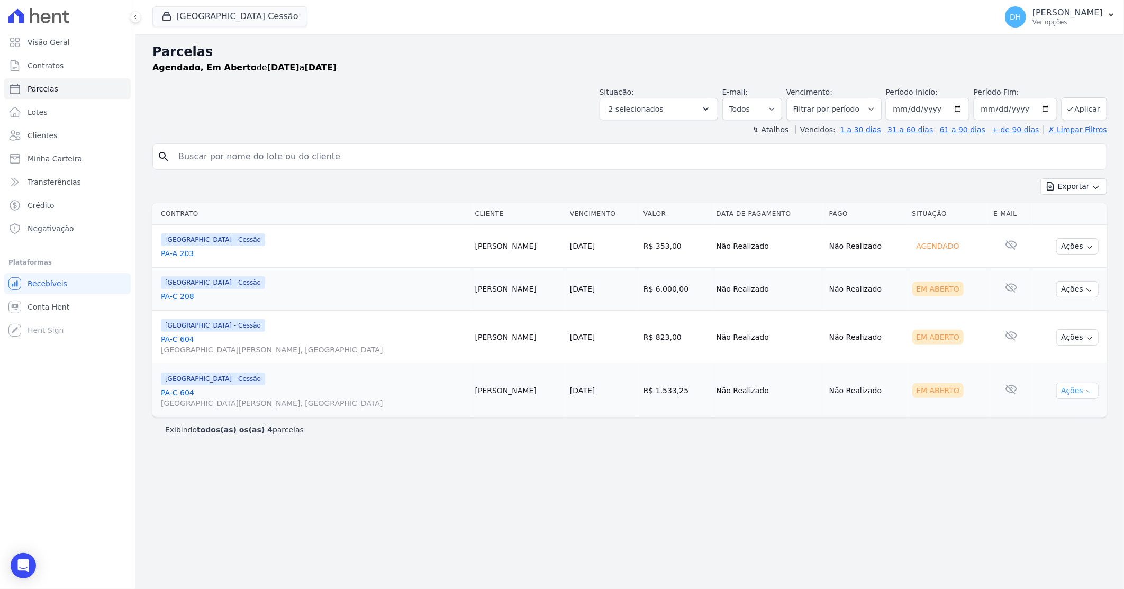
click at [1068, 390] on button "Ações" at bounding box center [1077, 390] width 42 height 16
click at [1051, 455] on link "Enviar whatsapp" at bounding box center [1073, 454] width 102 height 20
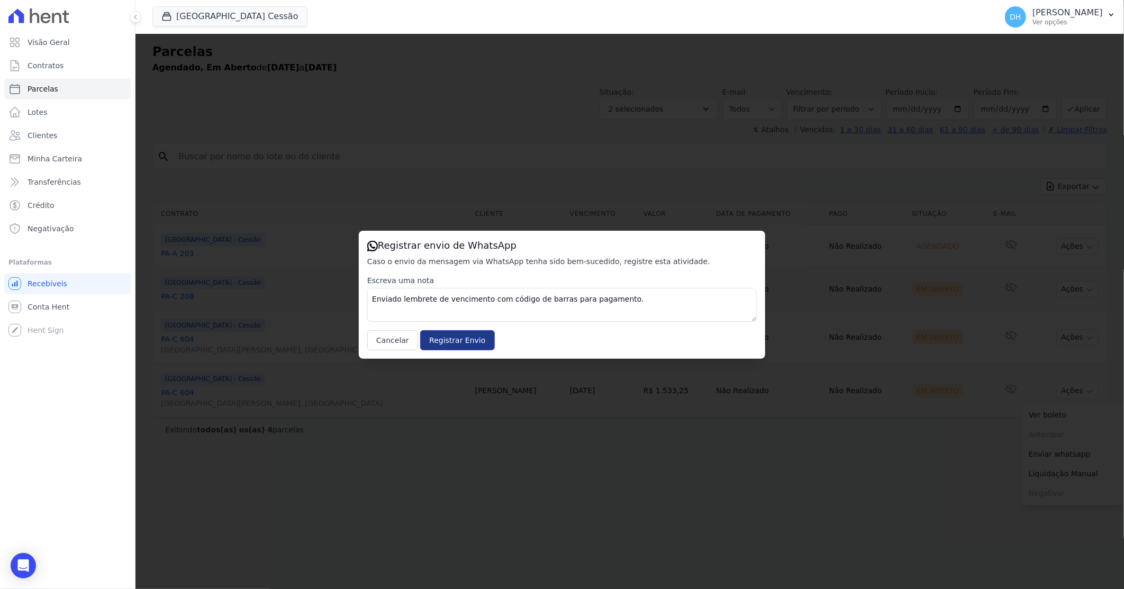
click at [430, 339] on input "Registrar Envio" at bounding box center [457, 340] width 74 height 20
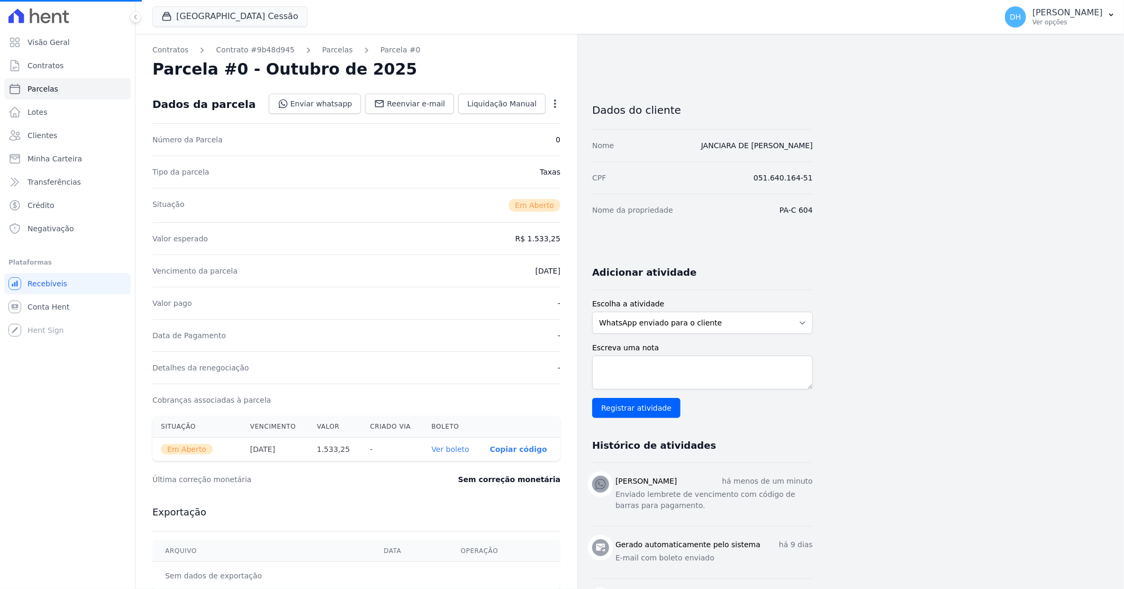
select select
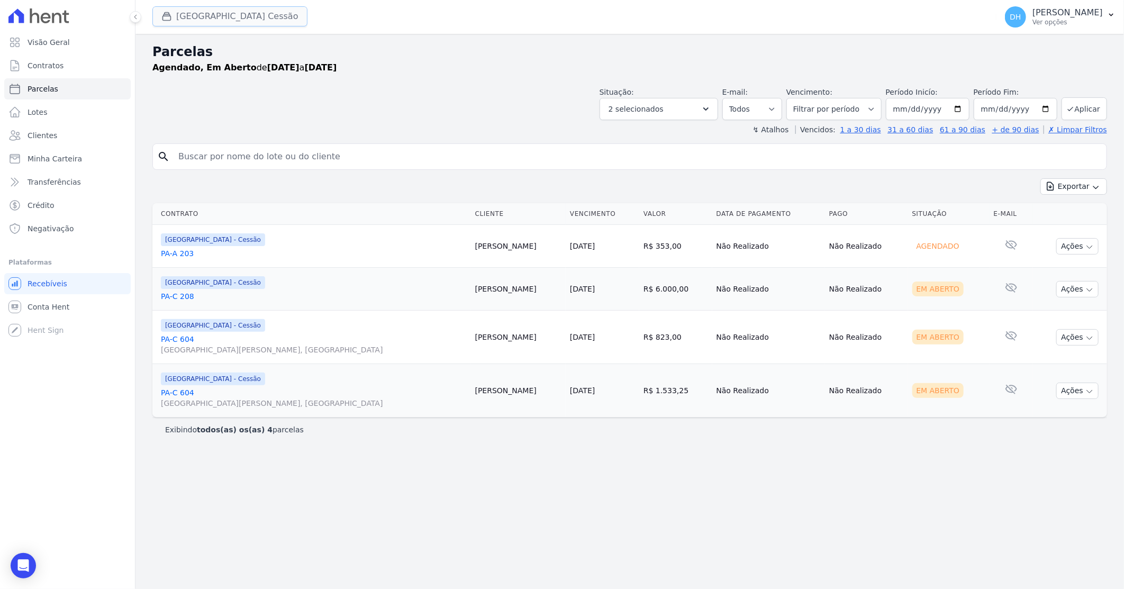
click at [189, 17] on button "Parque Do Planalto Cessão" at bounding box center [229, 16] width 155 height 20
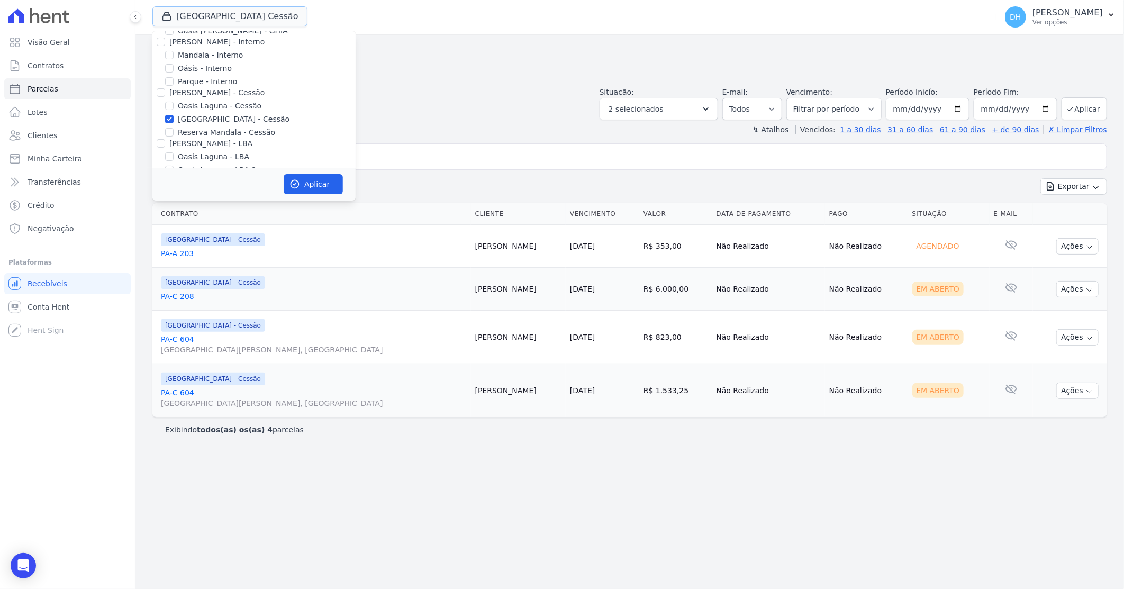
scroll to position [59, 0]
click at [172, 112] on input "Reserva Mandala - Cessão" at bounding box center [169, 114] width 8 height 8
checkbox input "true"
click at [167, 99] on input "[GEOGRAPHIC_DATA] - Cessão" at bounding box center [169, 101] width 8 height 8
checkbox input "false"
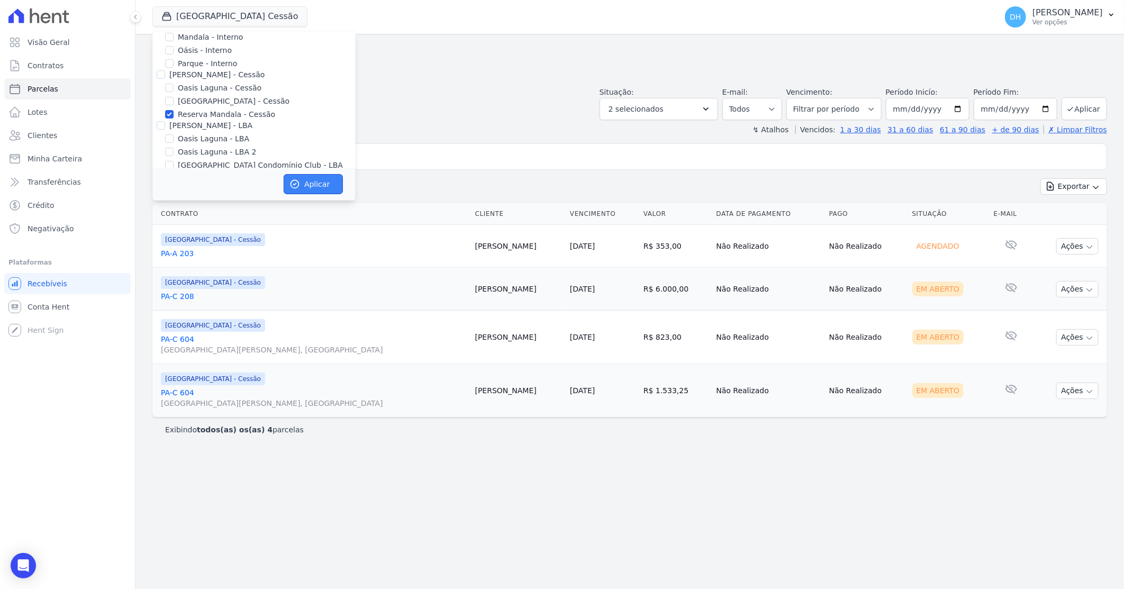
click at [314, 188] on button "Aplicar" at bounding box center [313, 184] width 59 height 20
select select
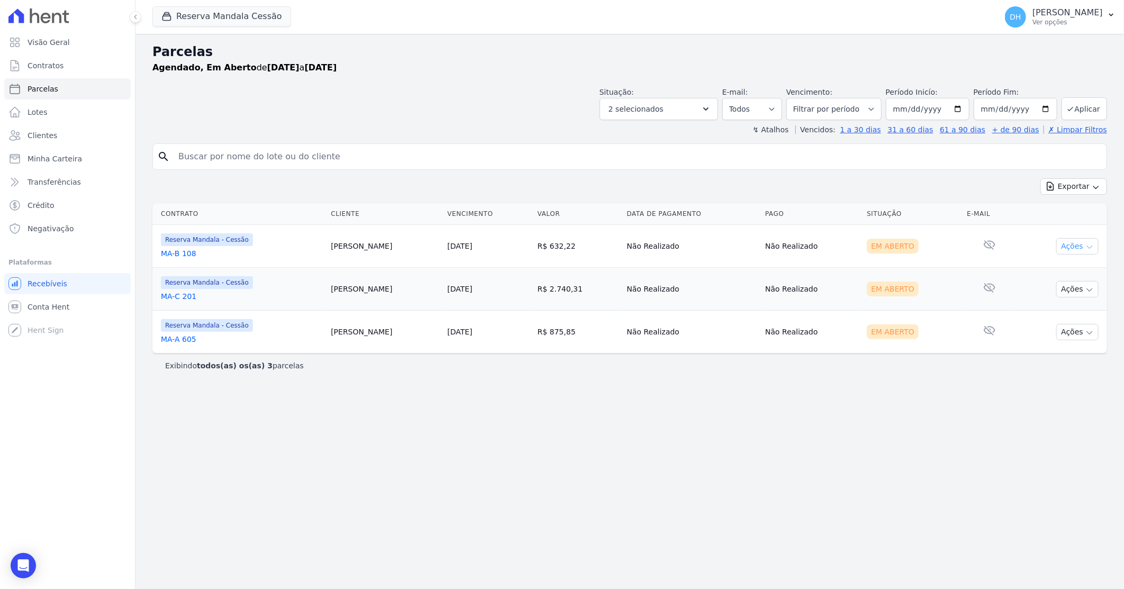
click at [1076, 250] on button "Ações" at bounding box center [1077, 246] width 42 height 16
click at [1041, 308] on link "Enviar whatsapp" at bounding box center [1073, 310] width 102 height 20
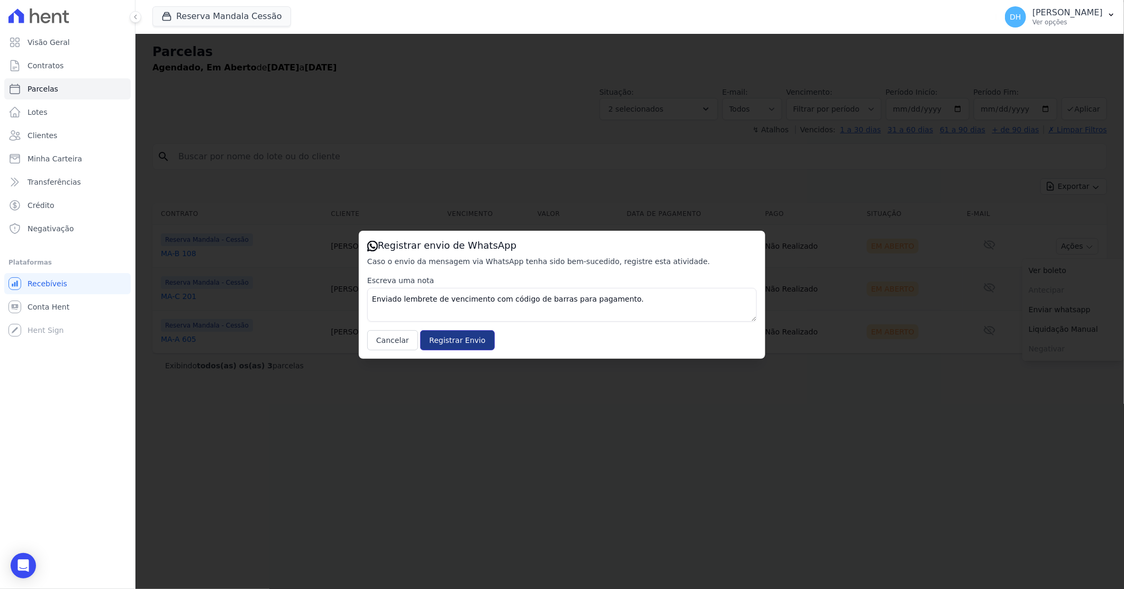
click at [434, 344] on input "Registrar Envio" at bounding box center [457, 340] width 74 height 20
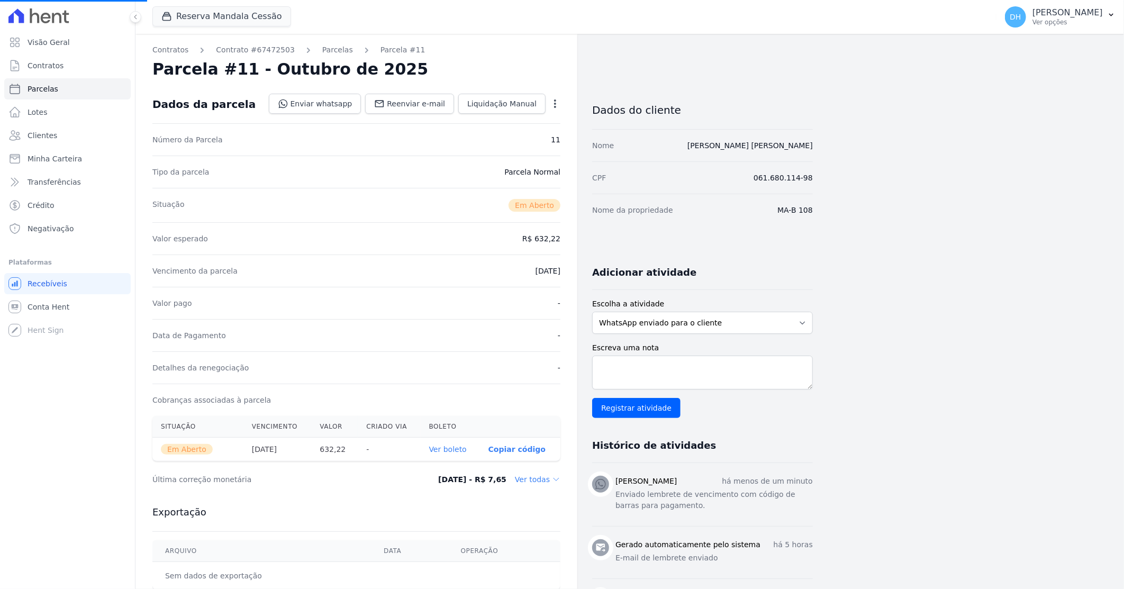
select select
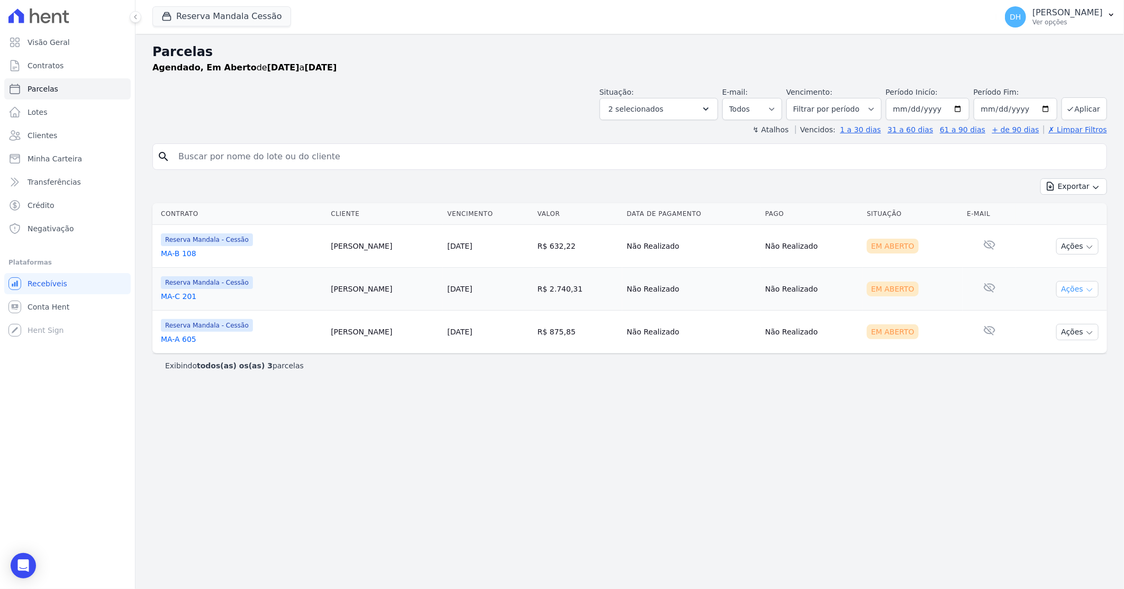
click at [1077, 291] on button "Ações" at bounding box center [1077, 289] width 42 height 16
click at [1061, 353] on link "Enviar whatsapp" at bounding box center [1073, 353] width 102 height 20
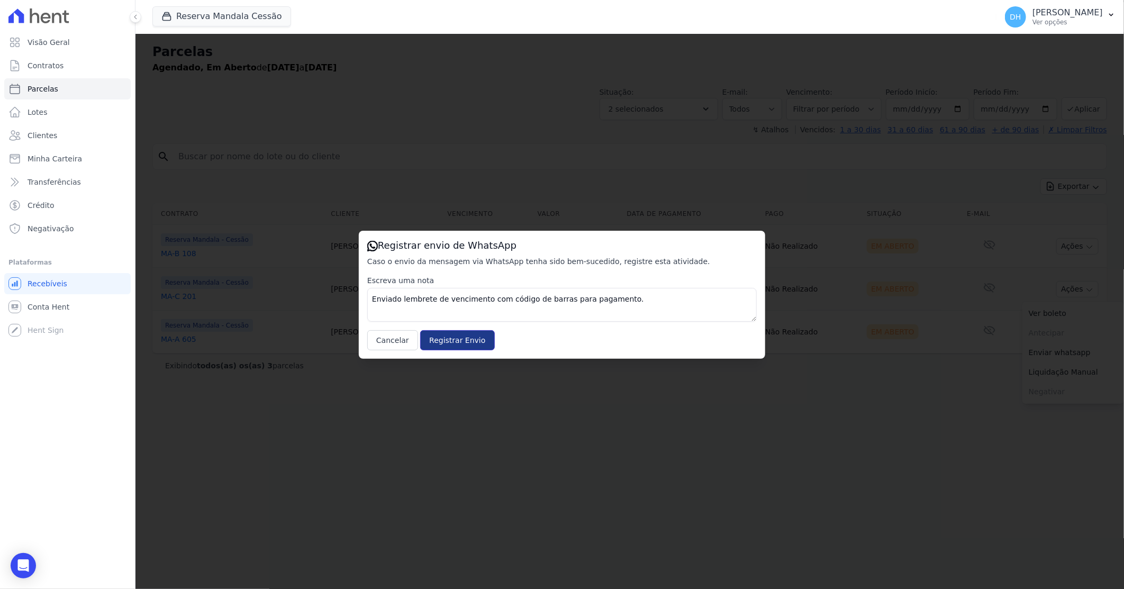
click at [442, 340] on input "Registrar Envio" at bounding box center [457, 340] width 74 height 20
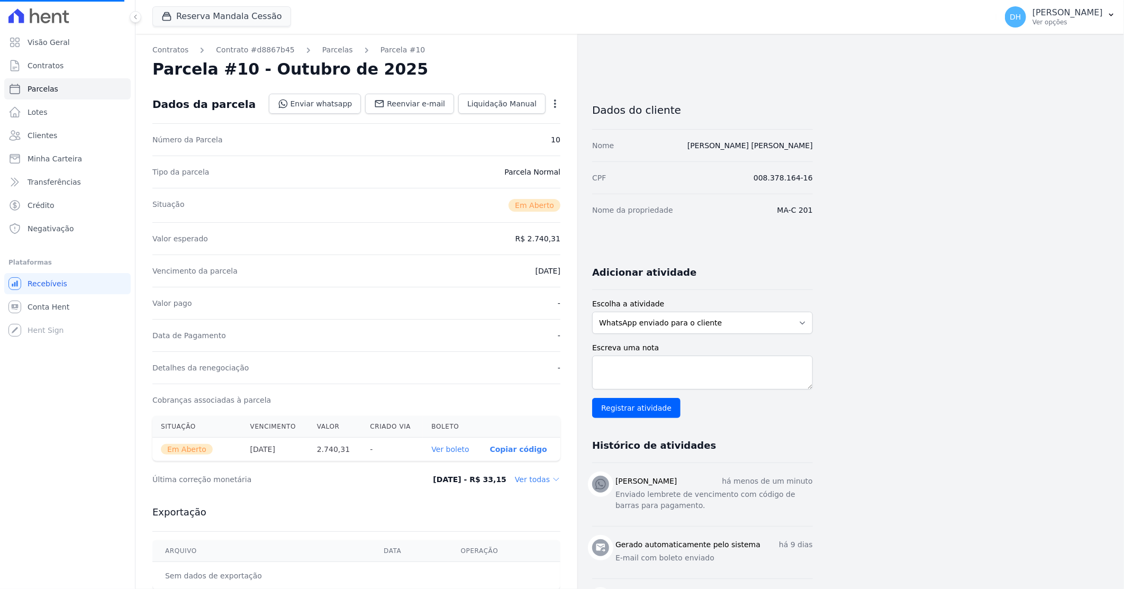
select select
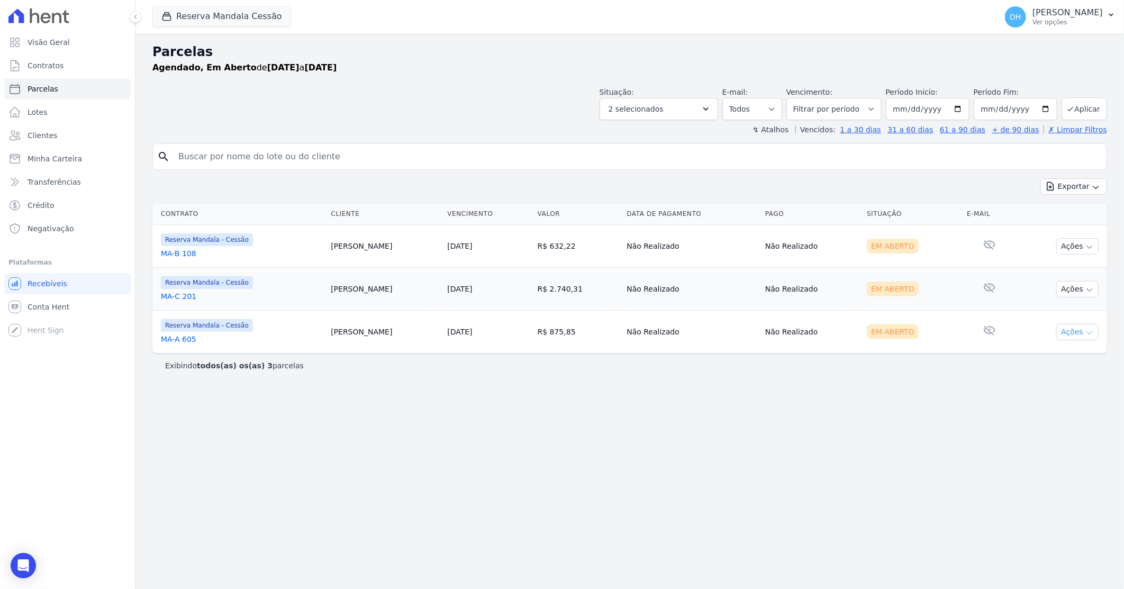
click at [1067, 332] on button "Ações" at bounding box center [1077, 332] width 42 height 16
click at [1051, 399] on link "Enviar whatsapp" at bounding box center [1073, 396] width 102 height 20
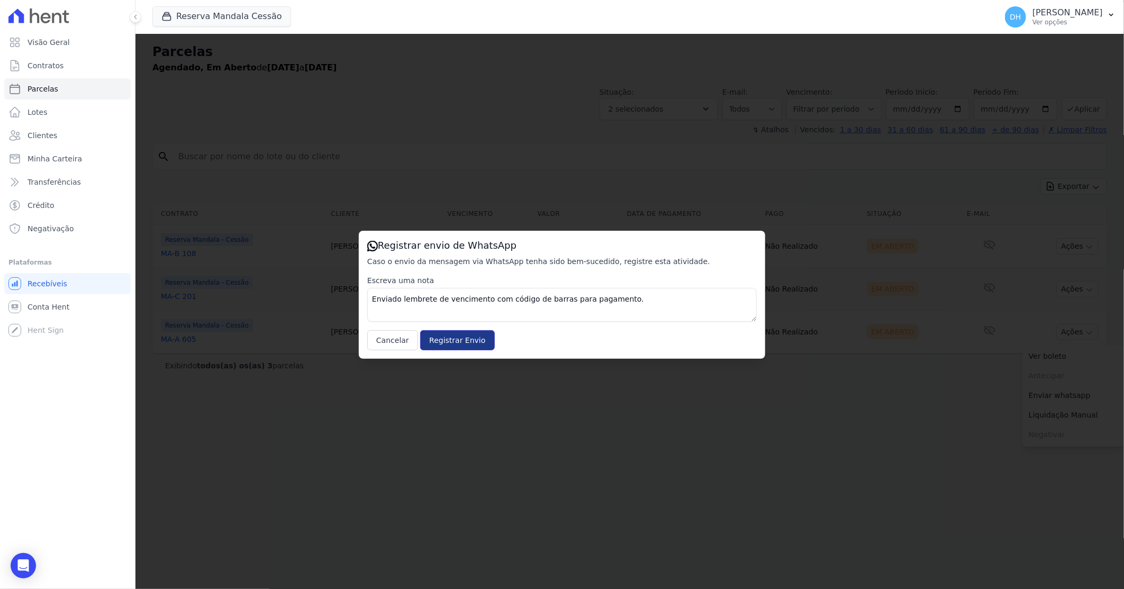
click at [453, 341] on input "Registrar Envio" at bounding box center [457, 340] width 74 height 20
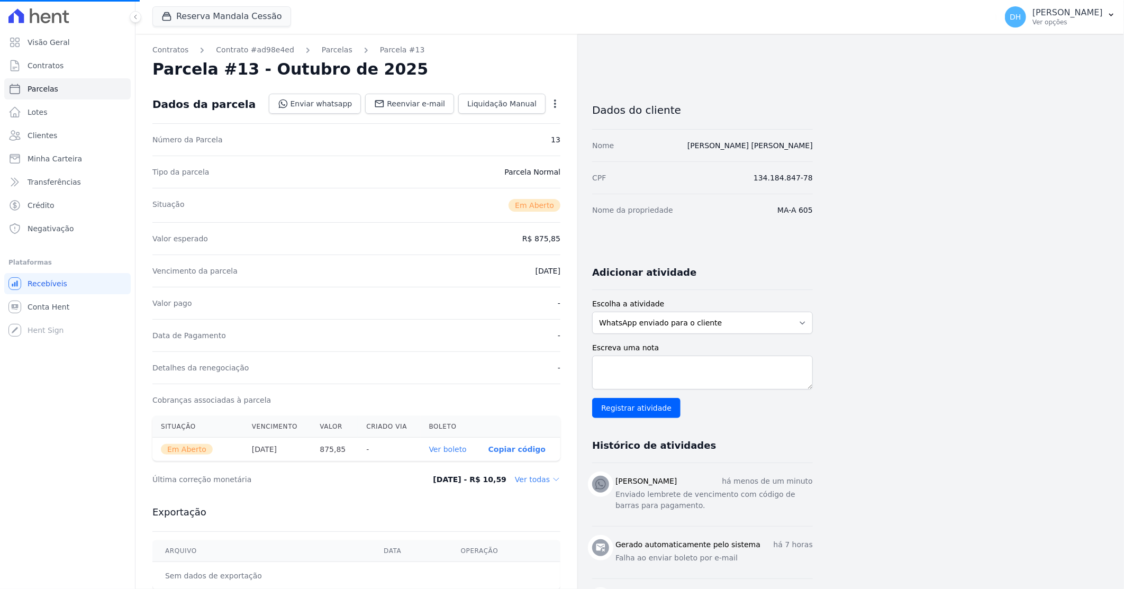
select select
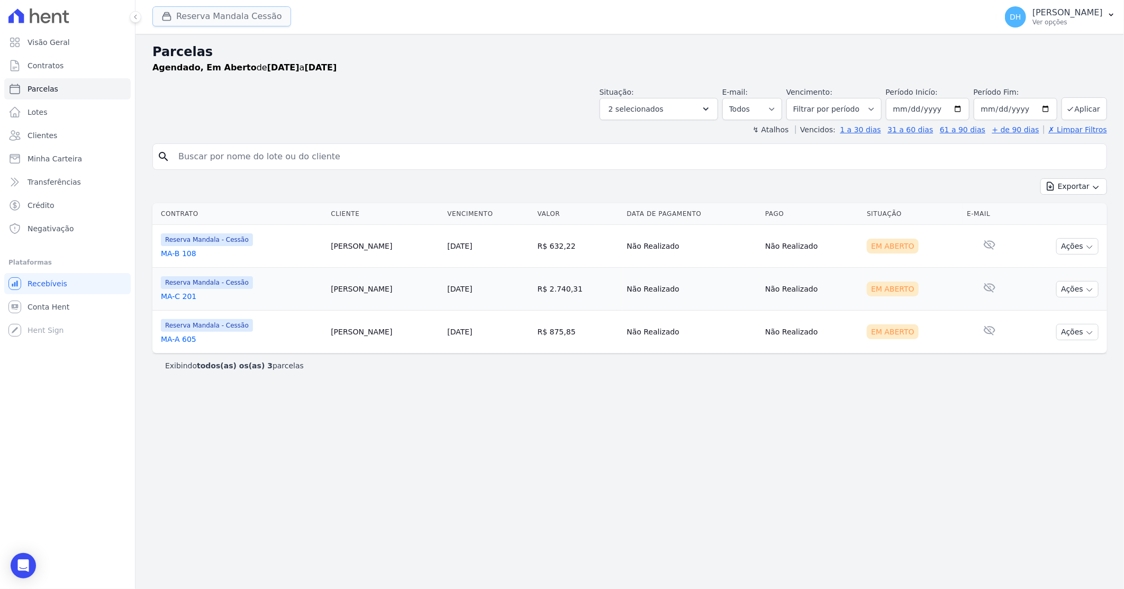
click at [258, 18] on button "Reserva Mandala Cessão" at bounding box center [221, 16] width 139 height 20
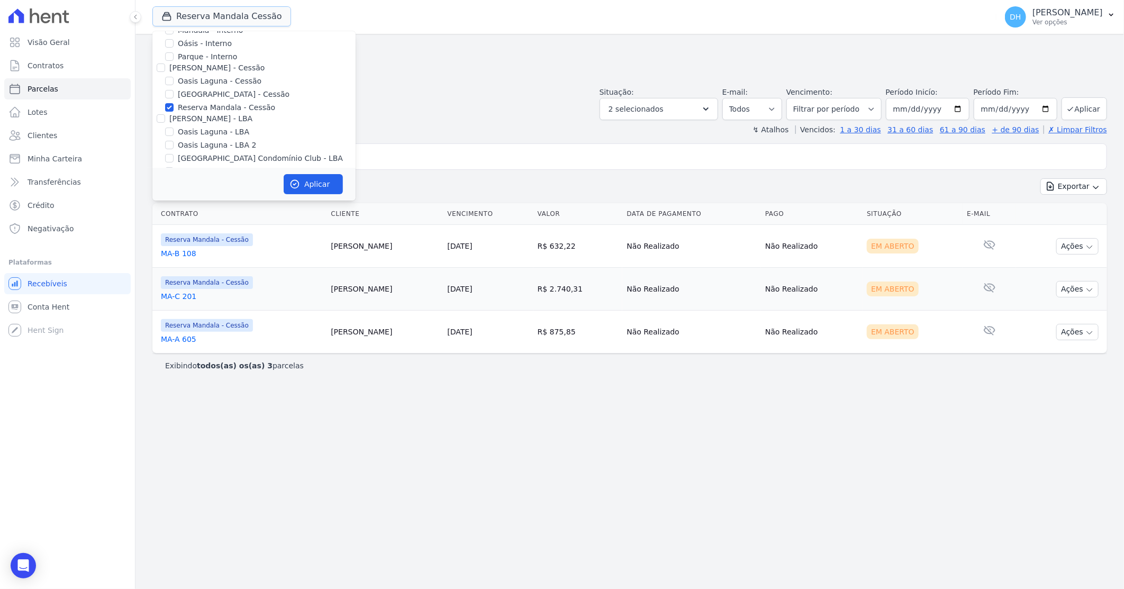
scroll to position [97, 0]
click at [174, 98] on div "Oasis Laguna - LBA" at bounding box center [253, 100] width 203 height 11
click at [172, 112] on input "Oasis Laguna - LBA 2" at bounding box center [169, 114] width 8 height 8
checkbox input "true"
click at [170, 98] on input "Oasis Laguna - LBA" at bounding box center [169, 100] width 8 height 8
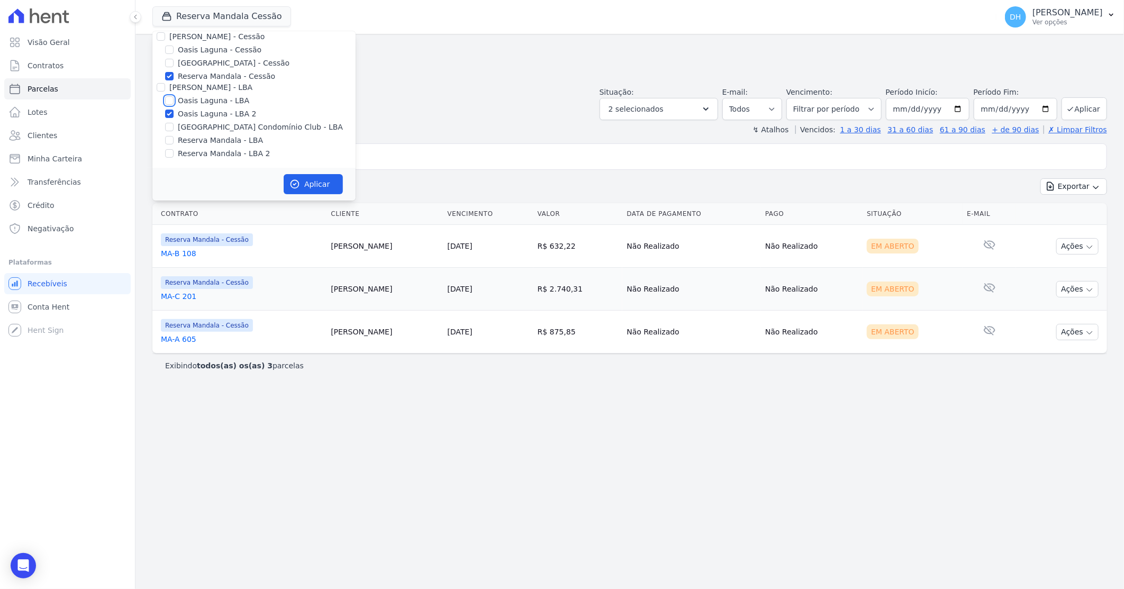
checkbox input "true"
click at [169, 75] on input "Reserva Mandala - Cessão" at bounding box center [169, 76] width 8 height 8
checkbox input "false"
click at [299, 180] on icon "button" at bounding box center [294, 184] width 11 height 11
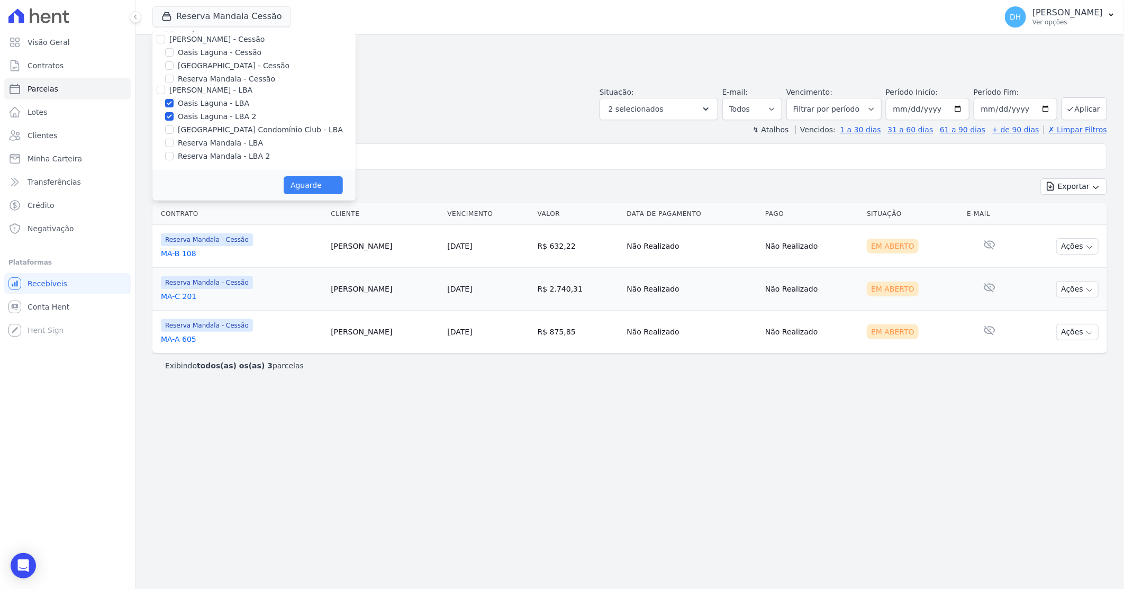
select select
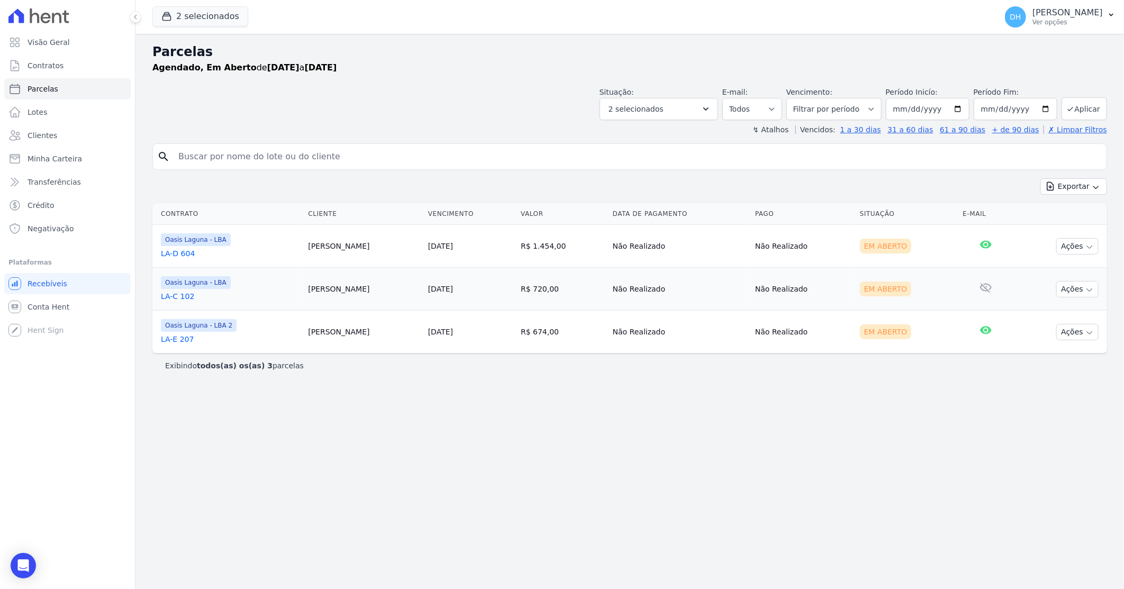
click at [451, 99] on div "Situação: Agendado Em Aberto Pago Processando Cancelado Vencido Transferindo De…" at bounding box center [629, 102] width 954 height 38
click at [1073, 249] on button "Ações" at bounding box center [1077, 246] width 42 height 16
click at [1054, 307] on link "Enviar whatsapp" at bounding box center [1073, 310] width 102 height 20
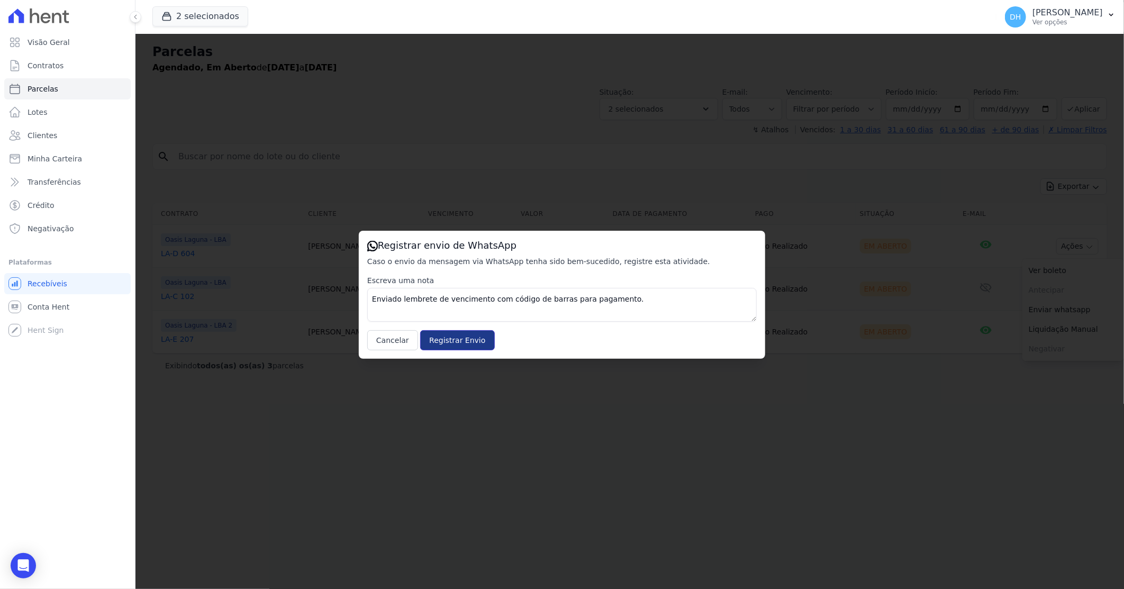
click at [448, 341] on input "Registrar Envio" at bounding box center [457, 340] width 74 height 20
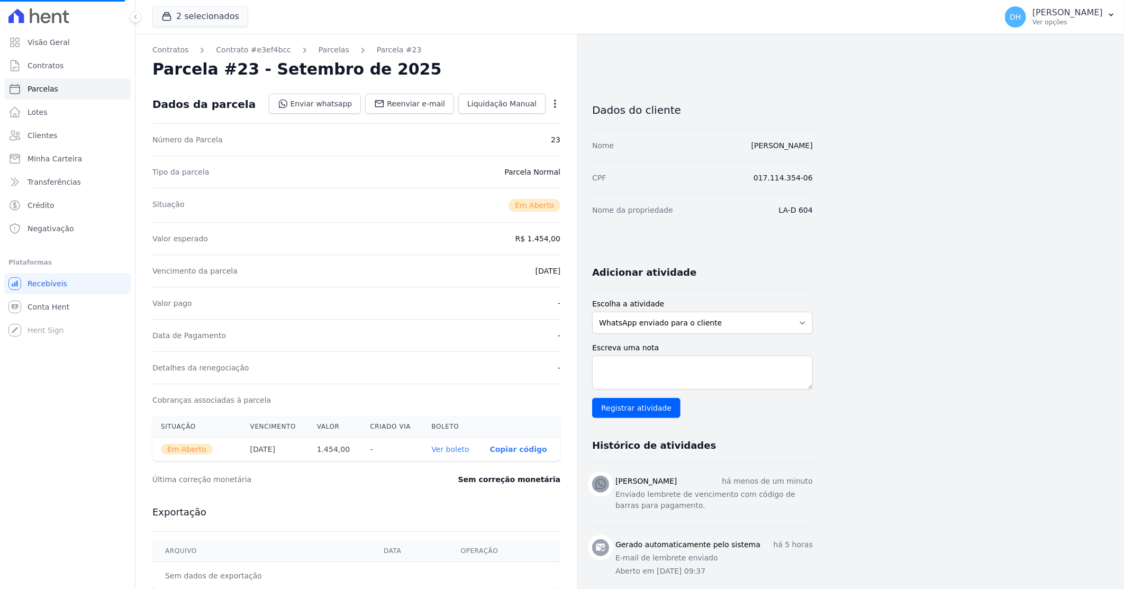
select select
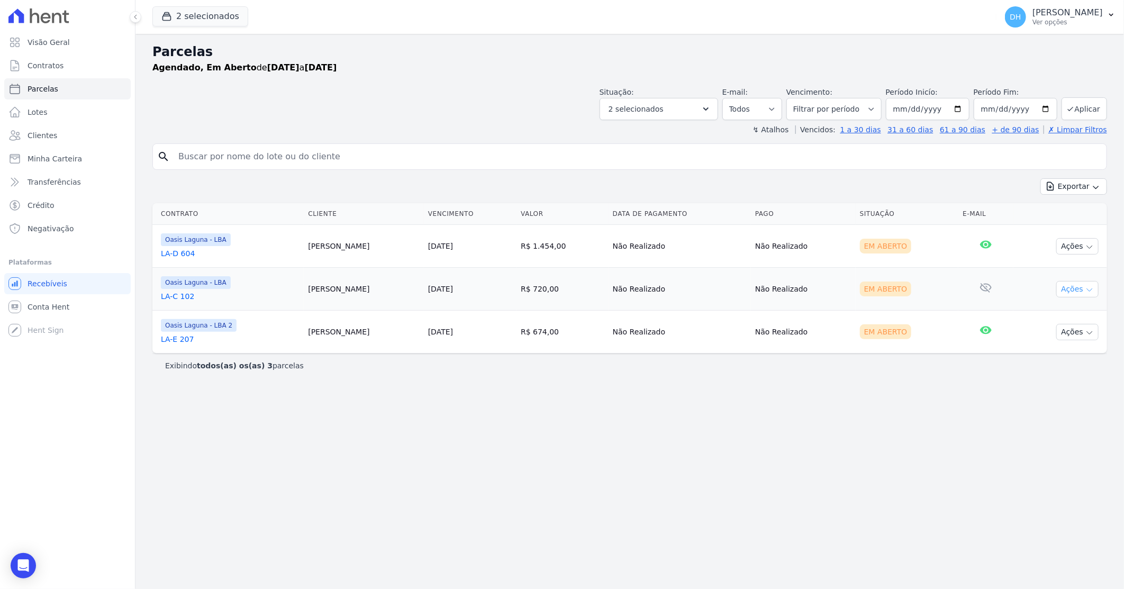
click at [1096, 288] on button "Ações" at bounding box center [1077, 289] width 42 height 16
click at [1054, 351] on link "Enviar whatsapp" at bounding box center [1073, 353] width 102 height 20
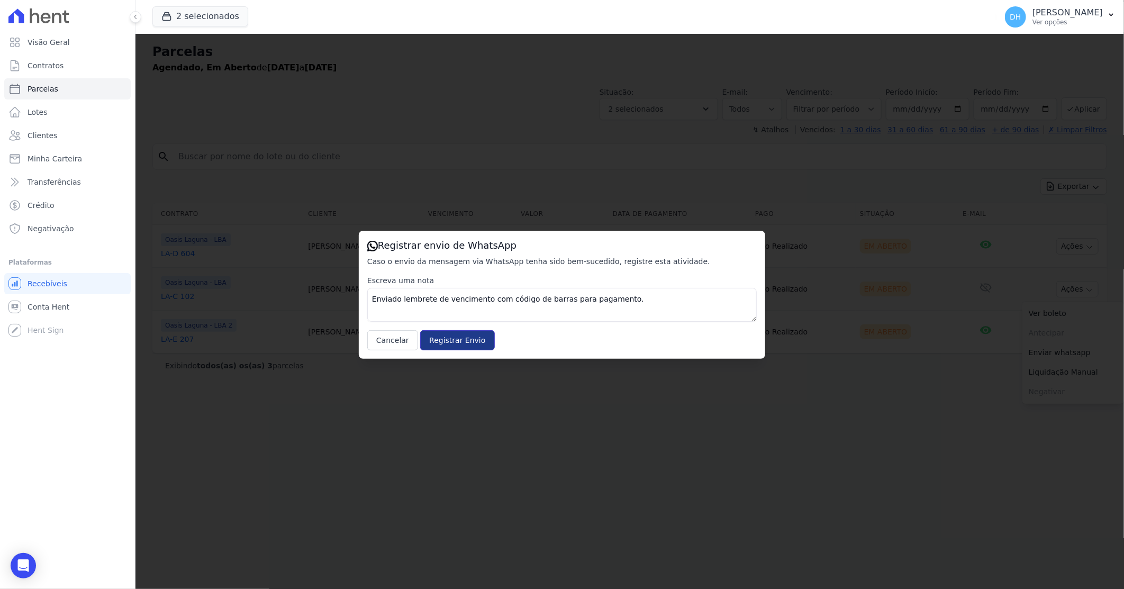
click at [449, 340] on input "Registrar Envio" at bounding box center [457, 340] width 74 height 20
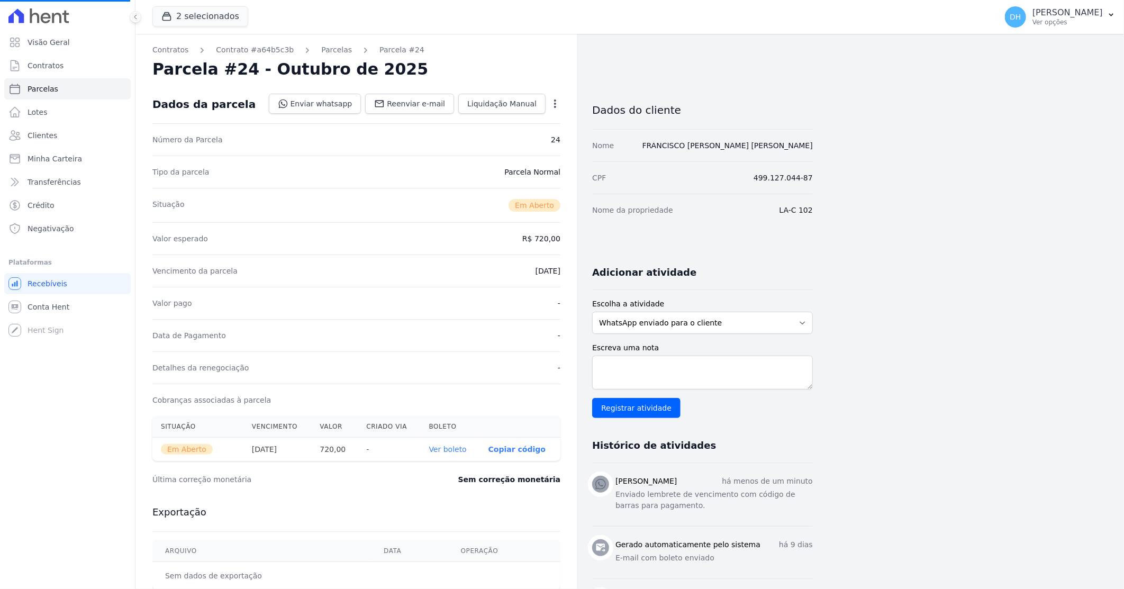
select select
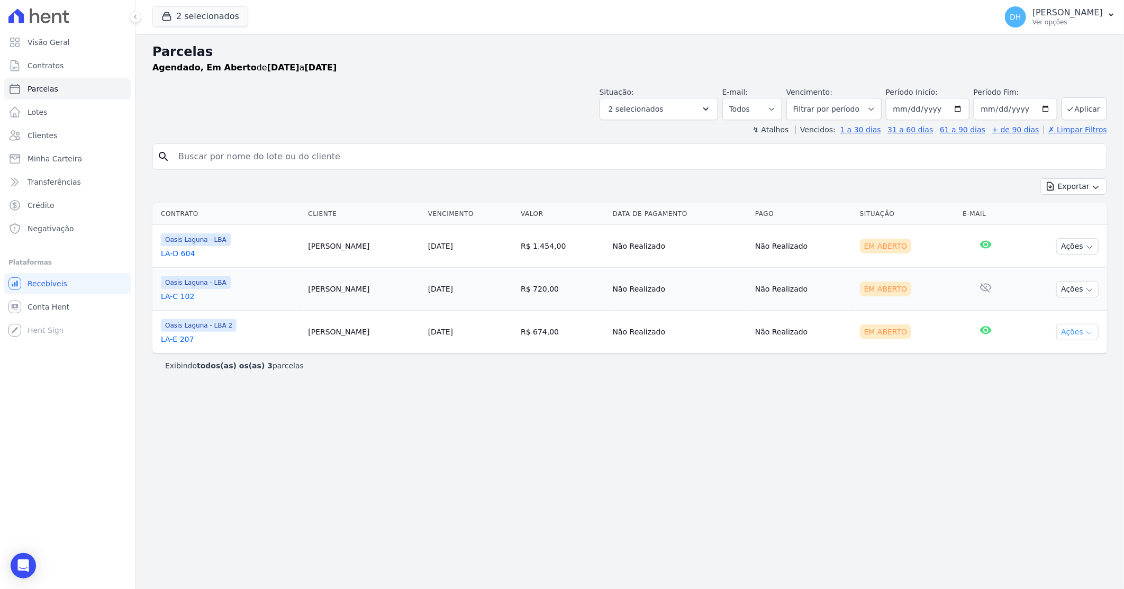
click at [1075, 328] on button "Ações" at bounding box center [1077, 332] width 42 height 16
click at [1049, 394] on link "Enviar whatsapp" at bounding box center [1073, 396] width 102 height 20
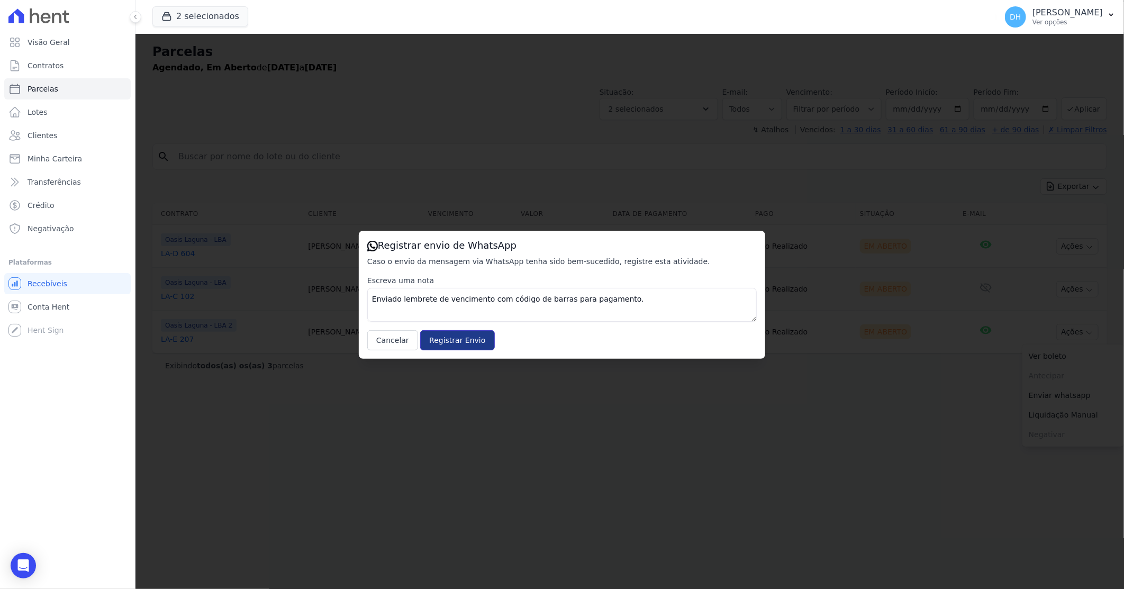
click at [444, 336] on input "Registrar Envio" at bounding box center [457, 340] width 74 height 20
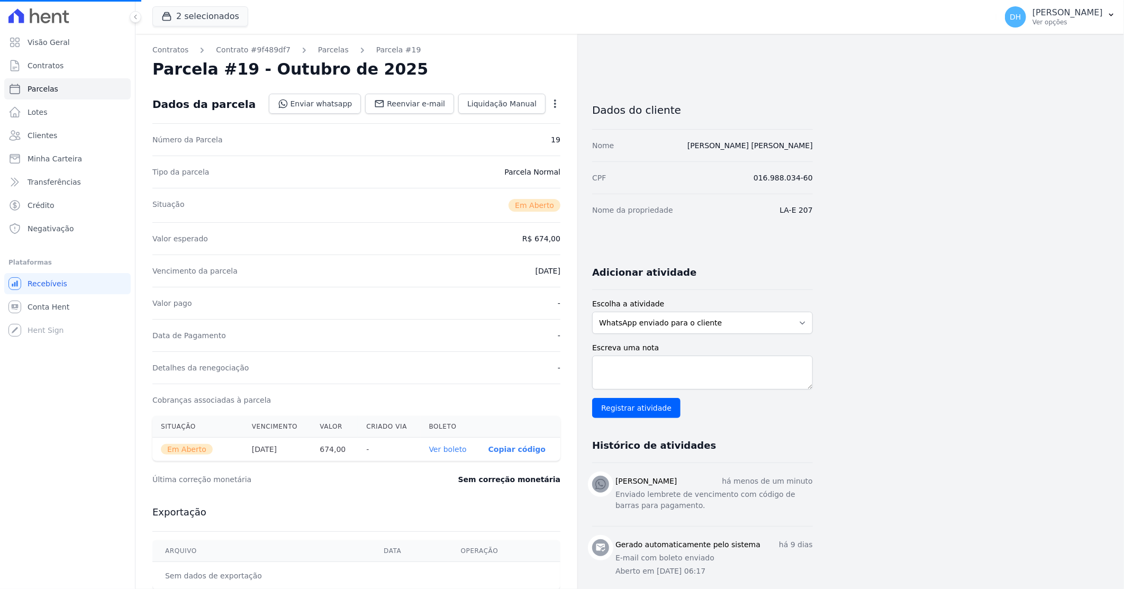
select select
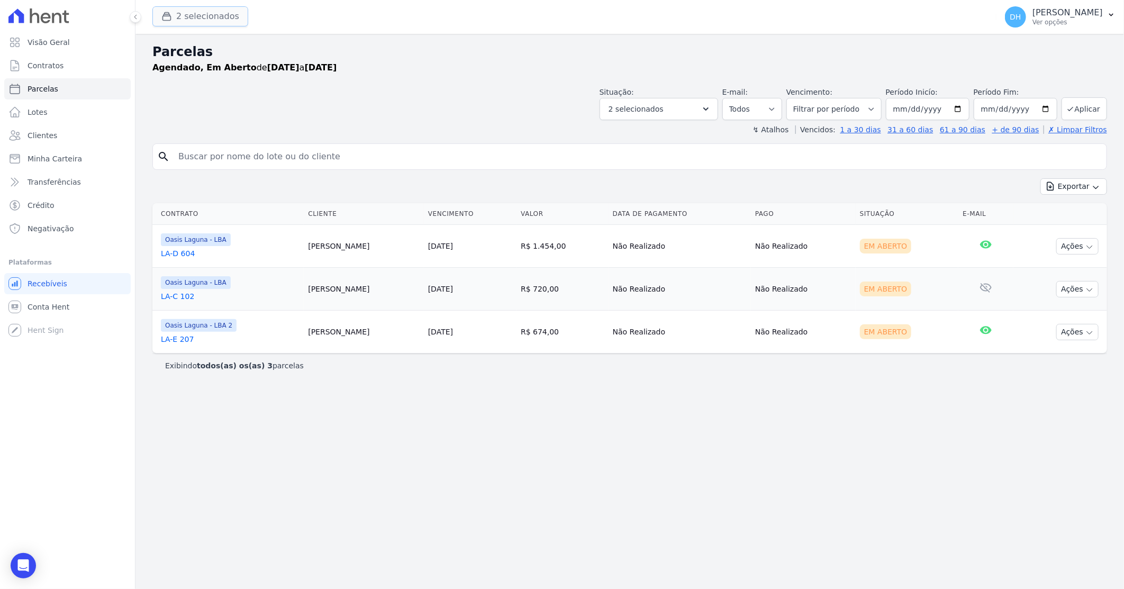
click at [191, 20] on button "2 selecionados" at bounding box center [200, 16] width 96 height 20
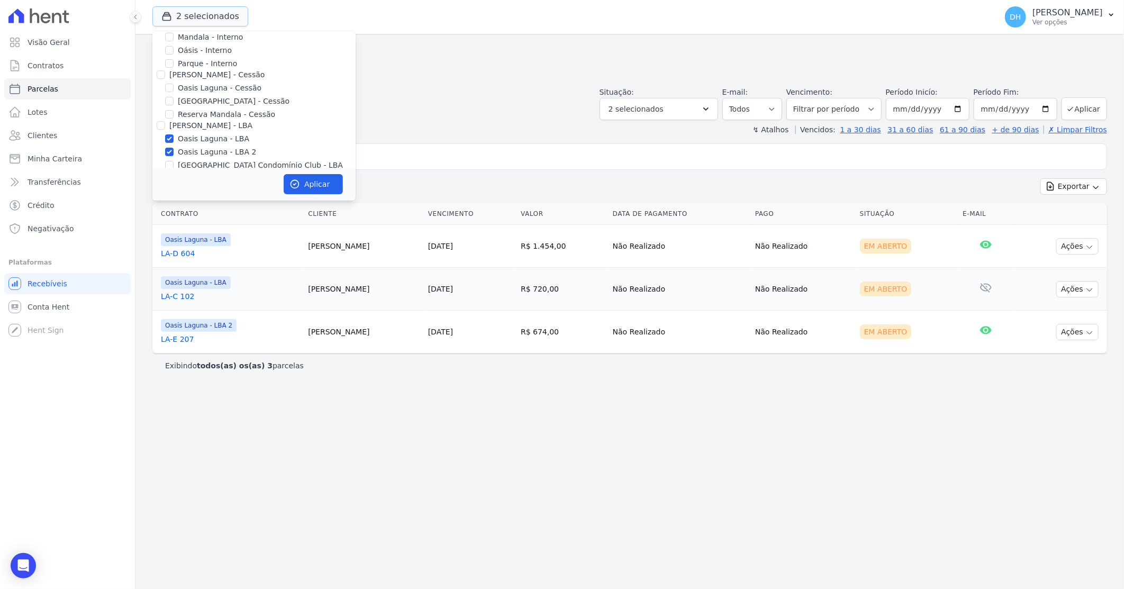
scroll to position [97, 0]
click at [169, 125] on input "[GEOGRAPHIC_DATA] Condomínio Club - LBA" at bounding box center [169, 127] width 8 height 8
checkbox input "true"
click at [167, 112] on input "Oasis Laguna - LBA 2" at bounding box center [169, 114] width 8 height 8
checkbox input "false"
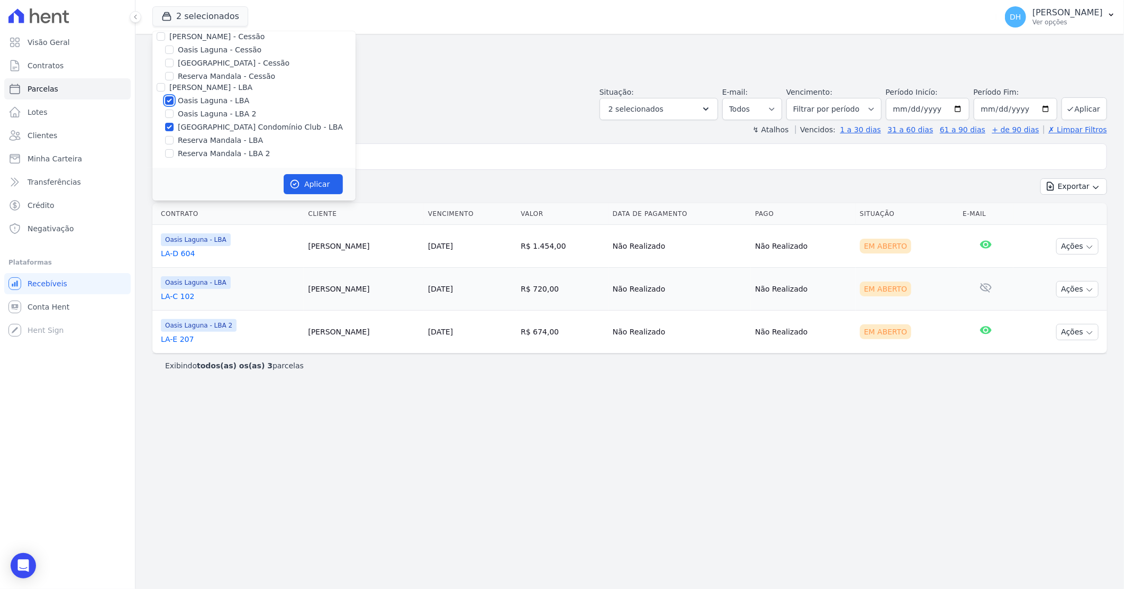
click at [167, 98] on input "Oasis Laguna - LBA" at bounding box center [169, 100] width 8 height 8
checkbox input "false"
click at [309, 183] on button "Aplicar" at bounding box center [313, 184] width 59 height 20
select select
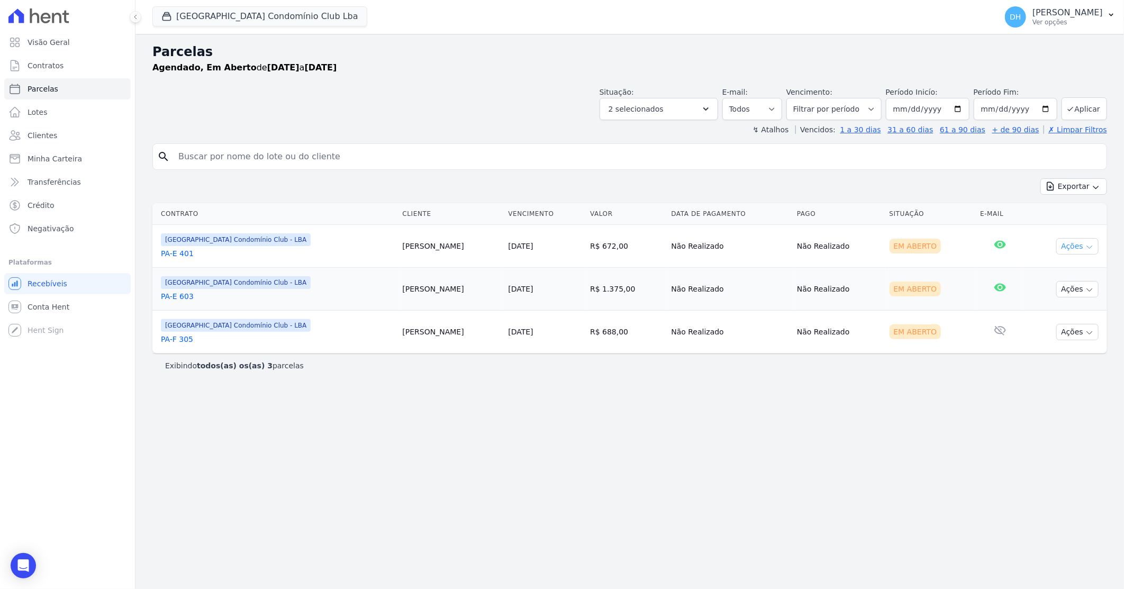
click at [1069, 245] on button "Ações" at bounding box center [1077, 246] width 42 height 16
click at [1041, 307] on link "Enviar whatsapp" at bounding box center [1073, 310] width 102 height 20
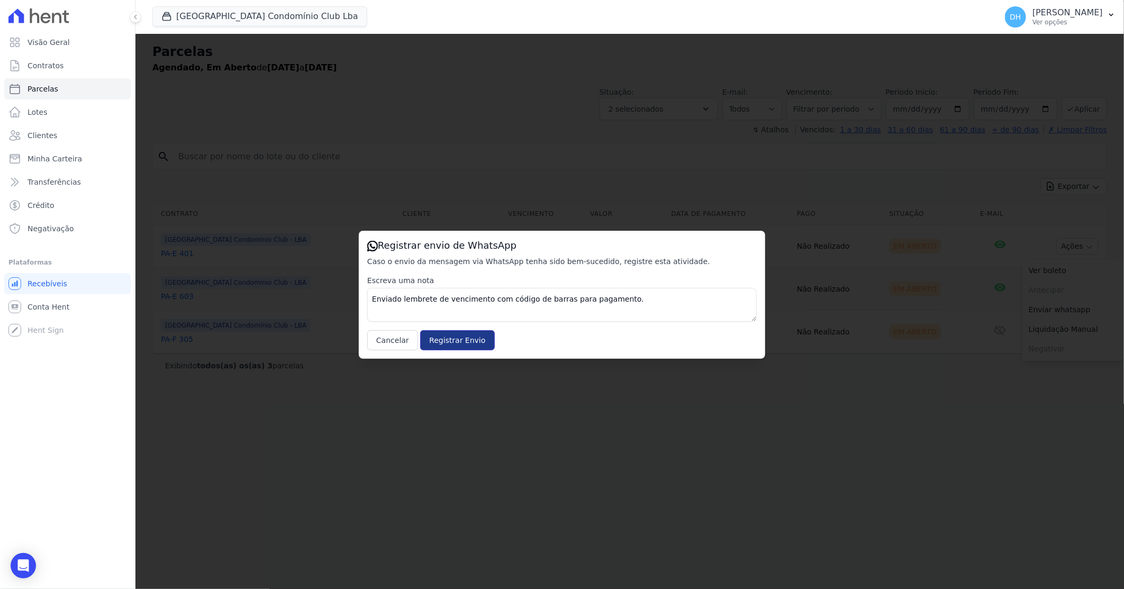
click at [451, 339] on input "Registrar Envio" at bounding box center [457, 340] width 74 height 20
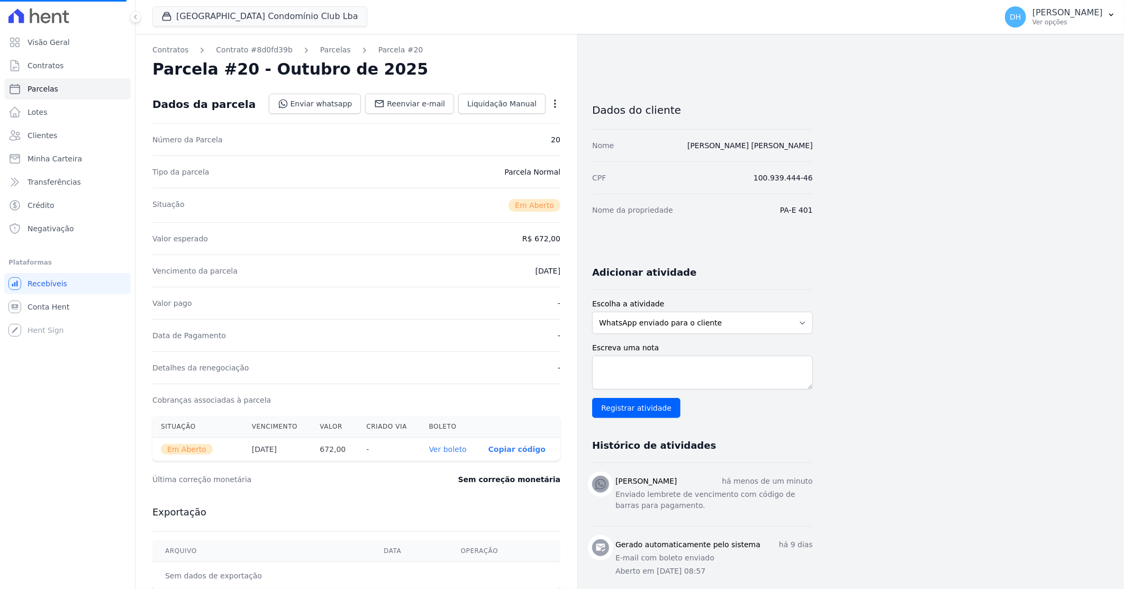
select select
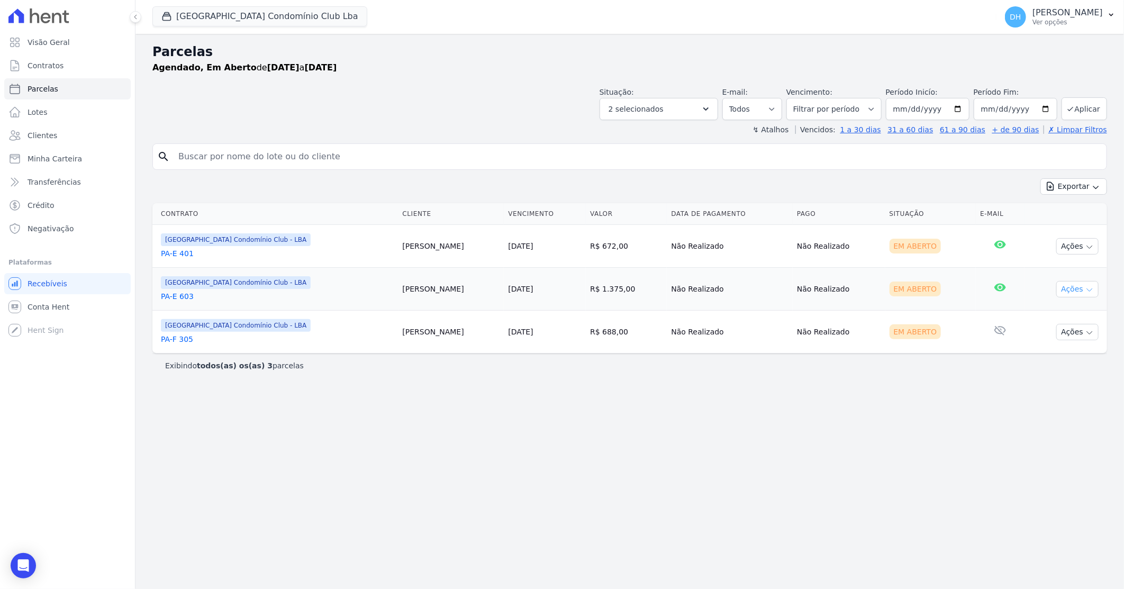
click at [1064, 295] on button "Ações" at bounding box center [1077, 289] width 42 height 16
click at [1049, 352] on link "Enviar whatsapp" at bounding box center [1073, 353] width 102 height 20
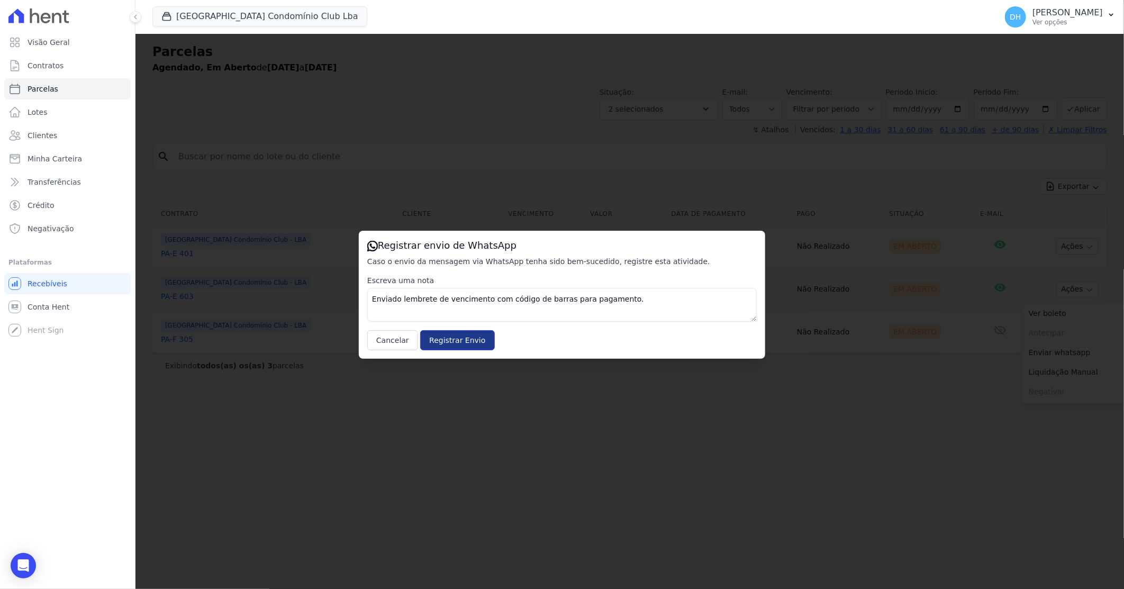
click at [447, 339] on input "Registrar Envio" at bounding box center [457, 340] width 74 height 20
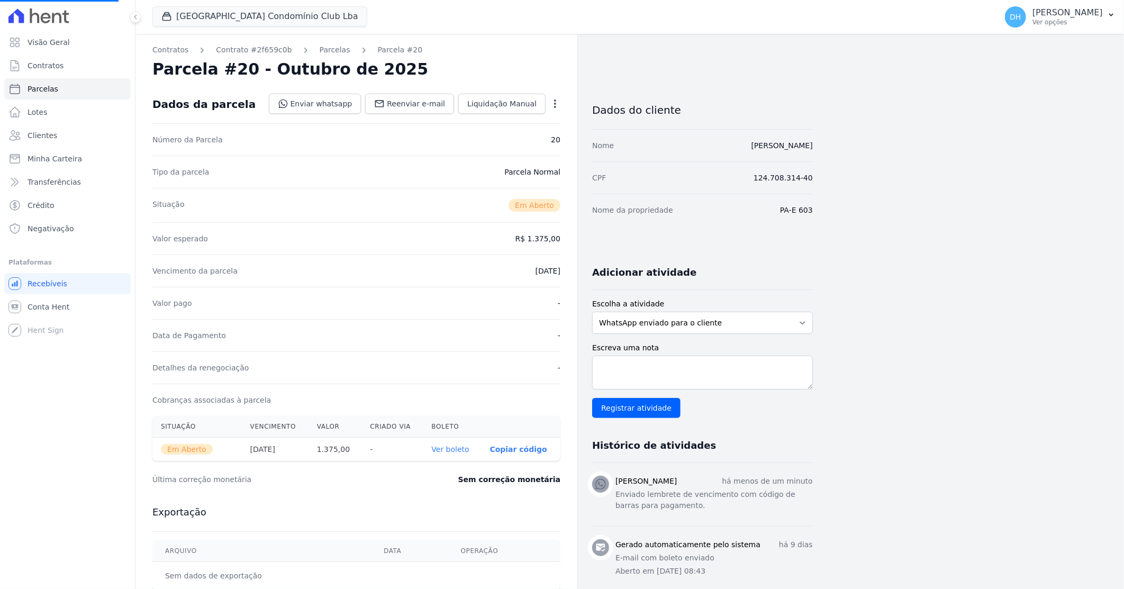
select select
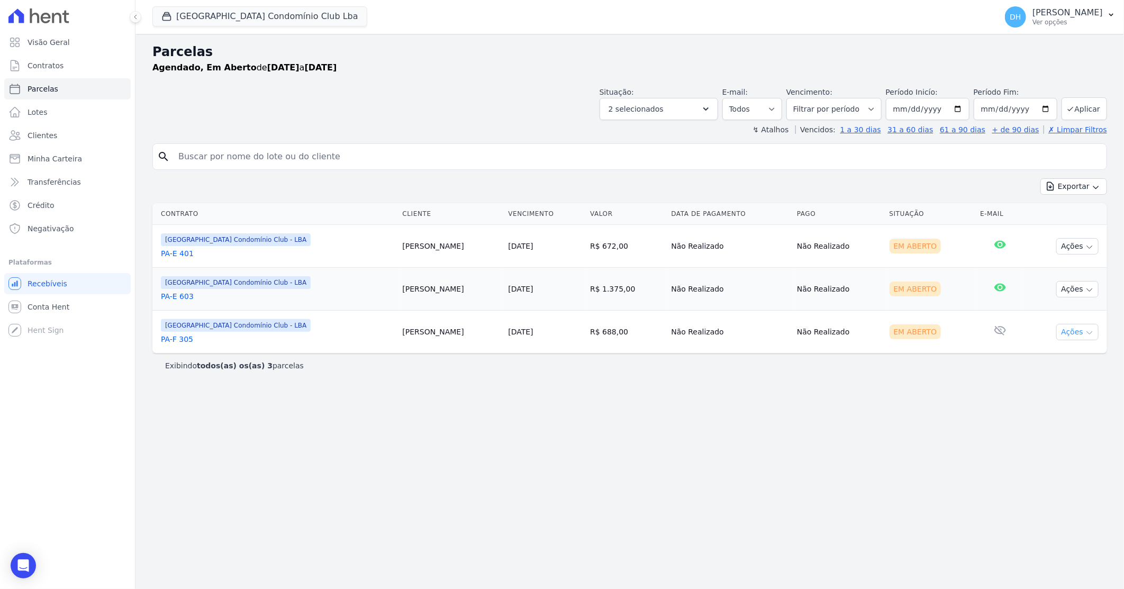
click at [1072, 332] on button "Ações" at bounding box center [1077, 332] width 42 height 16
click at [1047, 396] on link "Enviar whatsapp" at bounding box center [1073, 396] width 102 height 20
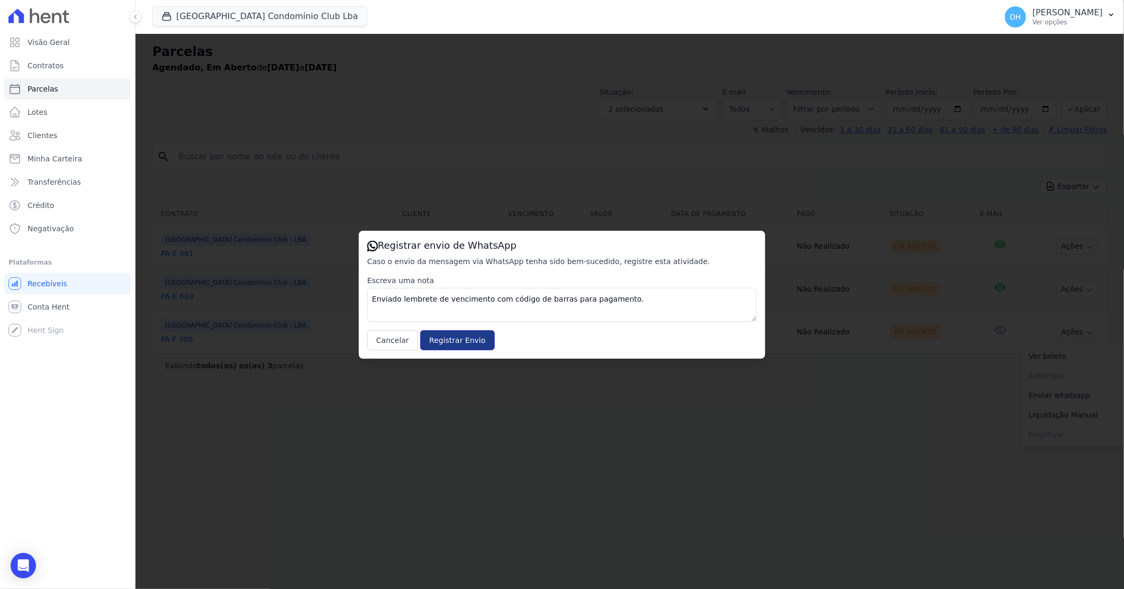
click at [444, 336] on input "Registrar Envio" at bounding box center [457, 340] width 74 height 20
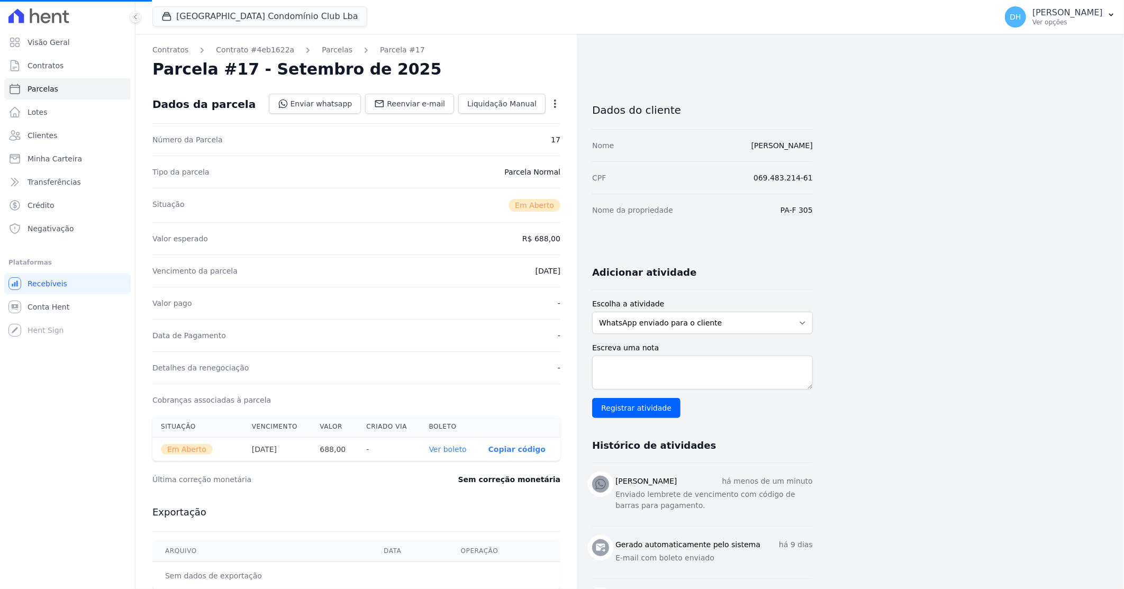
select select
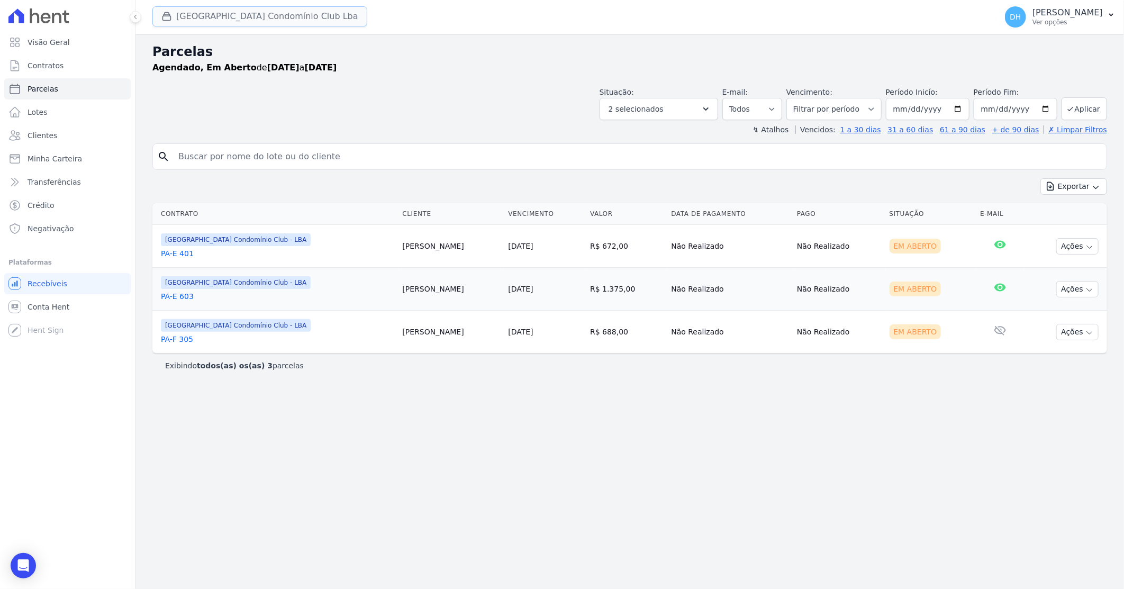
click at [276, 14] on button "Parque Do Planalto Condomínio Club Lba" at bounding box center [259, 16] width 215 height 20
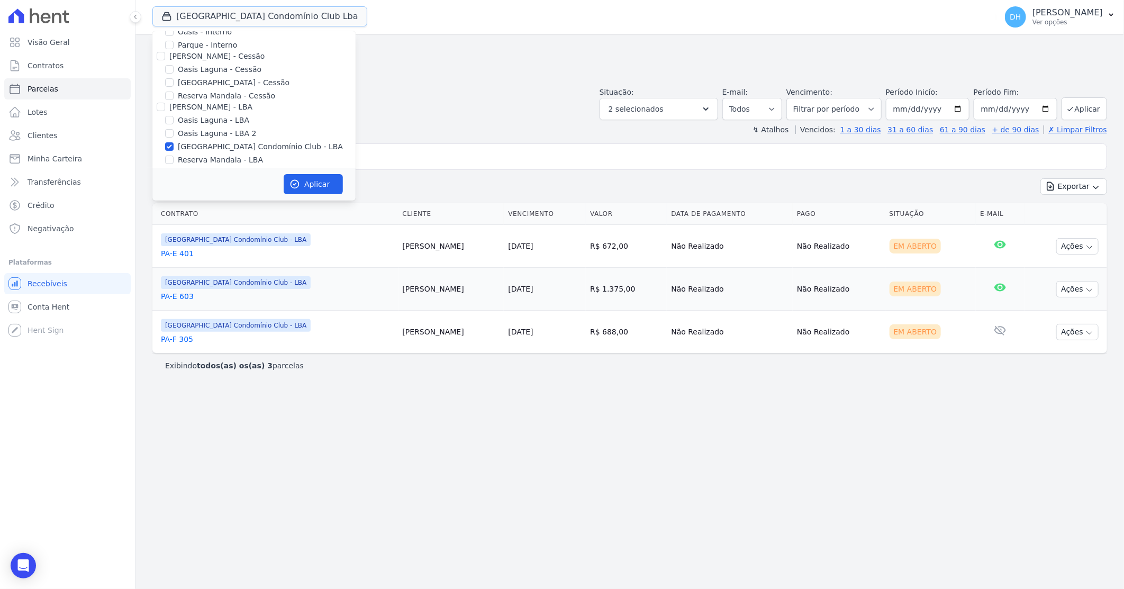
scroll to position [97, 0]
click at [171, 142] on input "Reserva Mandala - LBA" at bounding box center [169, 140] width 8 height 8
checkbox input "true"
click at [171, 154] on input "Reserva Mandala - LBA 2" at bounding box center [169, 153] width 8 height 8
checkbox input "true"
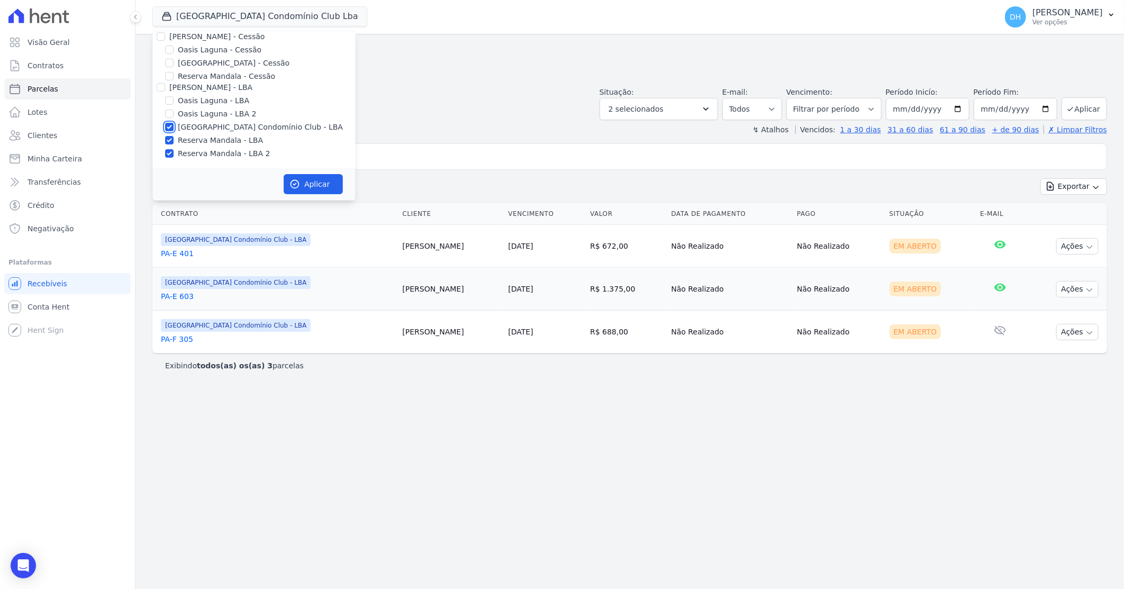
click at [168, 127] on input "[GEOGRAPHIC_DATA] Condomínio Club - LBA" at bounding box center [169, 127] width 8 height 8
checkbox input "false"
click at [315, 180] on button "Aplicar" at bounding box center [313, 184] width 59 height 20
select select
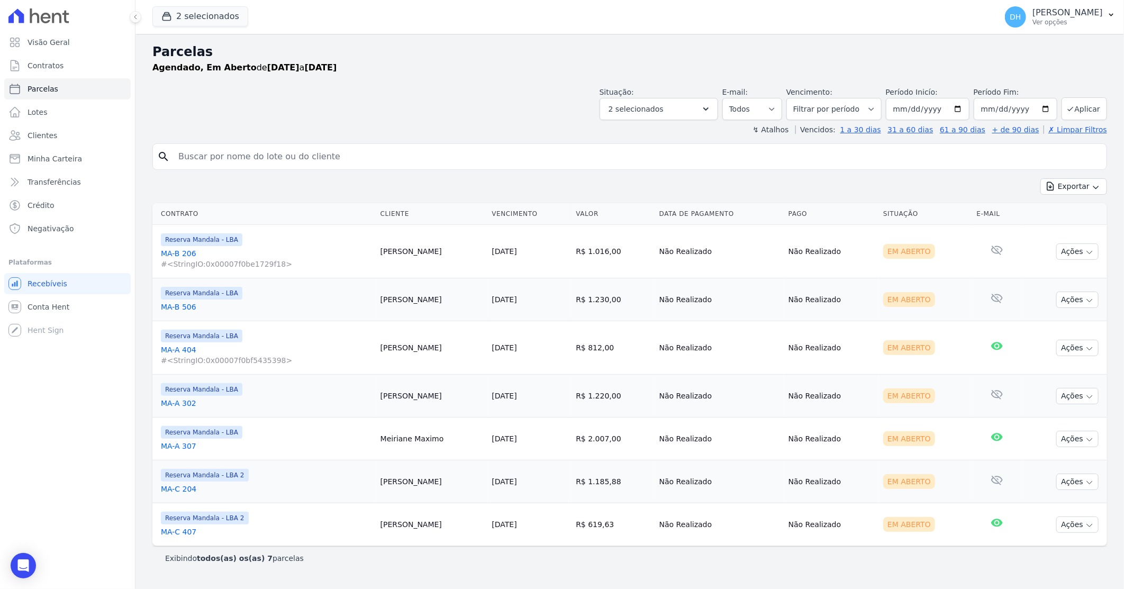
click at [486, 113] on div "Situação: Agendado Em Aberto Pago Processando Cancelado Vencido Transferindo De…" at bounding box center [629, 102] width 954 height 38
click at [1080, 256] on button "Ações" at bounding box center [1077, 251] width 42 height 16
click at [1050, 312] on link "Enviar whatsapp" at bounding box center [1073, 315] width 102 height 20
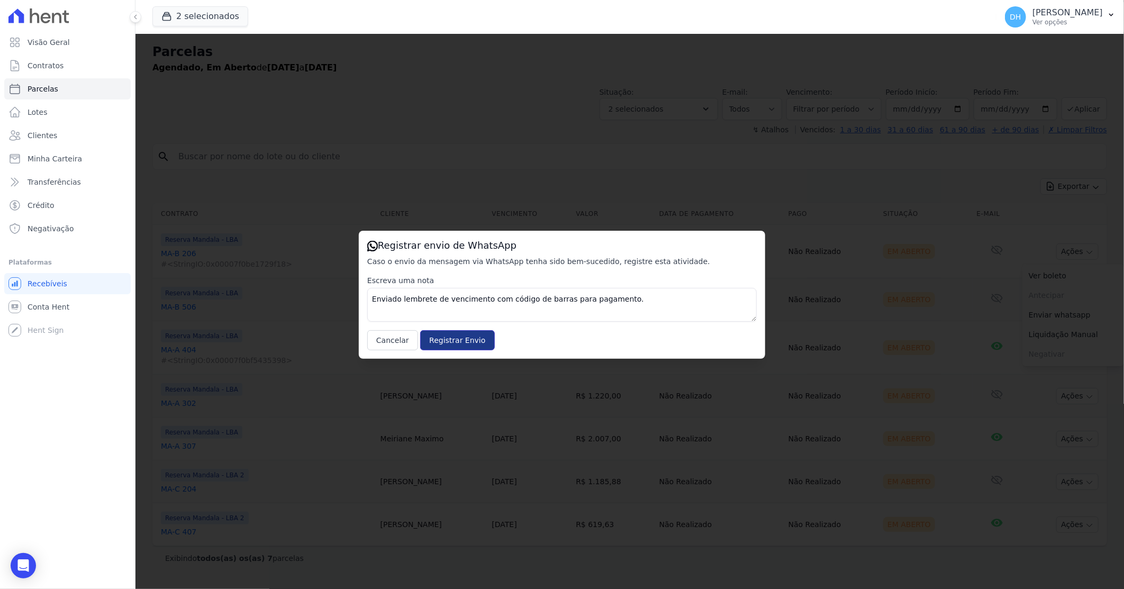
click at [451, 344] on input "Registrar Envio" at bounding box center [457, 340] width 74 height 20
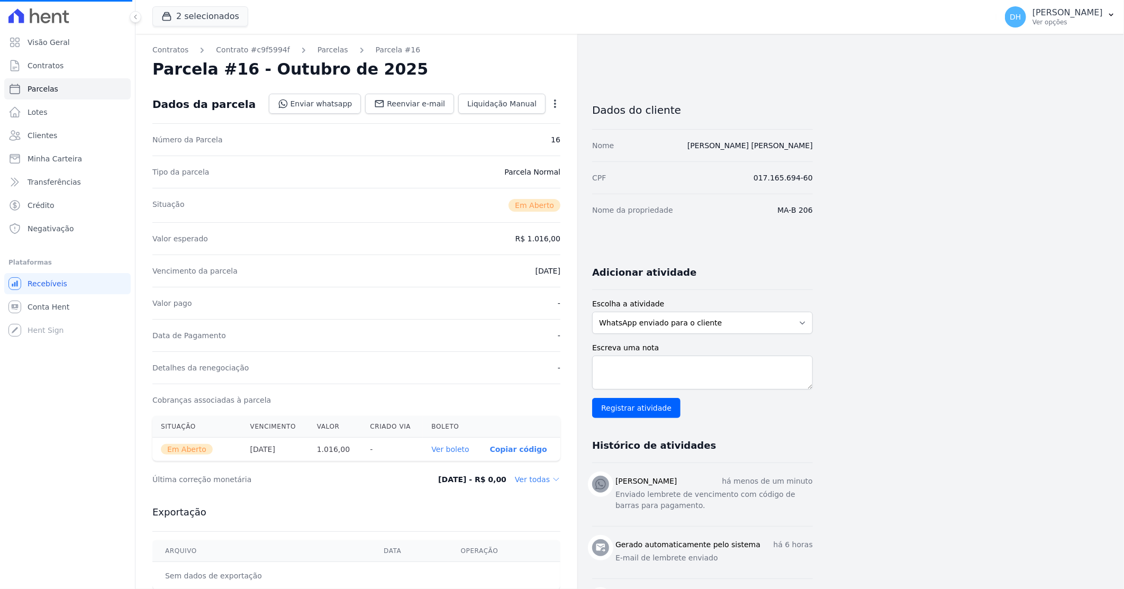
select select
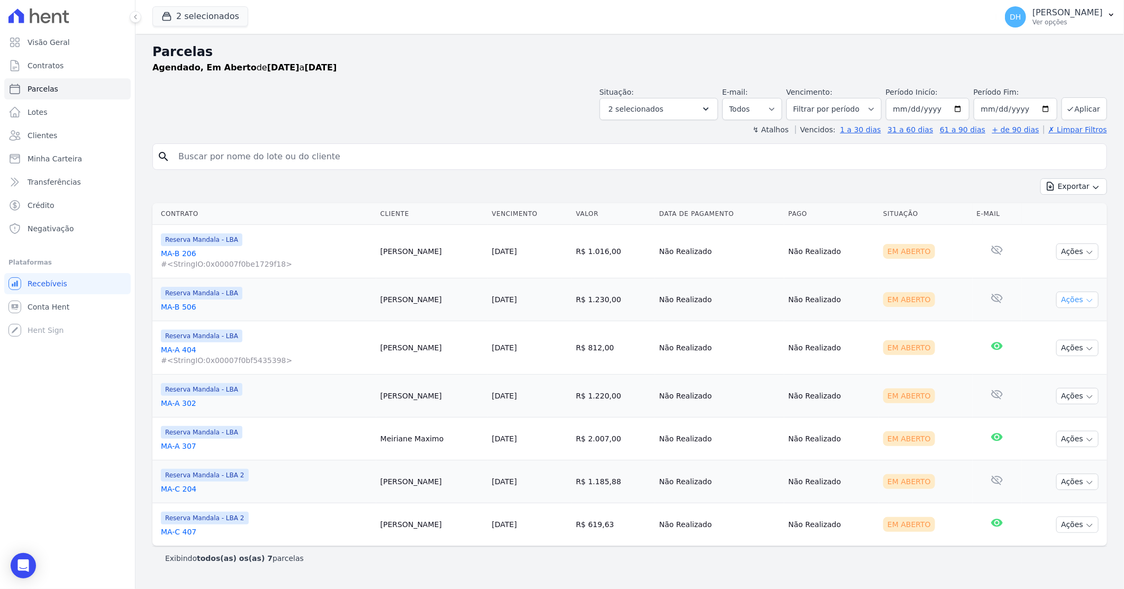
click at [1083, 299] on button "Ações" at bounding box center [1077, 299] width 42 height 16
click at [1044, 363] on link "Enviar whatsapp" at bounding box center [1073, 363] width 102 height 20
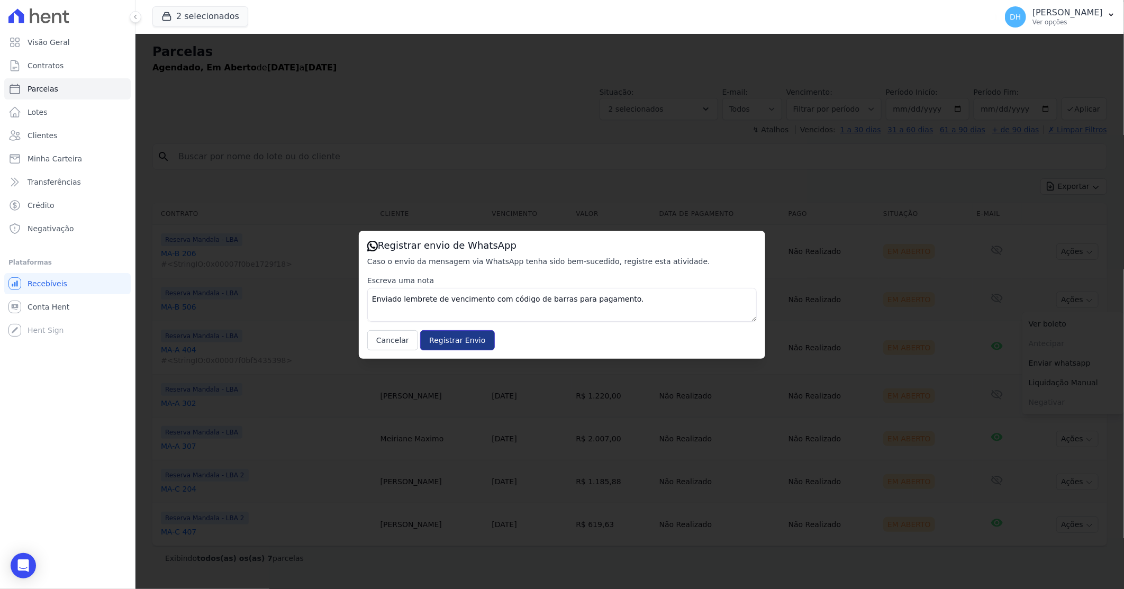
click at [473, 341] on input "Registrar Envio" at bounding box center [457, 340] width 74 height 20
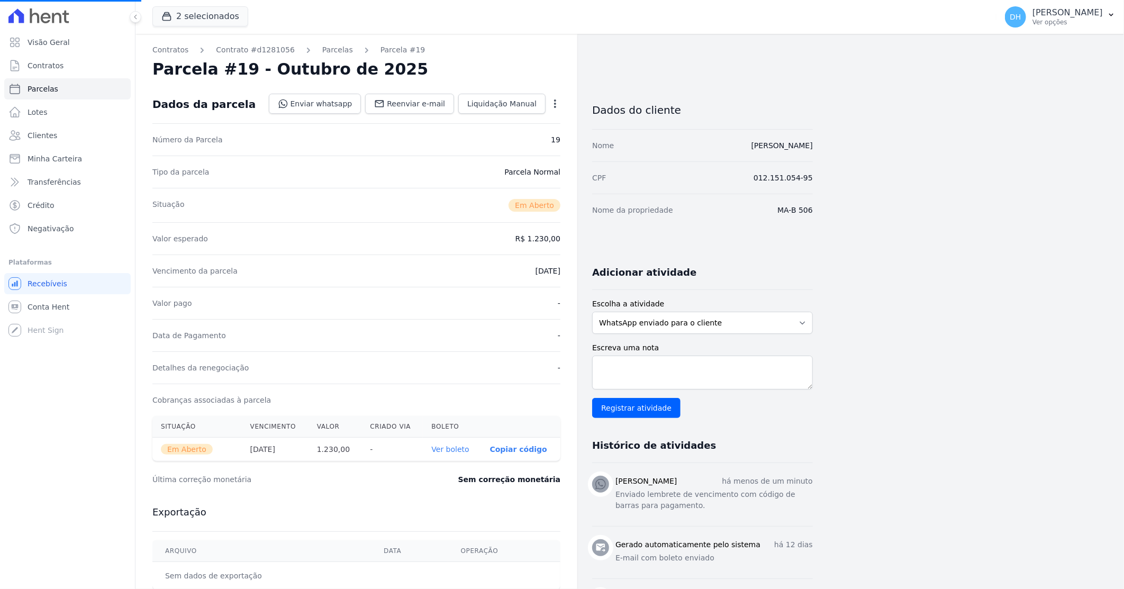
select select
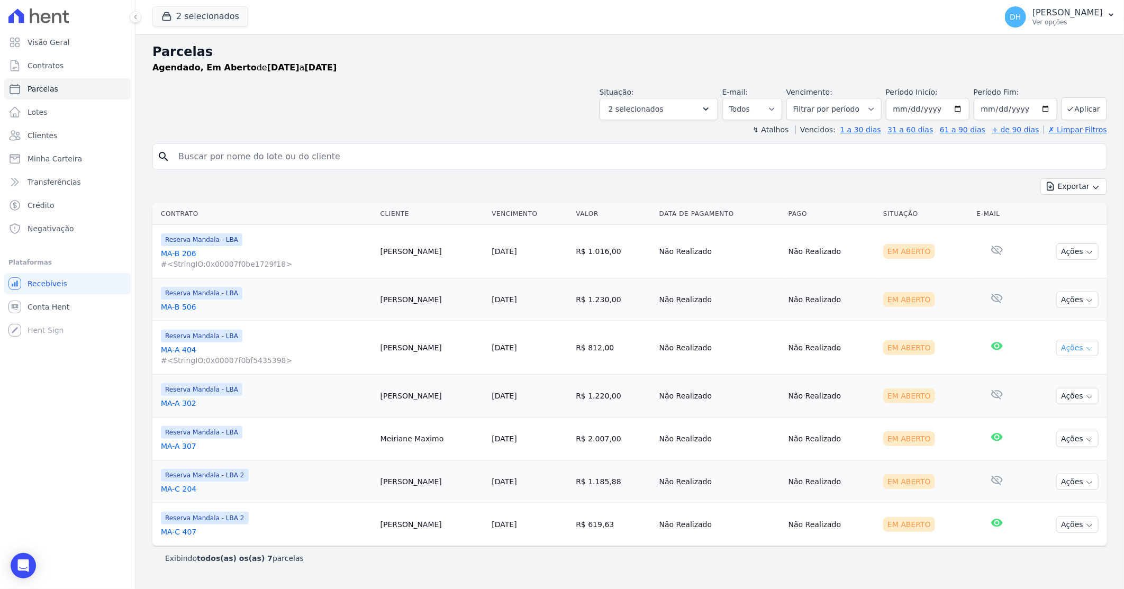
click at [1063, 349] on button "Ações" at bounding box center [1077, 348] width 42 height 16
click at [1040, 408] on link "Enviar whatsapp" at bounding box center [1073, 412] width 102 height 20
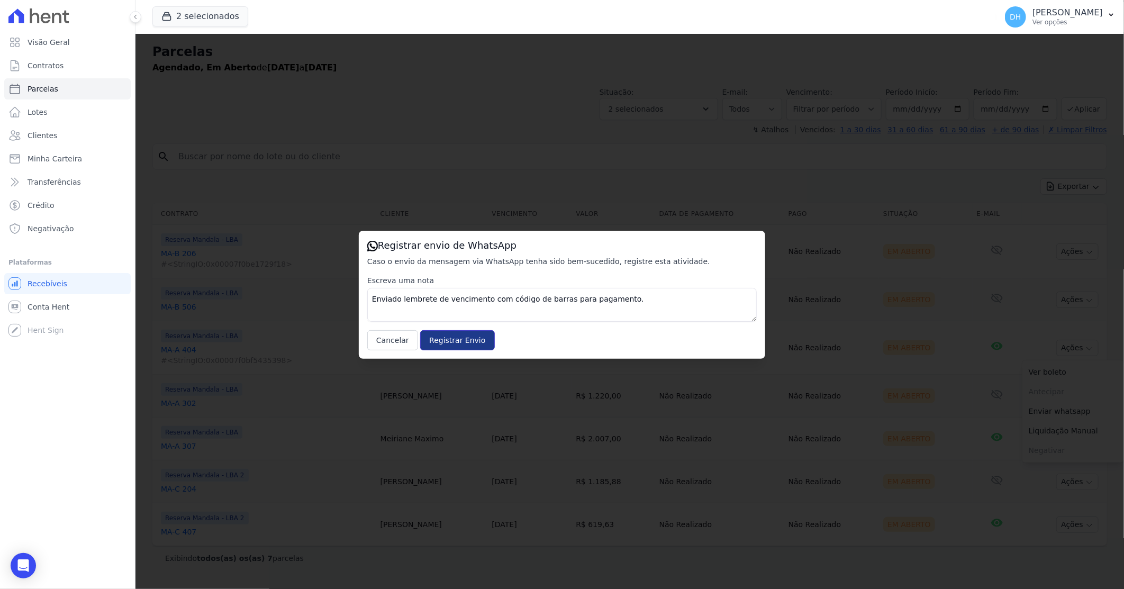
click at [464, 340] on input "Registrar Envio" at bounding box center [457, 340] width 74 height 20
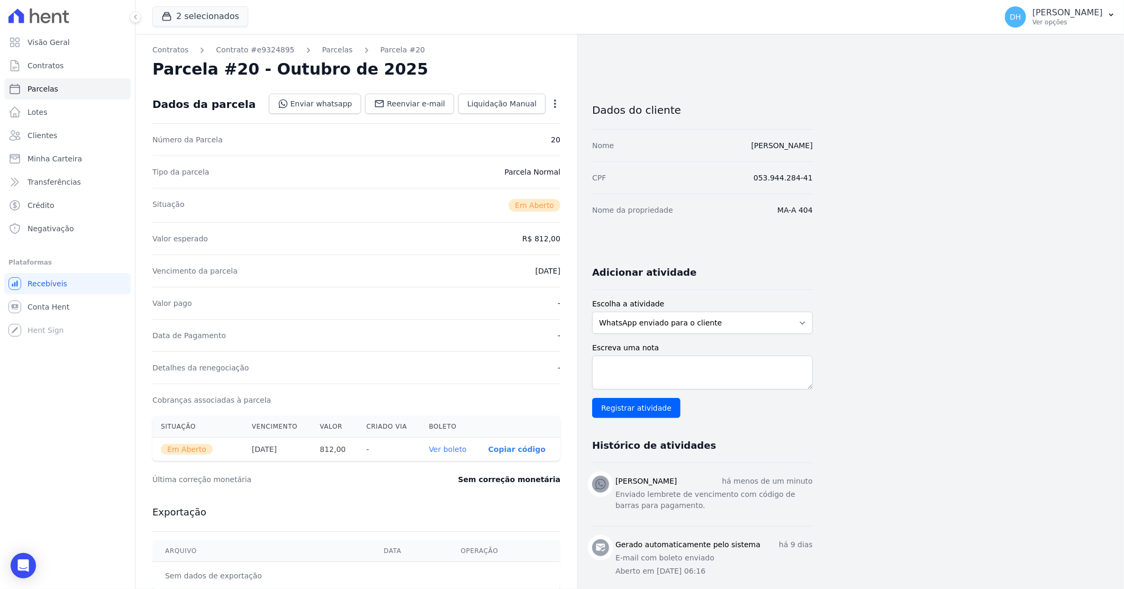
click at [452, 343] on div "Data de Pagamento -" at bounding box center [356, 335] width 408 height 32
select select
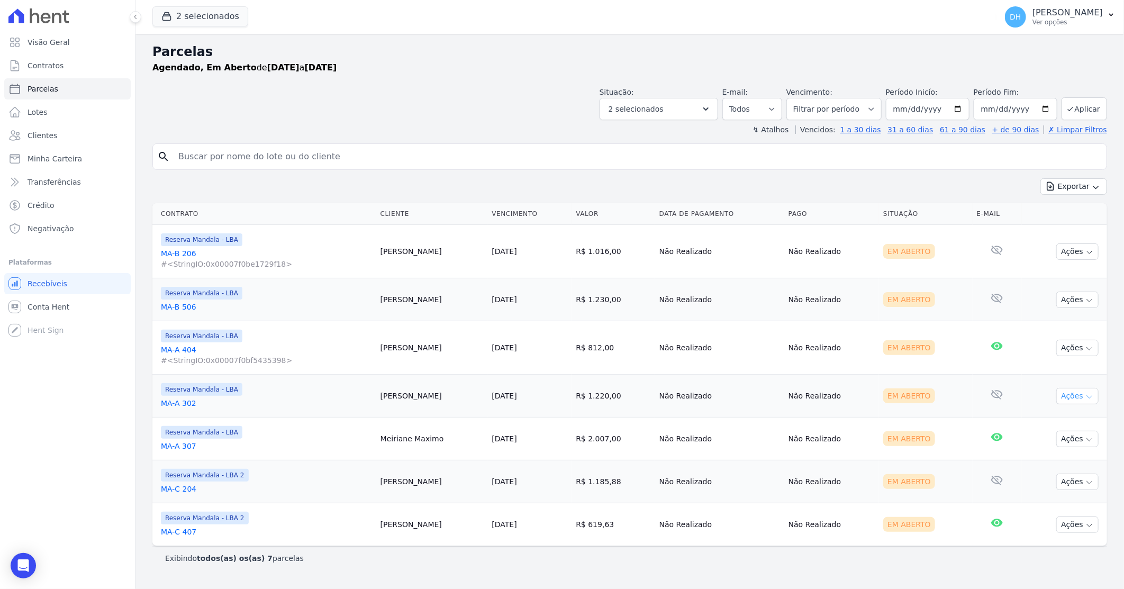
click at [1068, 400] on button "Ações" at bounding box center [1077, 396] width 42 height 16
click at [1043, 458] on link "Enviar whatsapp" at bounding box center [1073, 460] width 102 height 20
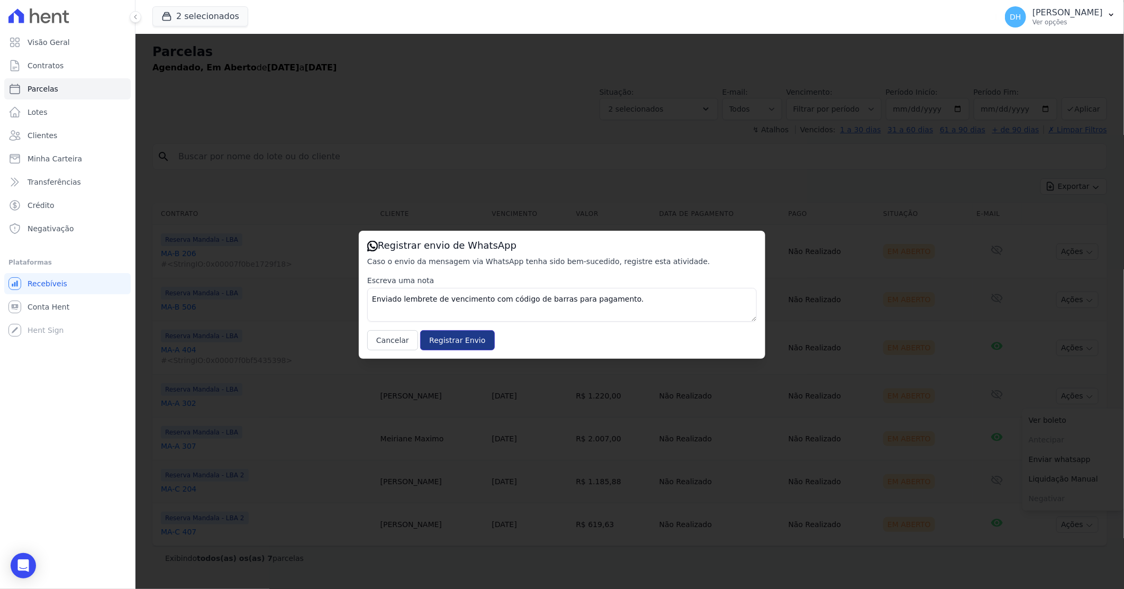
click at [433, 342] on input "Registrar Envio" at bounding box center [457, 340] width 74 height 20
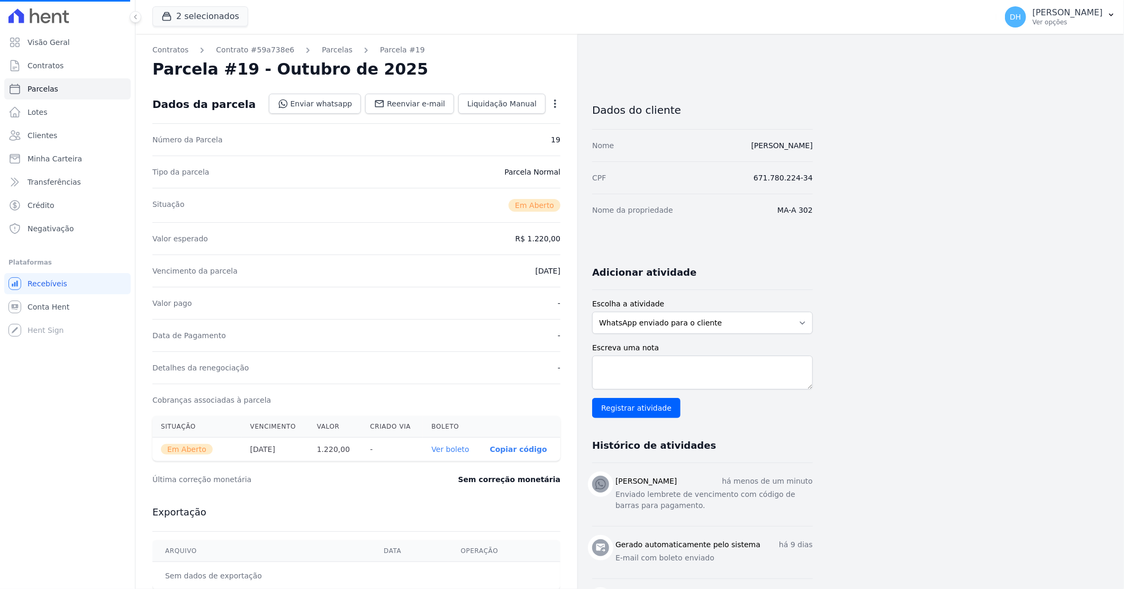
select select
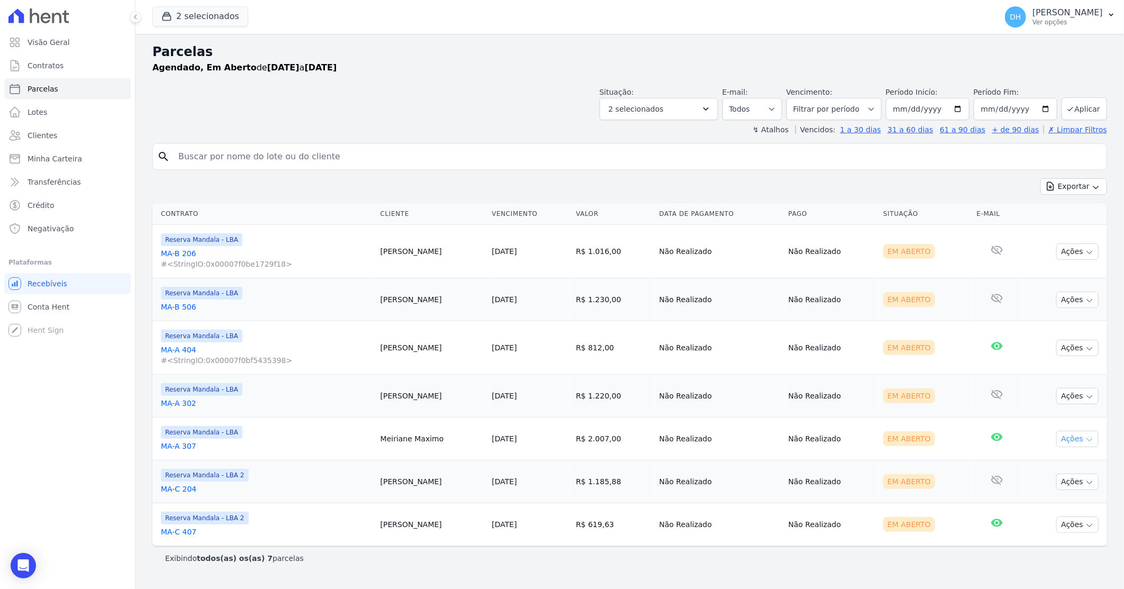
click at [1071, 442] on button "Ações" at bounding box center [1077, 439] width 42 height 16
click at [1044, 500] on link "Enviar whatsapp" at bounding box center [1073, 503] width 102 height 20
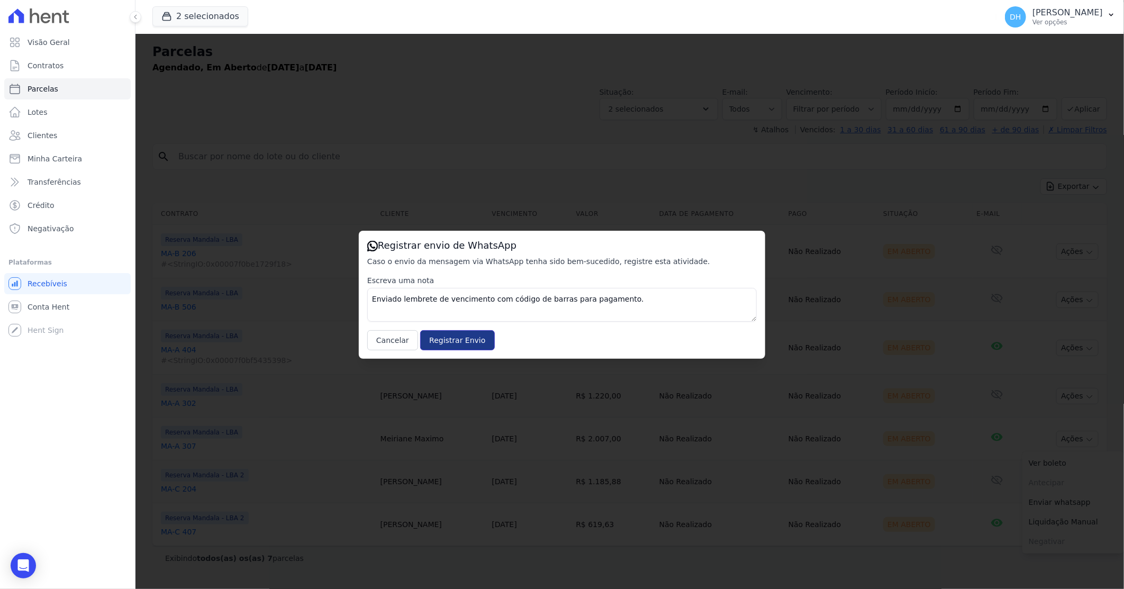
click at [448, 335] on input "Registrar Envio" at bounding box center [457, 340] width 74 height 20
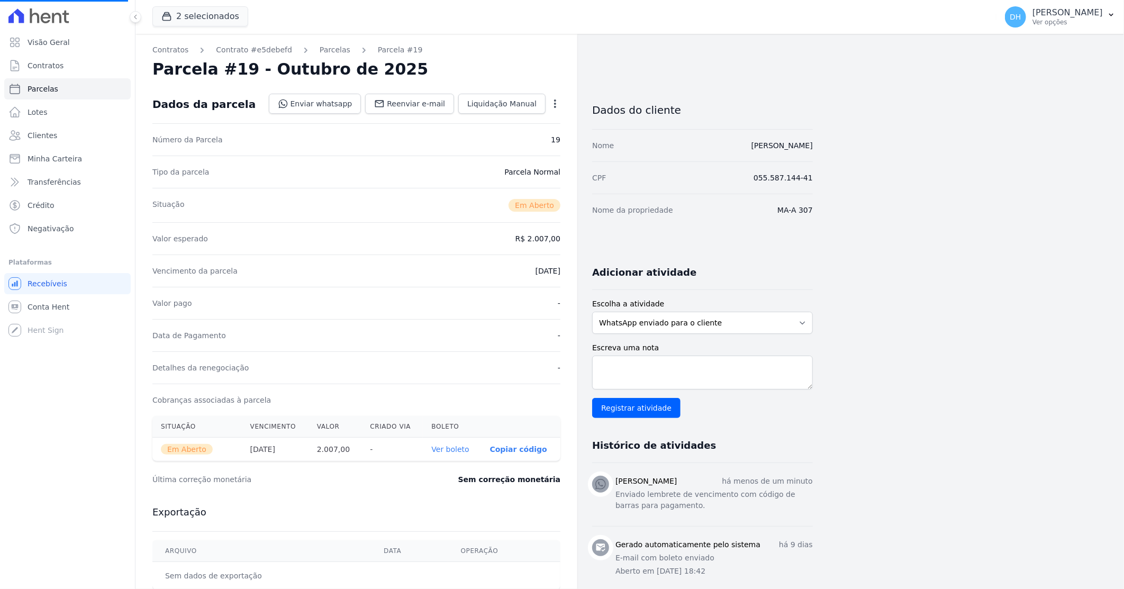
select select
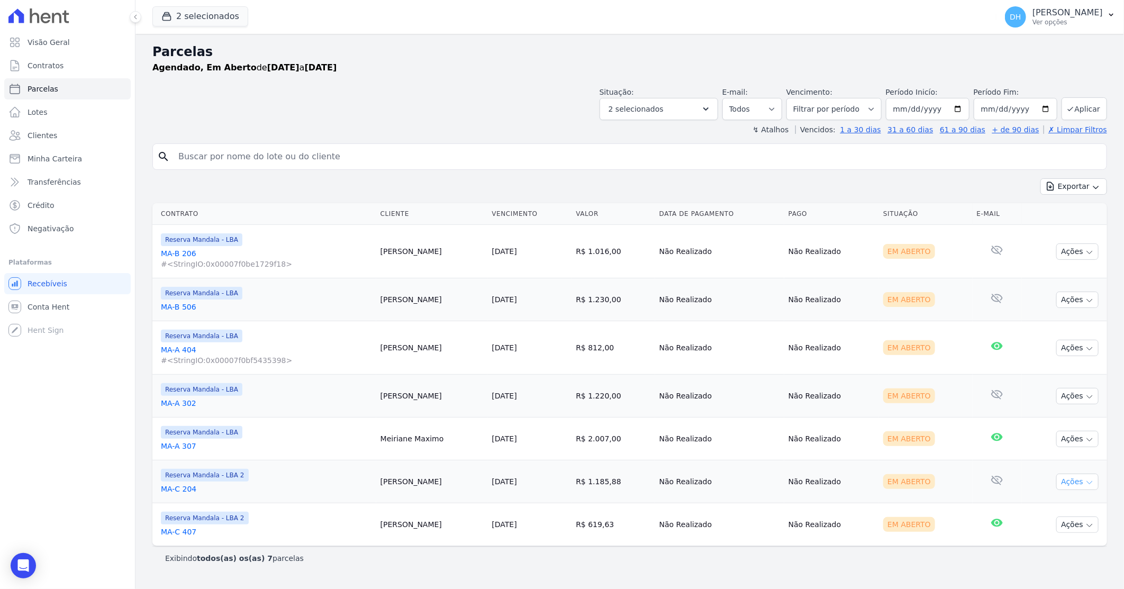
click at [1072, 479] on button "Ações" at bounding box center [1077, 481] width 42 height 16
click at [1039, 544] on link "Enviar whatsapp" at bounding box center [1073, 545] width 102 height 20
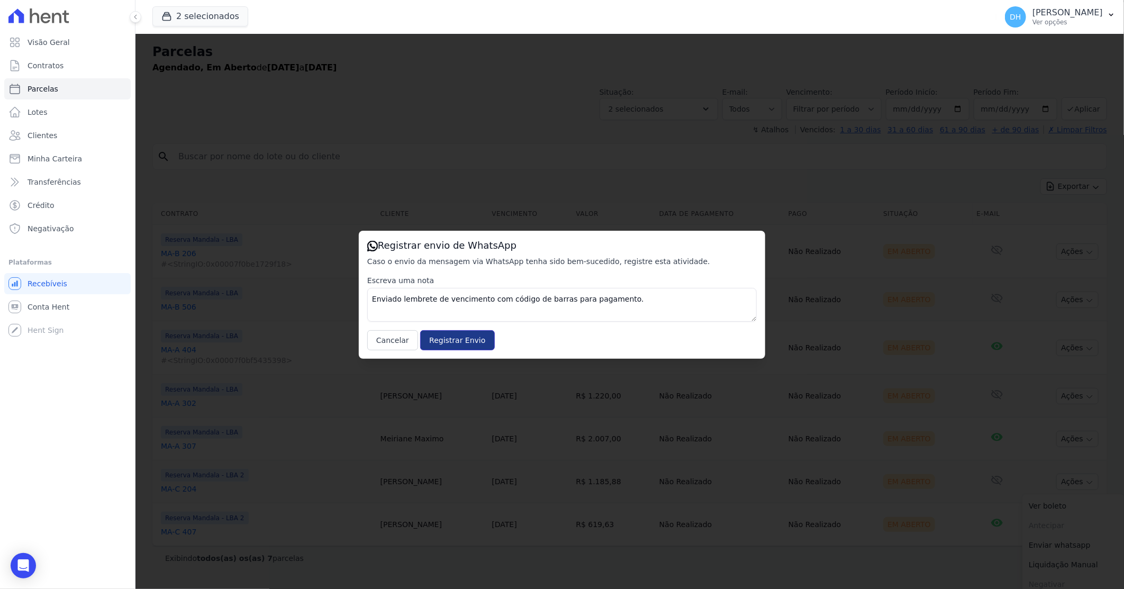
click at [457, 334] on input "Registrar Envio" at bounding box center [457, 340] width 74 height 20
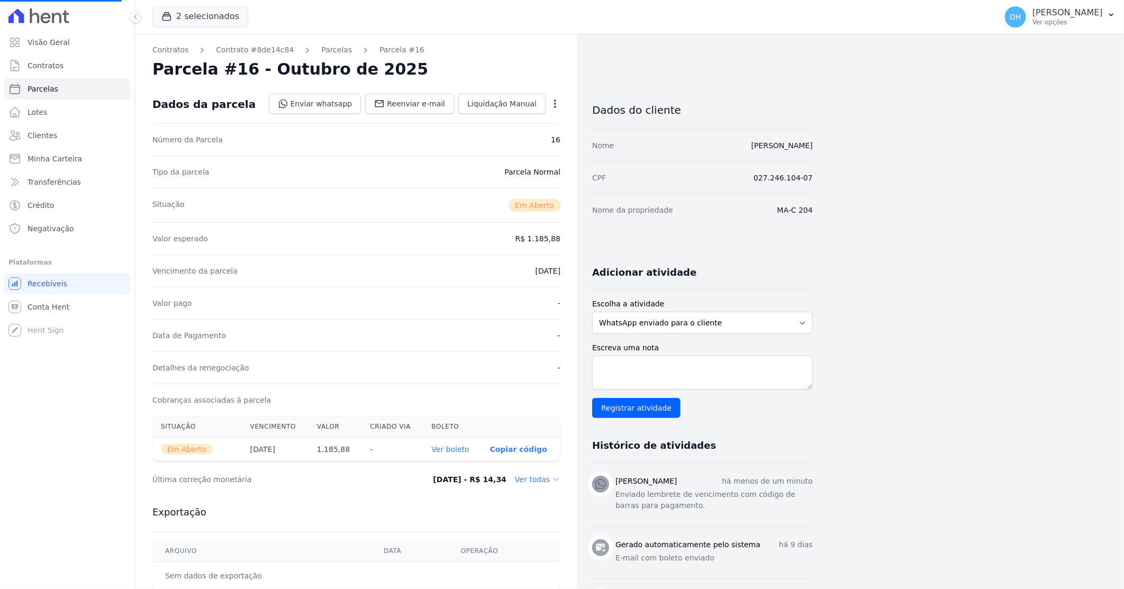
select select
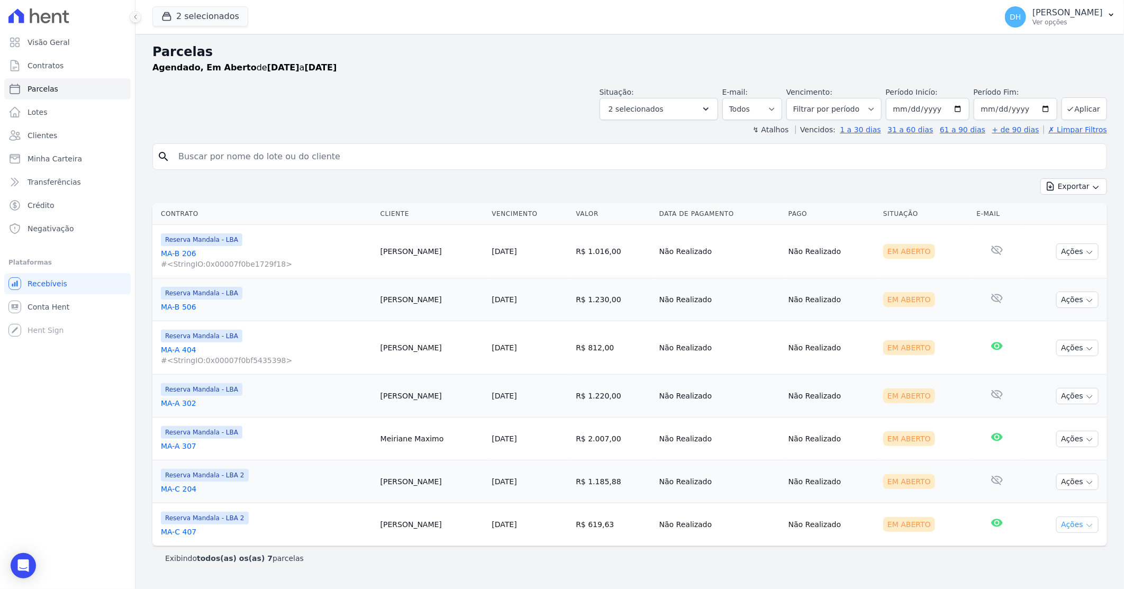
click at [1069, 525] on button "Ações" at bounding box center [1077, 524] width 42 height 16
click at [1044, 587] on link "Enviar whatsapp" at bounding box center [1073, 588] width 102 height 20
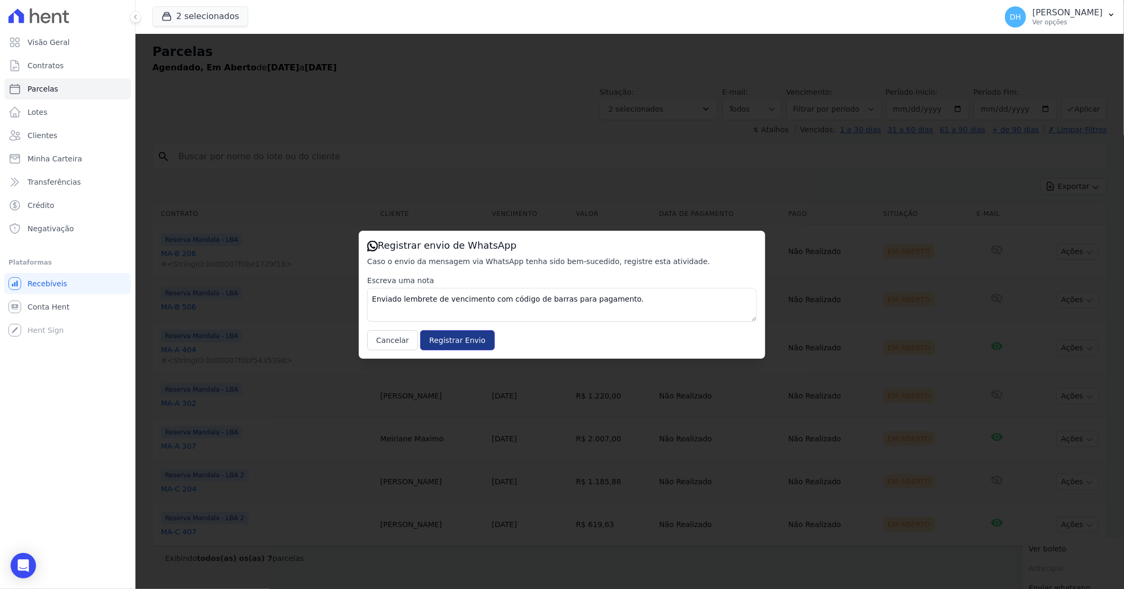
click at [445, 339] on input "Registrar Envio" at bounding box center [457, 340] width 74 height 20
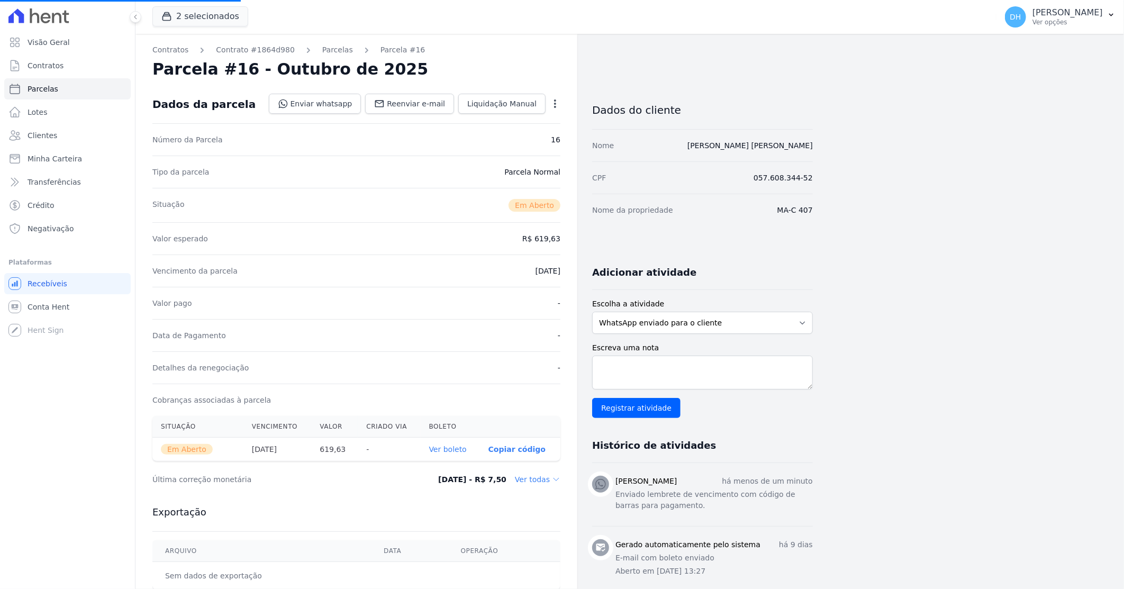
select select
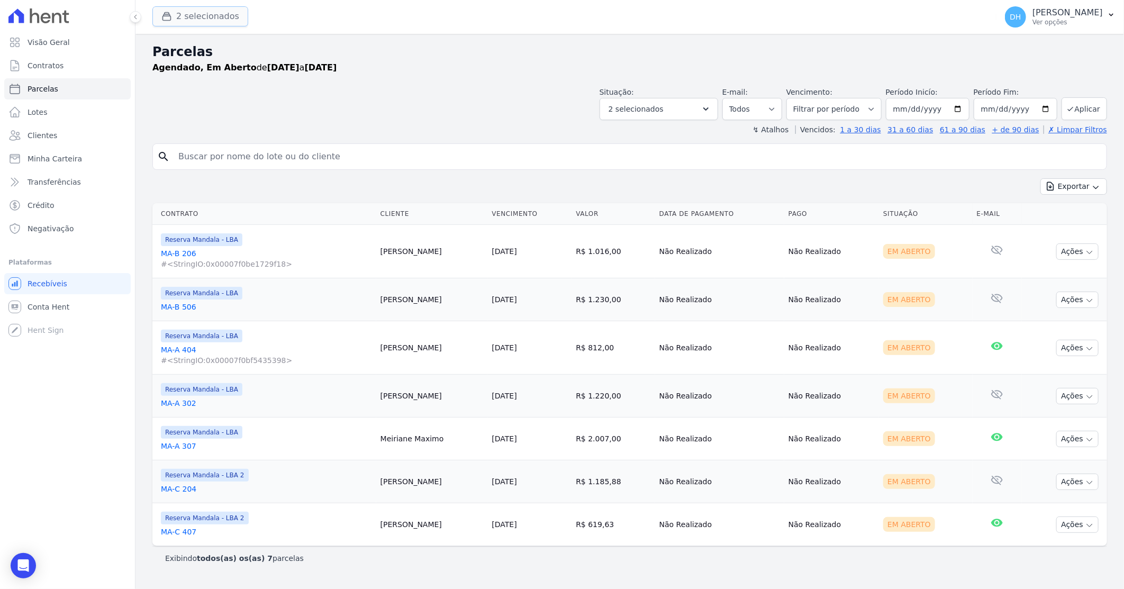
click at [218, 21] on button "2 selecionados" at bounding box center [200, 16] width 96 height 20
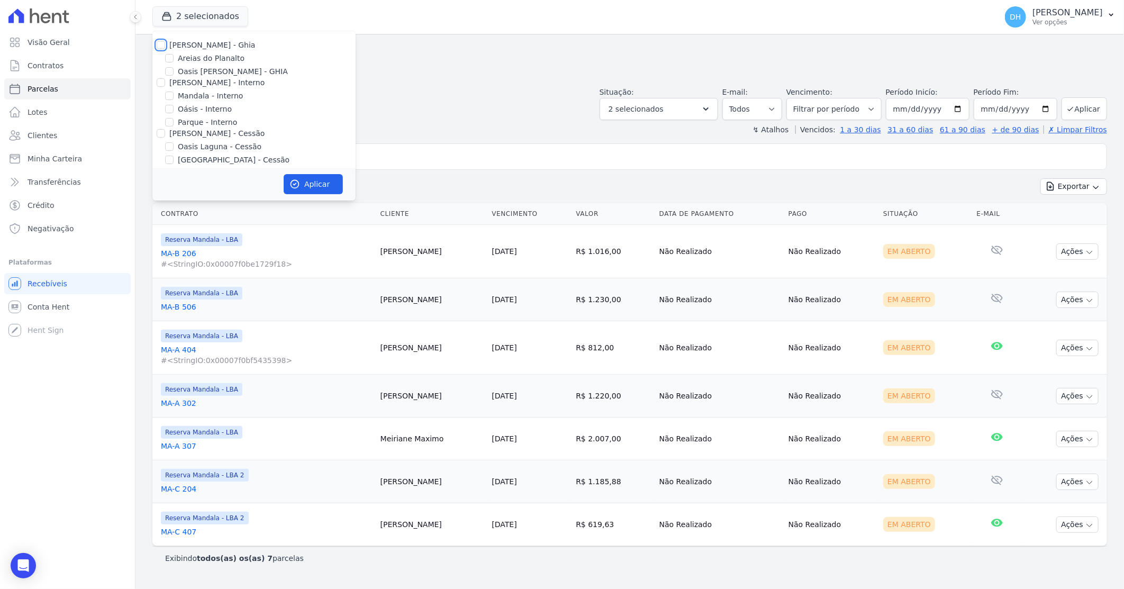
click at [160, 44] on input "[PERSON_NAME] - Ghia" at bounding box center [161, 45] width 8 height 8
checkbox input "true"
click at [160, 80] on input "[PERSON_NAME] - Interno" at bounding box center [161, 82] width 8 height 8
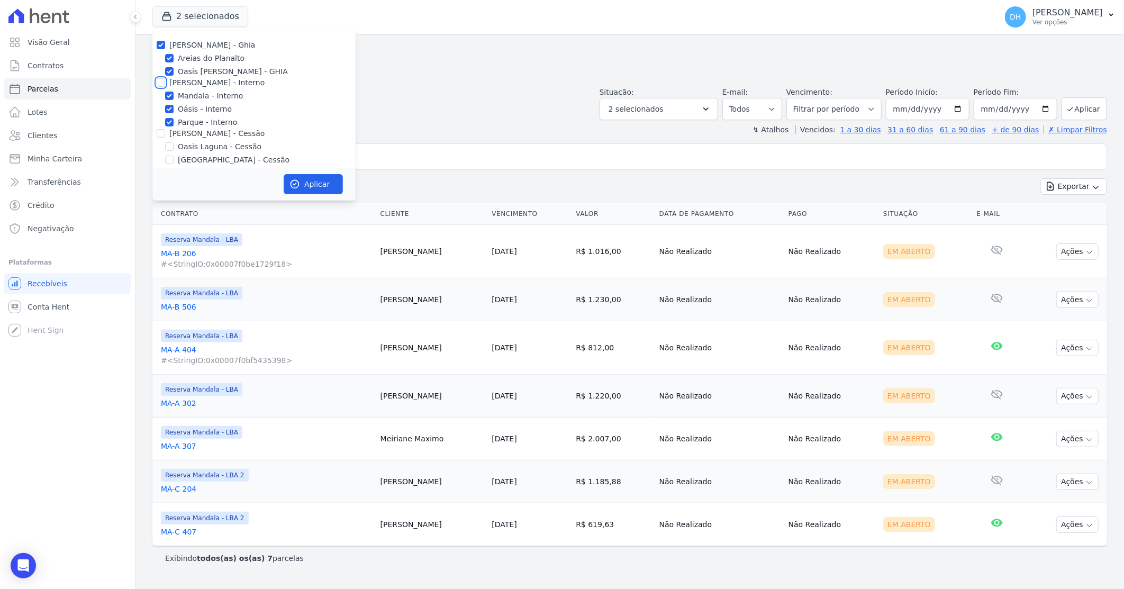
checkbox input "true"
drag, startPoint x: 160, startPoint y: 135, endPoint x: 165, endPoint y: 138, distance: 5.4
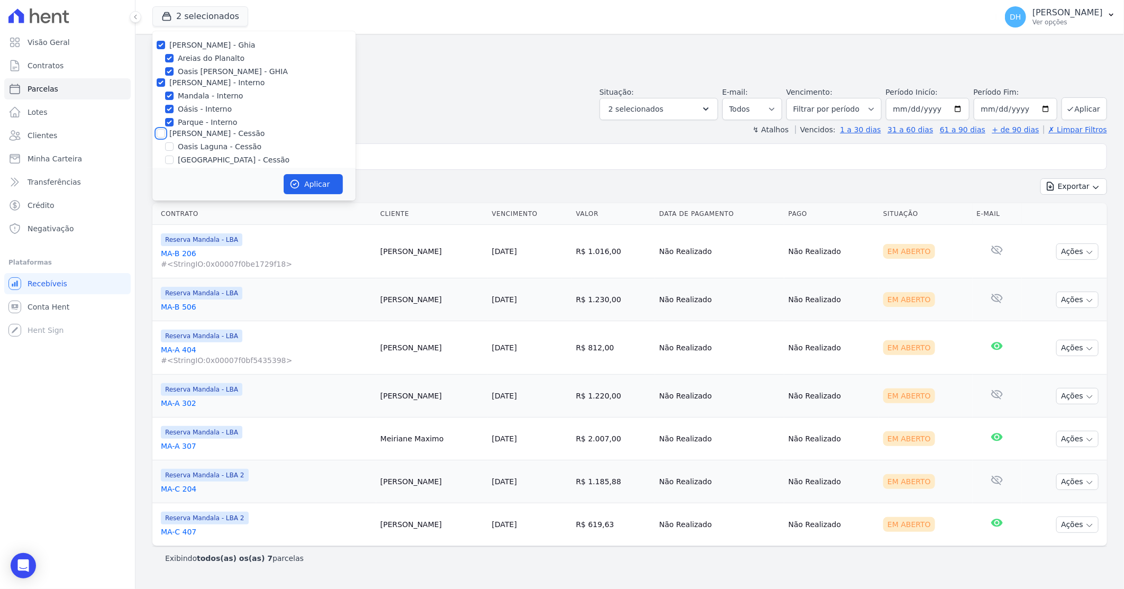
click at [159, 135] on input "[PERSON_NAME] - Cessão" at bounding box center [161, 133] width 8 height 8
checkbox input "true"
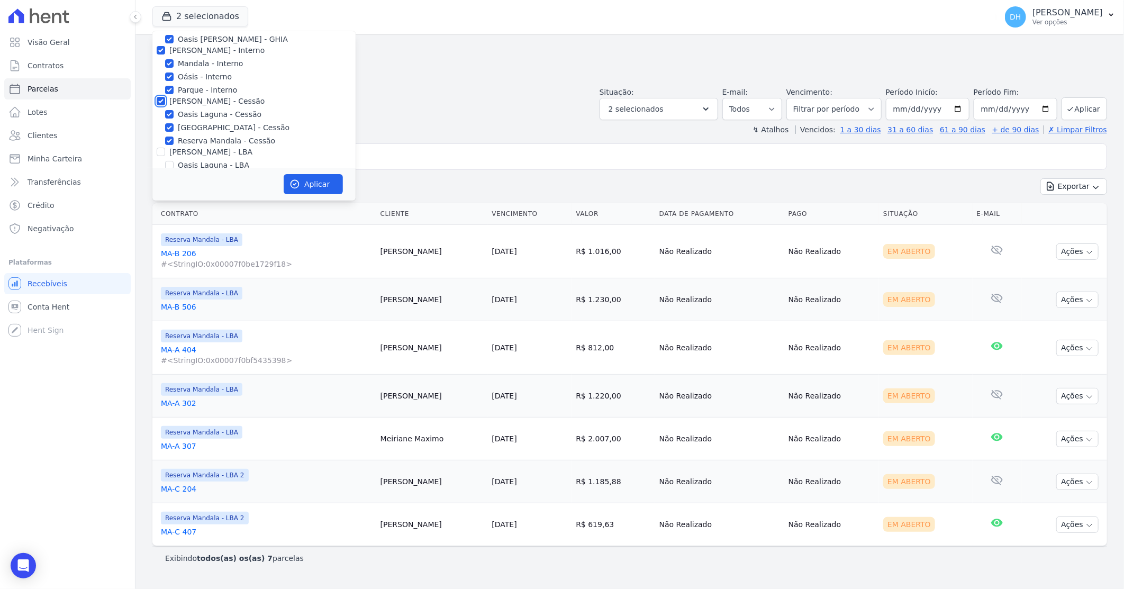
scroll to position [59, 0]
click at [163, 124] on input "[PERSON_NAME] - LBA" at bounding box center [161, 125] width 8 height 8
checkbox input "true"
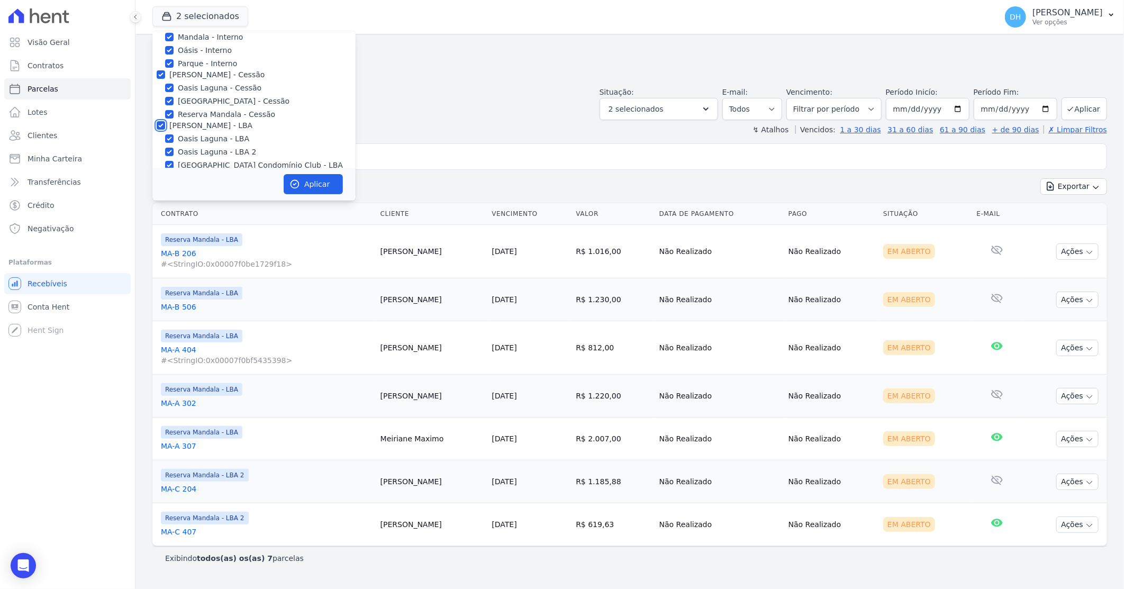
checkbox input "true"
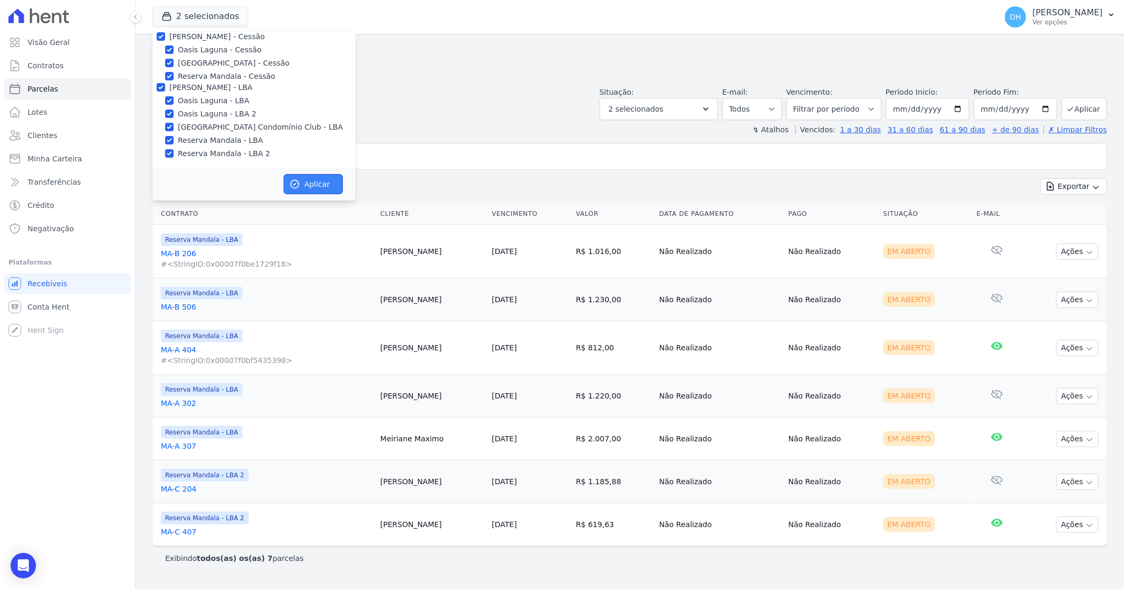
click at [315, 185] on button "Aplicar" at bounding box center [313, 184] width 59 height 20
select select
